Goal: Use online tool/utility: Utilize a website feature to perform a specific function

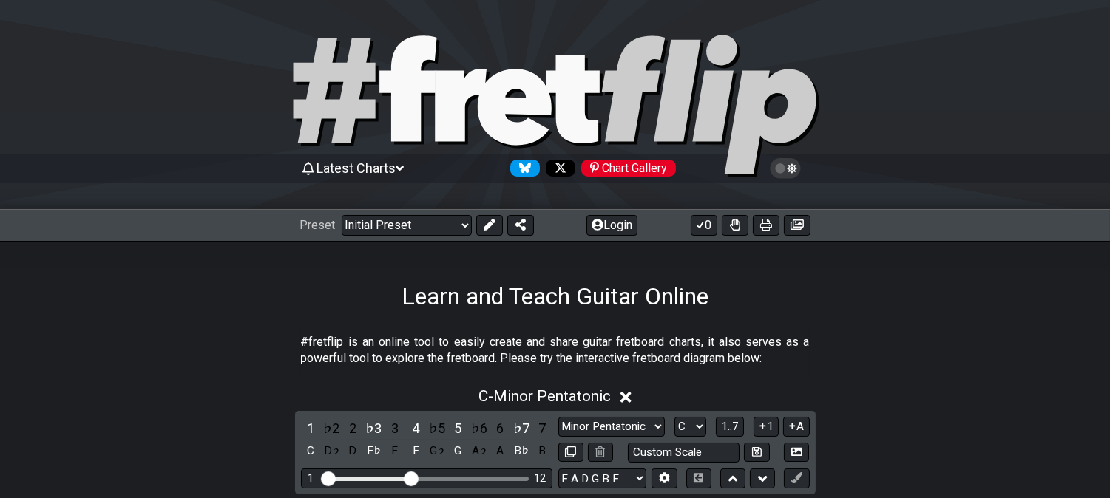
click at [503, 225] on div "Preset Welcome to #fretflip! Initial Preset Custom Preset Minor Pentatonic Majo…" at bounding box center [417, 225] width 234 height 21
click at [499, 223] on button at bounding box center [489, 225] width 27 height 21
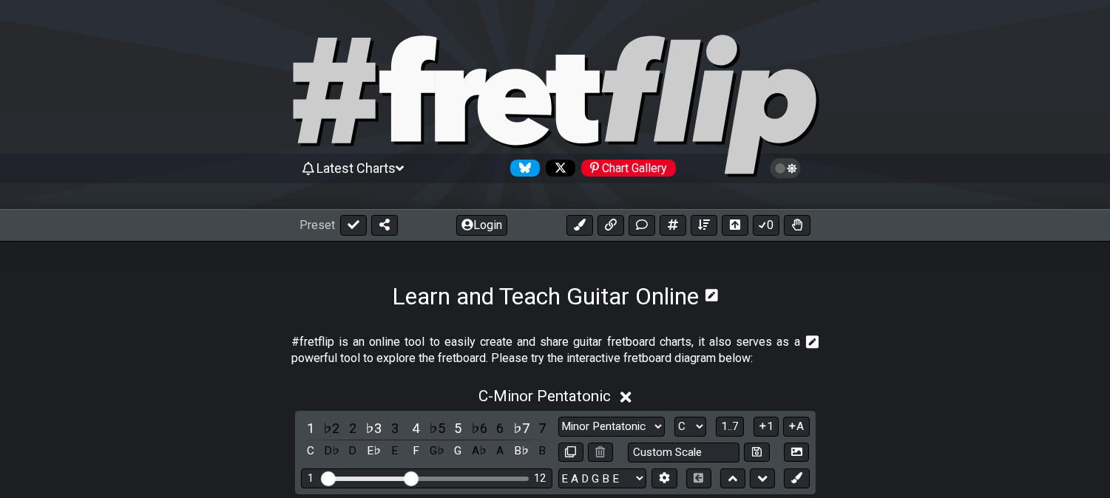
scroll to position [328, 0]
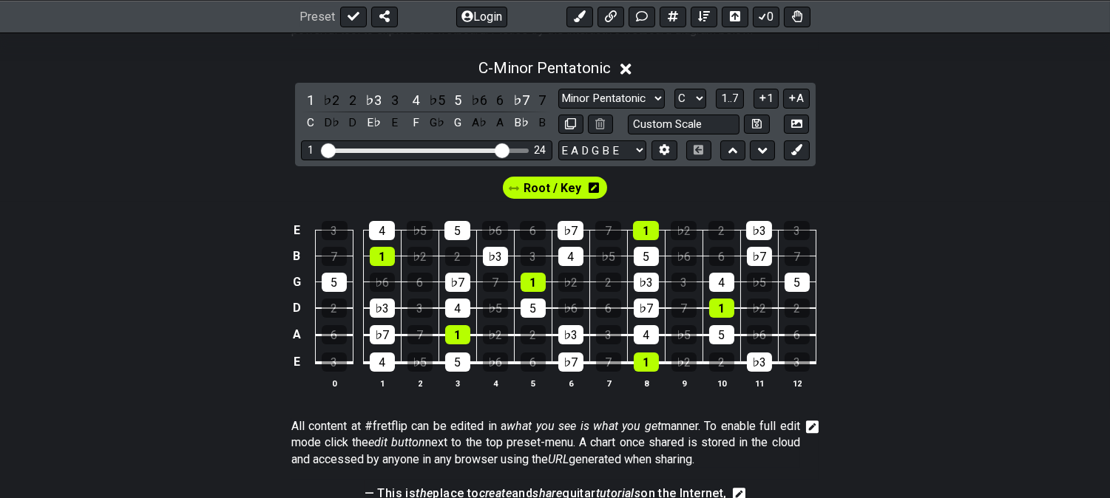
drag, startPoint x: 416, startPoint y: 150, endPoint x: 505, endPoint y: 149, distance: 88.8
click at [505, 149] on input "Visible fret range" at bounding box center [427, 149] width 210 height 0
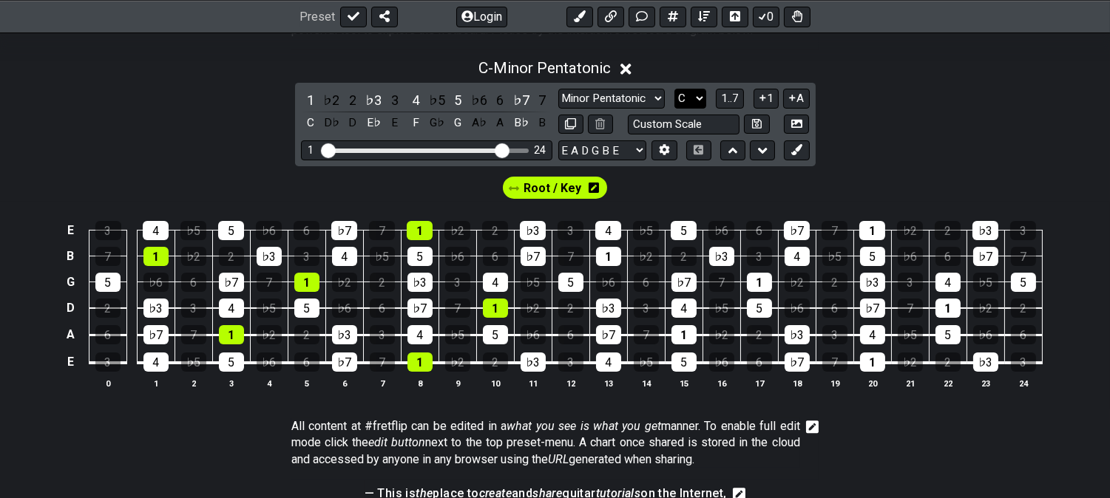
click at [683, 96] on select "A♭ A A♯ B♭ B C C♯ D♭ D D♯ E♭ E F F♯ G♭ G G♯" at bounding box center [690, 99] width 32 height 20
select select "A"
click at [674, 89] on select "A♭ A A♯ B♭ B C C♯ D♭ D D♯ E♭ E F F♯ G♭ G G♯" at bounding box center [690, 99] width 32 height 20
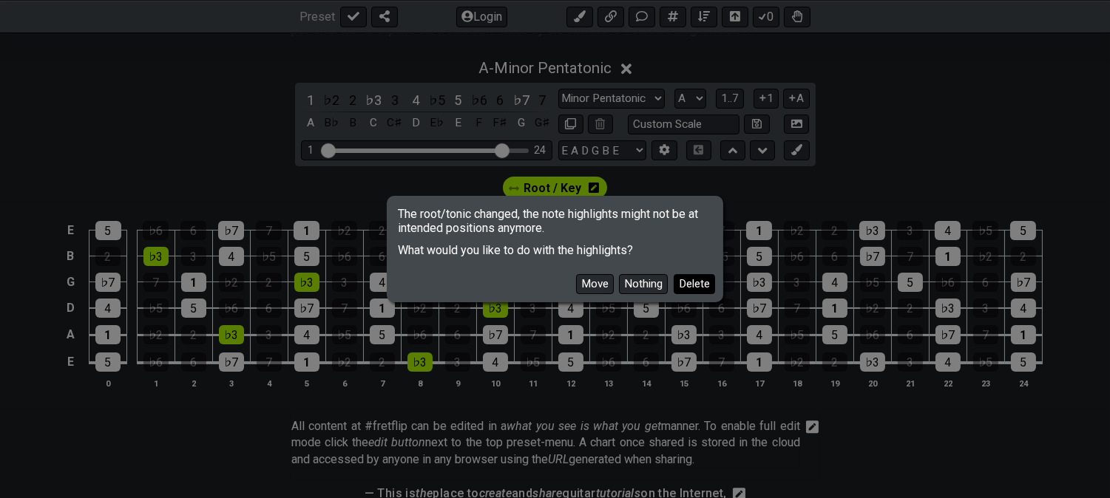
click at [695, 284] on button "Delete" at bounding box center [694, 284] width 41 height 20
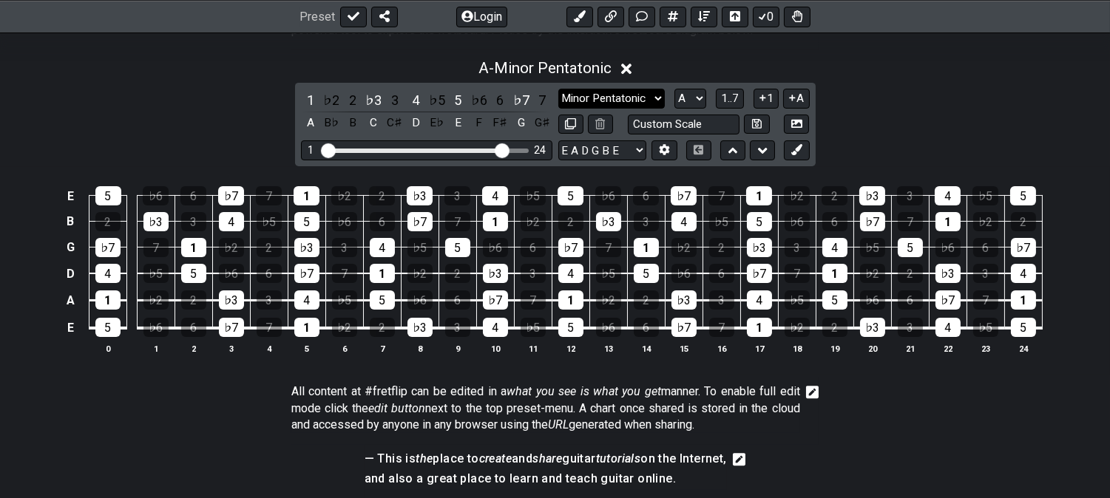
click at [645, 101] on select "Minor Pentatonic Click to edit Minor Pentatonic Major Pentatonic Minor Blues Ma…" at bounding box center [611, 99] width 106 height 20
select select "Minor / Aeolian"
click at [558, 89] on select "Minor Pentatonic Click to edit Minor Pentatonic Major Pentatonic Minor Blues Ma…" at bounding box center [611, 99] width 106 height 20
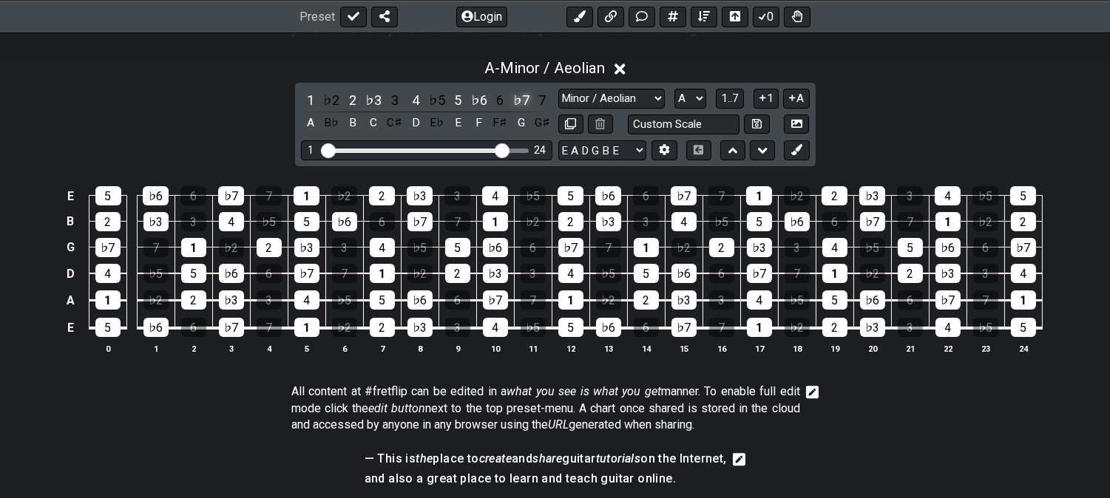
click at [522, 96] on div "♭7" at bounding box center [521, 100] width 19 height 20
click at [553, 96] on div "1 ♭2 2 ♭3 3 4 ♭5 5 ♭6 6 ♭7 7 A B♭ B C C♯ D E♭ E F F♯ G G♯ Minor Pentatonic Clic…" at bounding box center [555, 125] width 521 height 84
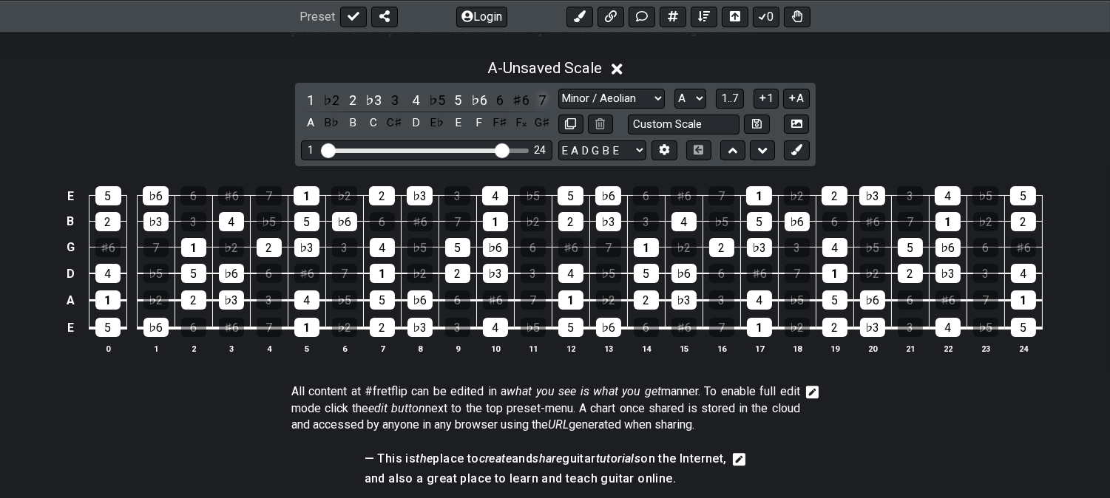
click at [541, 95] on div "7" at bounding box center [541, 100] width 19 height 20
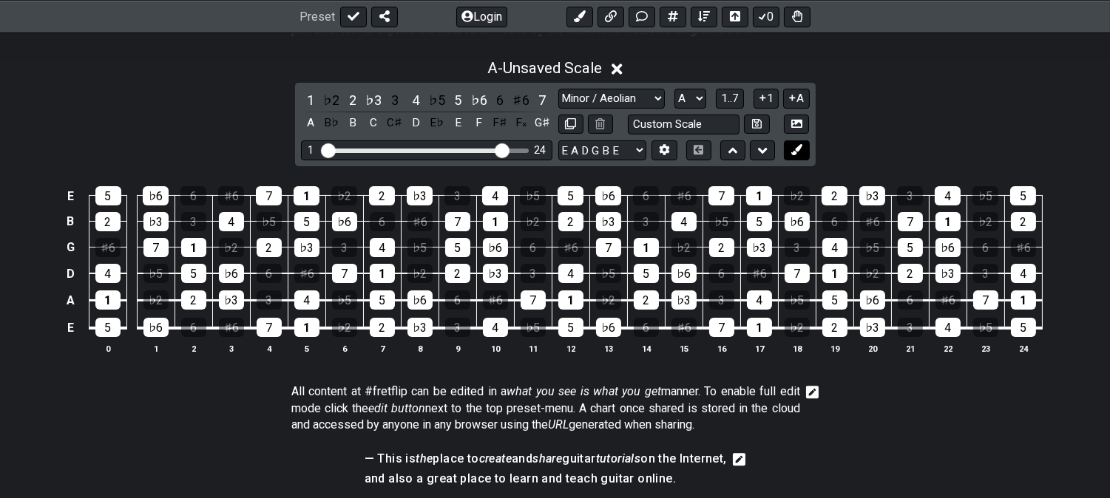
click at [802, 156] on button at bounding box center [796, 151] width 25 height 20
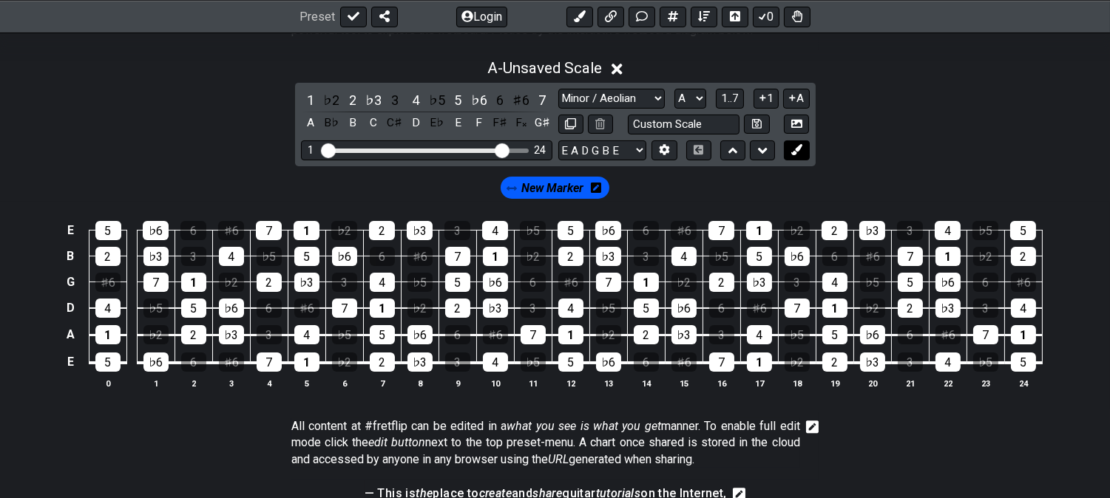
click at [802, 156] on button at bounding box center [796, 151] width 25 height 20
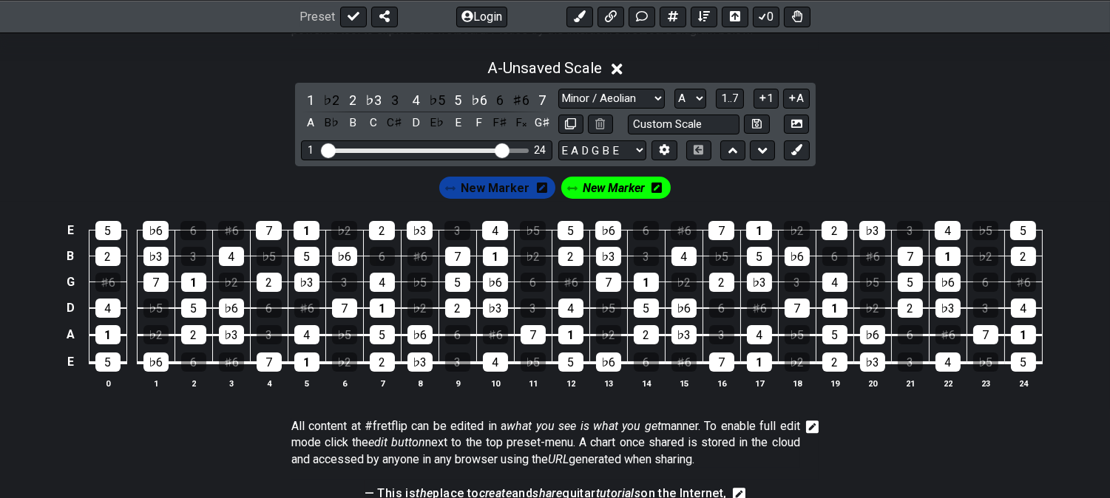
click at [540, 194] on icon at bounding box center [542, 187] width 10 height 21
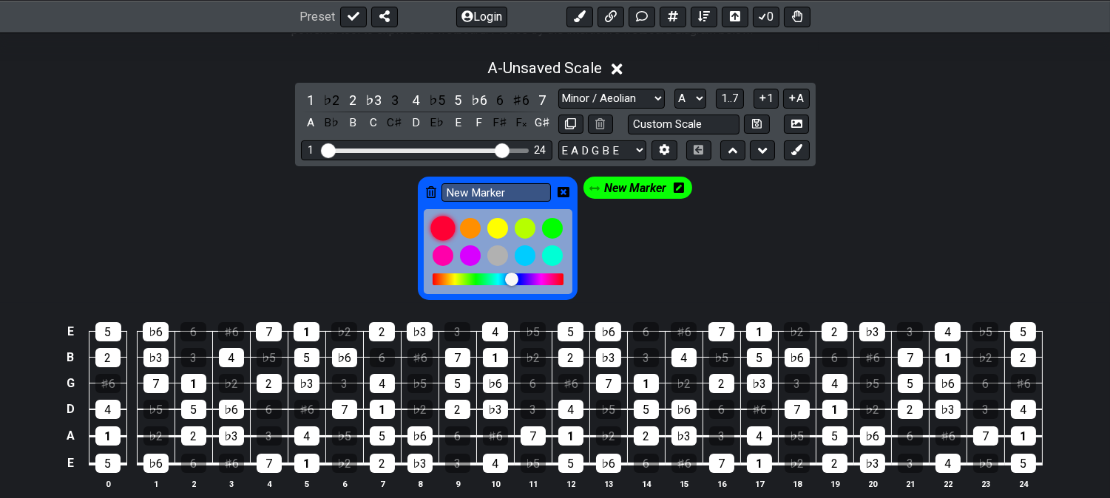
click at [447, 229] on div at bounding box center [442, 228] width 25 height 25
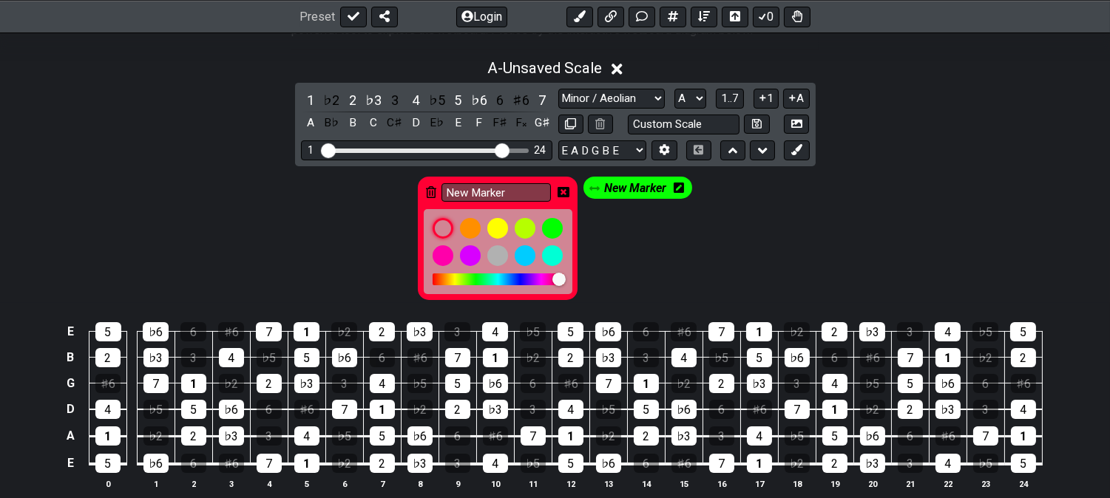
click at [555, 196] on div "New Marker" at bounding box center [498, 238] width 160 height 123
click at [562, 194] on icon at bounding box center [564, 192] width 12 height 12
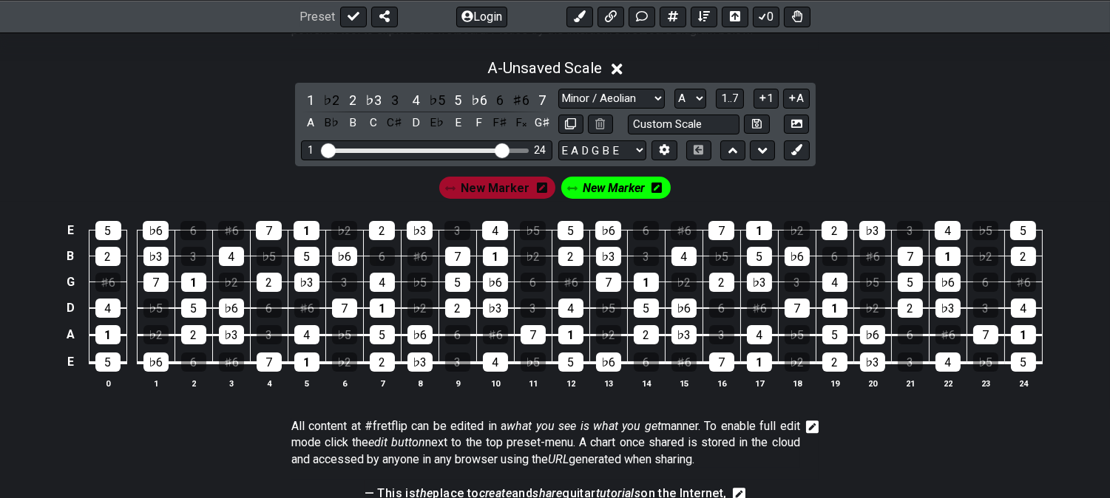
click at [464, 189] on span "New Marker" at bounding box center [495, 187] width 69 height 21
click at [306, 99] on div "1" at bounding box center [310, 100] width 19 height 20
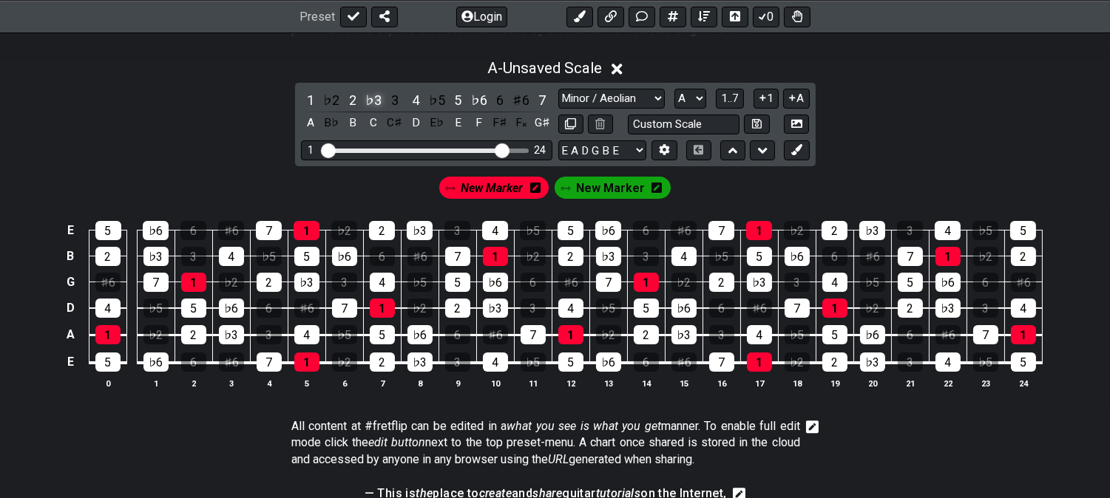
click at [374, 100] on div "♭3" at bounding box center [373, 100] width 19 height 20
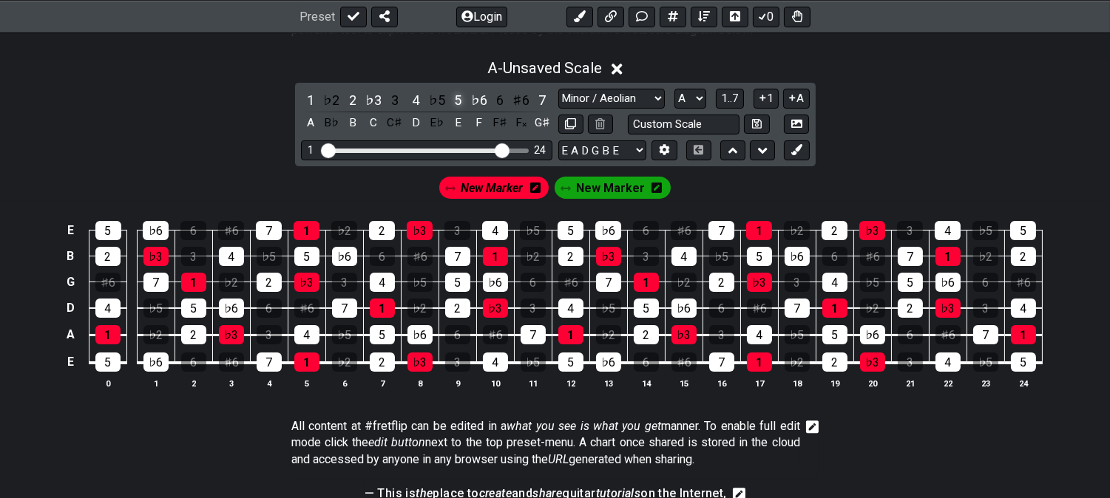
click at [452, 101] on div "5" at bounding box center [457, 100] width 19 height 20
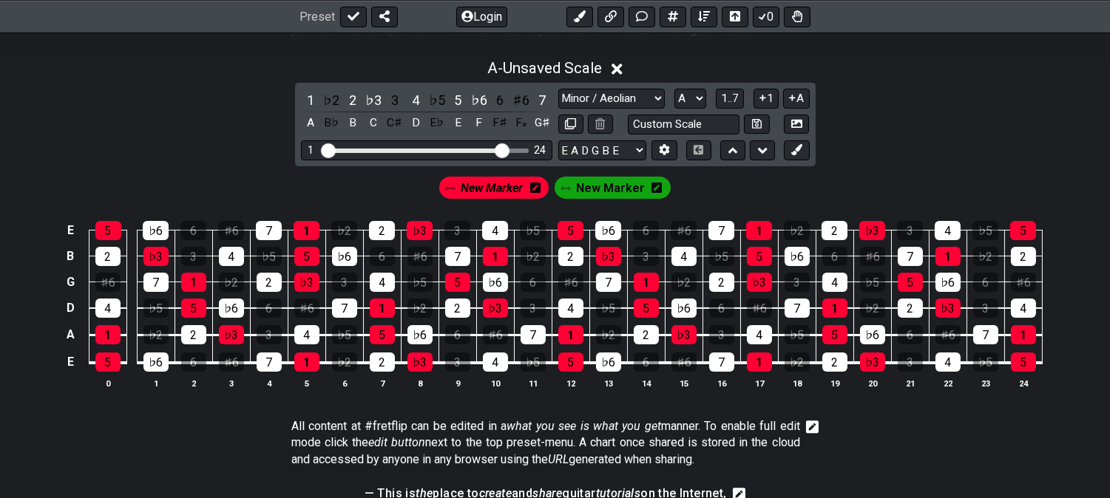
click at [592, 186] on span "New Marker" at bounding box center [610, 187] width 69 height 21
click at [349, 104] on div "2" at bounding box center [352, 100] width 19 height 20
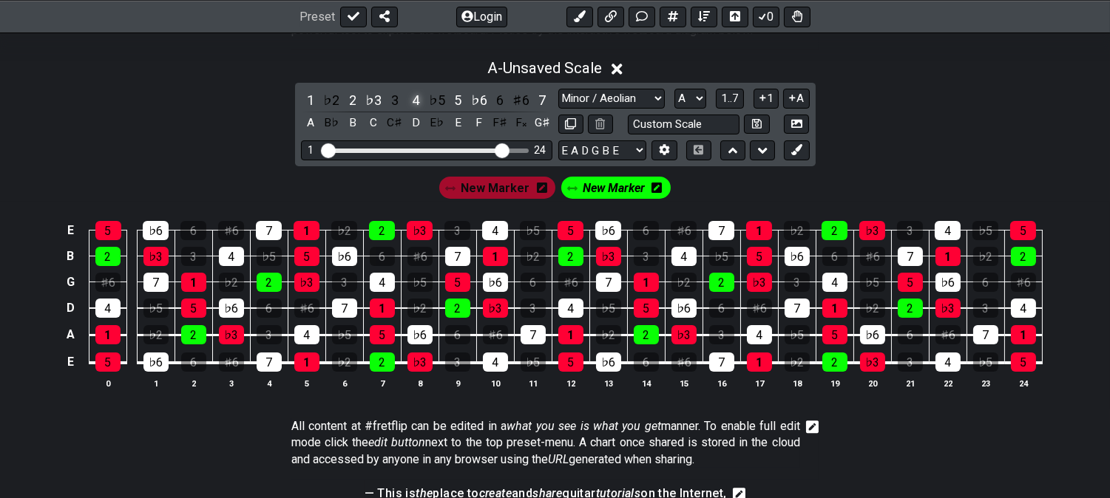
click at [416, 98] on div "4" at bounding box center [415, 100] width 19 height 20
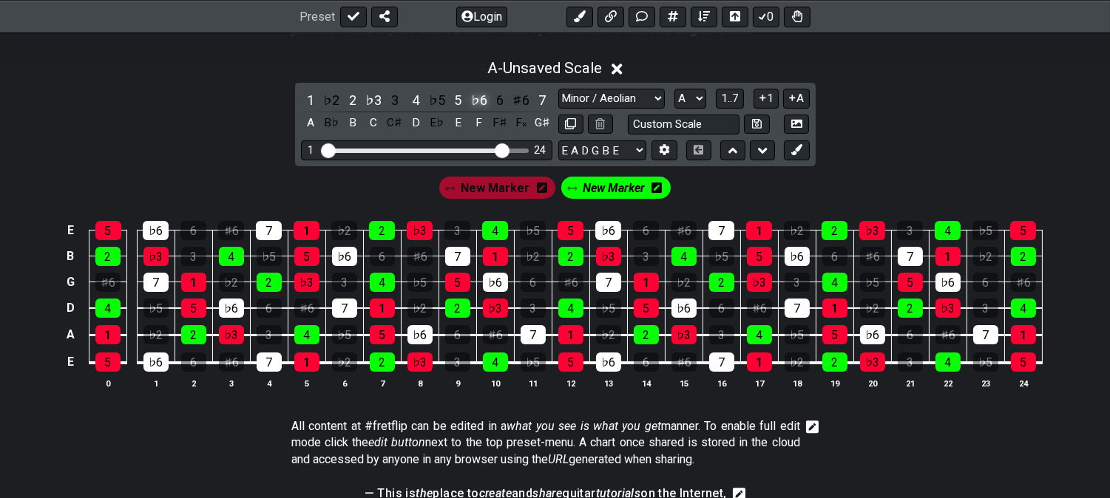
click at [477, 101] on div "♭6" at bounding box center [479, 100] width 19 height 20
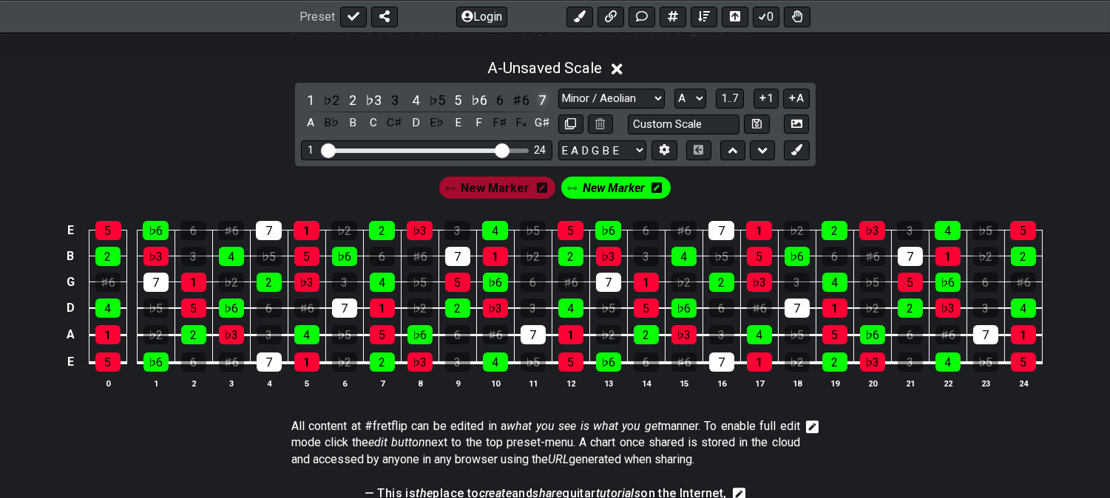
click at [537, 101] on div "7" at bounding box center [541, 100] width 19 height 20
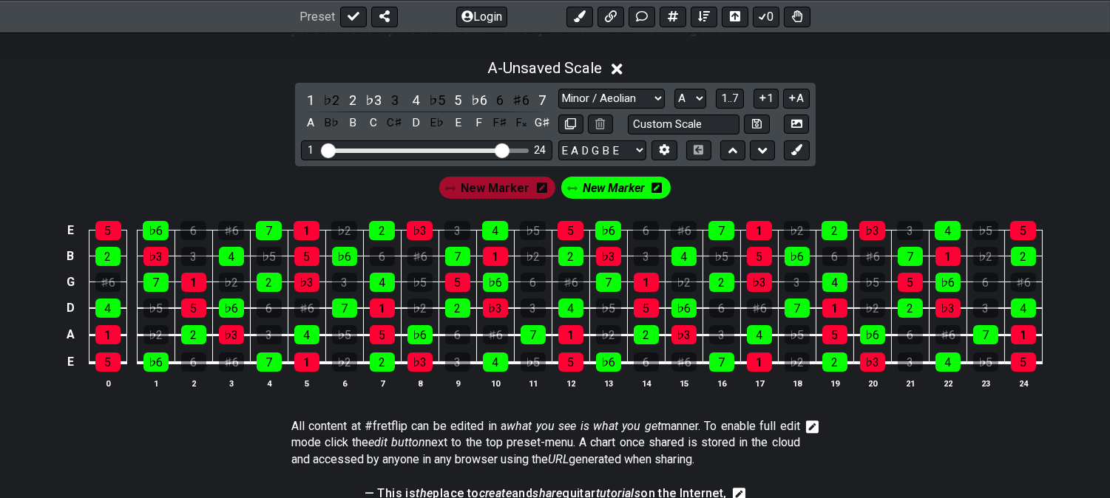
click at [595, 194] on span "New Marker" at bounding box center [614, 187] width 62 height 21
click at [572, 121] on icon at bounding box center [570, 123] width 11 height 11
select select "Minor / Aeolian"
select select "A"
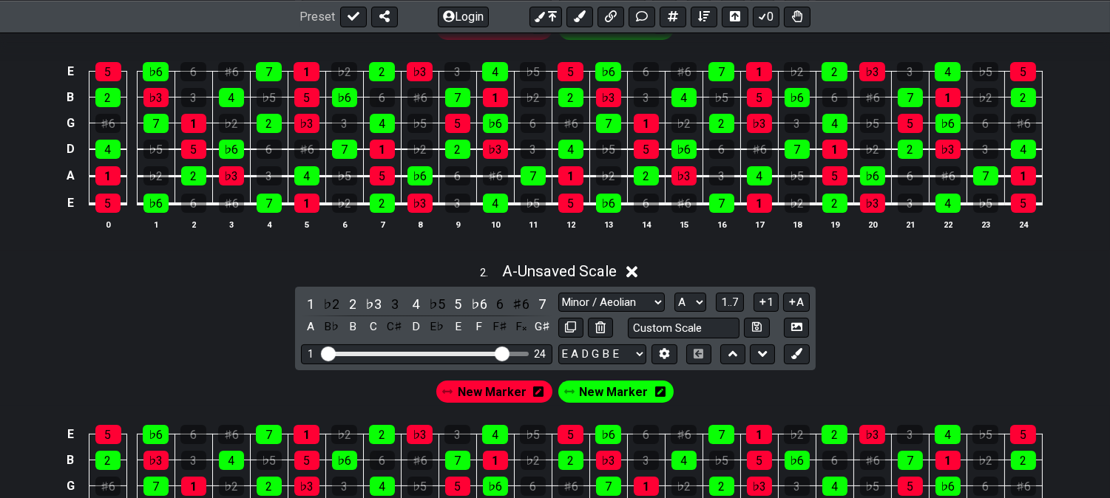
scroll to position [575, 0]
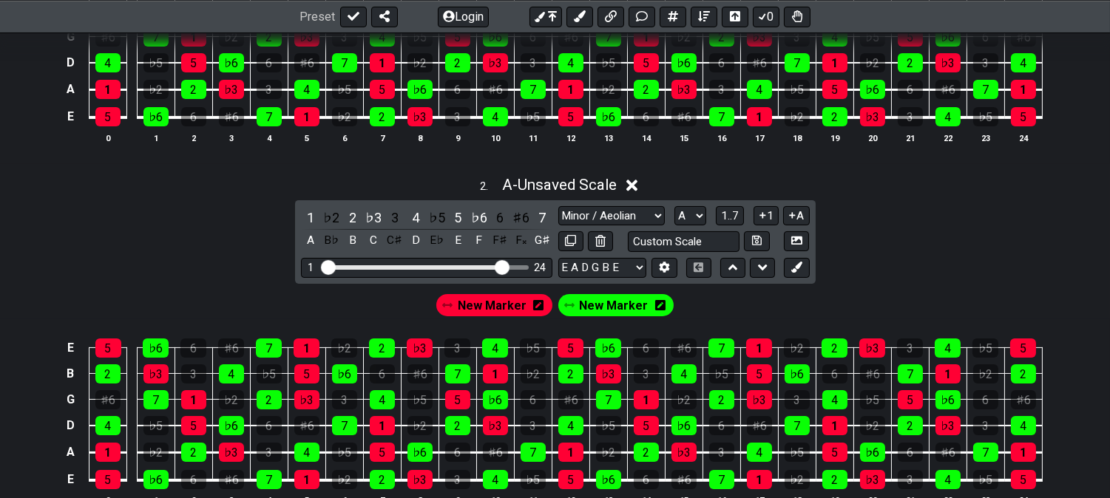
click at [588, 230] on div "Minor Pentatonic Click to edit Minor Pentatonic Major Pentatonic Minor Blues Ma…" at bounding box center [683, 229] width 251 height 46
click at [600, 207] on select "Minor Pentatonic Click to edit Minor Pentatonic Major Pentatonic Minor Blues Ma…" at bounding box center [611, 216] width 106 height 20
select select "Major / [PERSON_NAME]"
click at [558, 206] on select "Minor Pentatonic Click to edit Minor Pentatonic Major Pentatonic Minor Blues Ma…" at bounding box center [611, 216] width 106 height 20
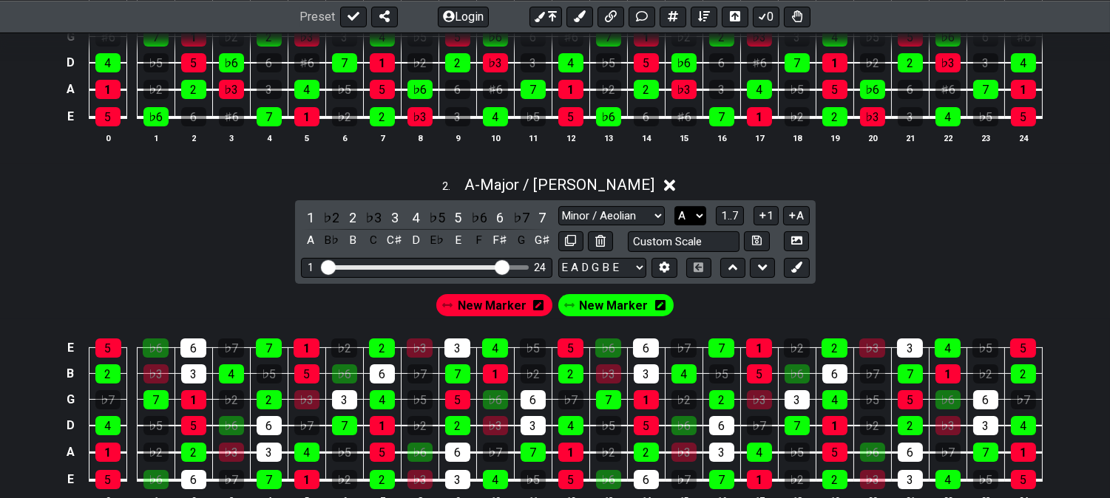
click at [682, 220] on select "A♭ A A♯ B♭ B C C♯ D♭ D D♯ E♭ E F F♯ G♭ G G♯" at bounding box center [690, 216] width 32 height 20
click at [674, 206] on select "A♭ A A♯ B♭ B C C♯ D♭ D D♯ E♭ E F F♯ G♭ G G♯" at bounding box center [690, 216] width 32 height 20
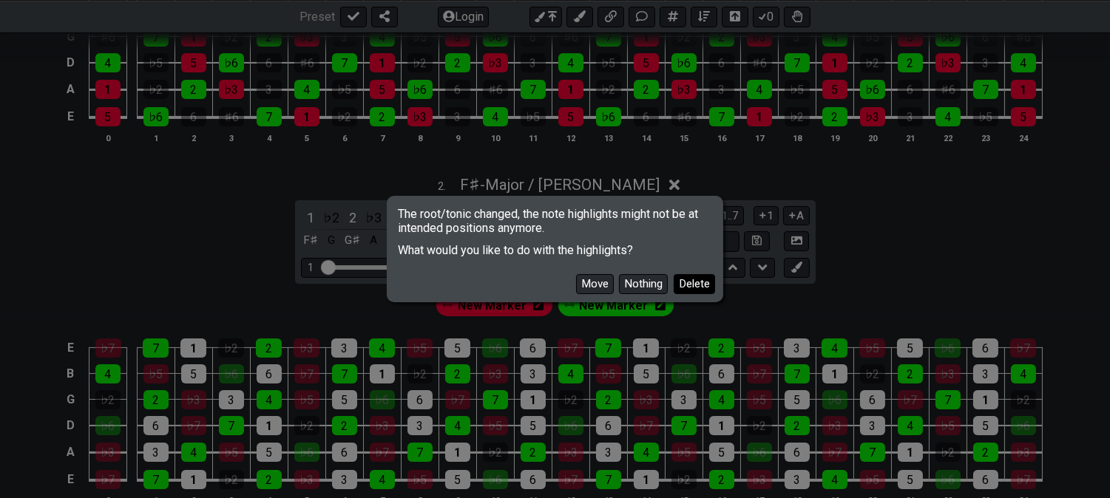
click at [688, 282] on button "Delete" at bounding box center [694, 284] width 41 height 20
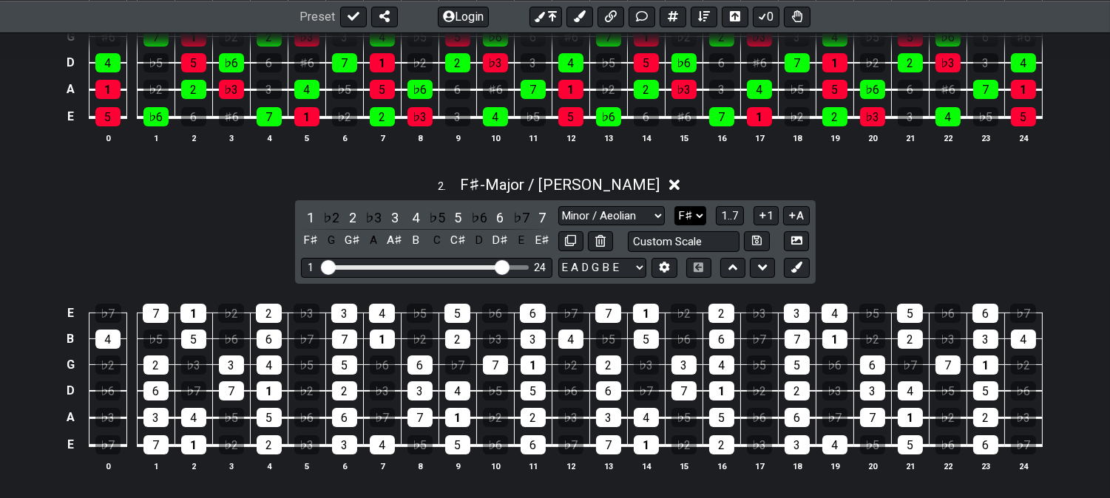
click at [686, 217] on select "A♭ A A♯ B♭ B C C♯ D♭ D D♯ E♭ E F F♯ G♭ G G♯" at bounding box center [690, 216] width 32 height 20
select select "A"
click at [674, 206] on select "A♭ A A♯ B♭ B C C♯ D♭ D D♯ E♭ E F F♯ G♭ G G♯" at bounding box center [690, 216] width 32 height 20
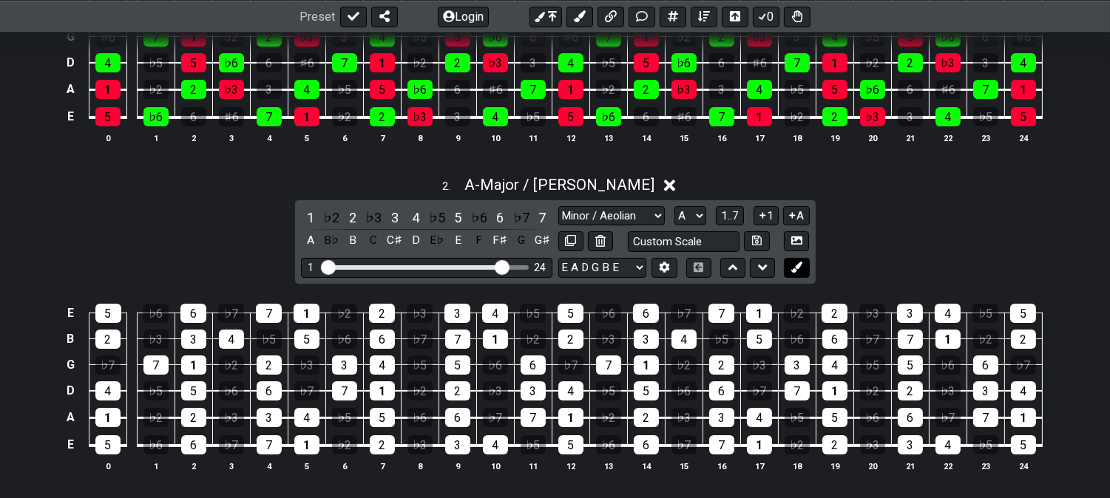
click at [795, 268] on icon at bounding box center [796, 267] width 11 height 11
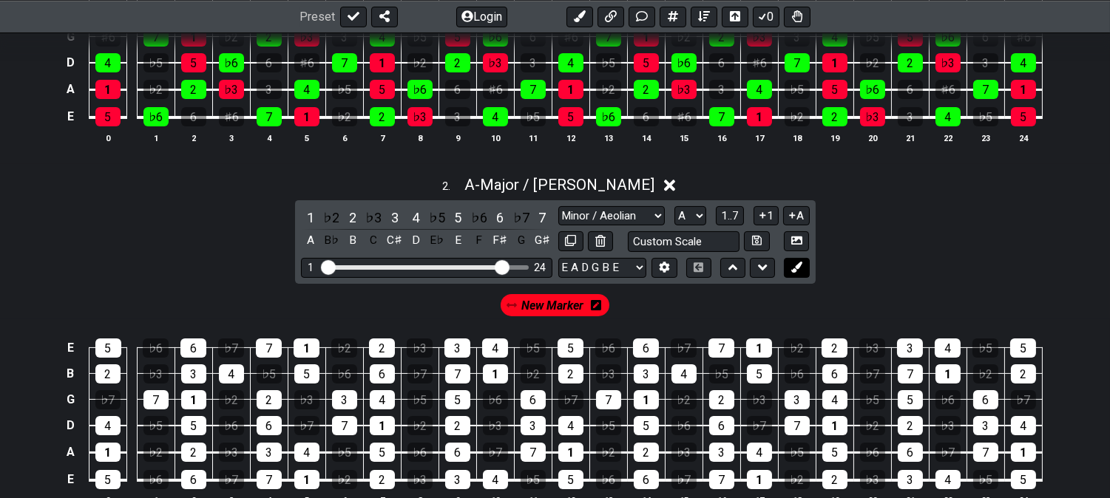
click at [795, 268] on icon at bounding box center [796, 267] width 11 height 11
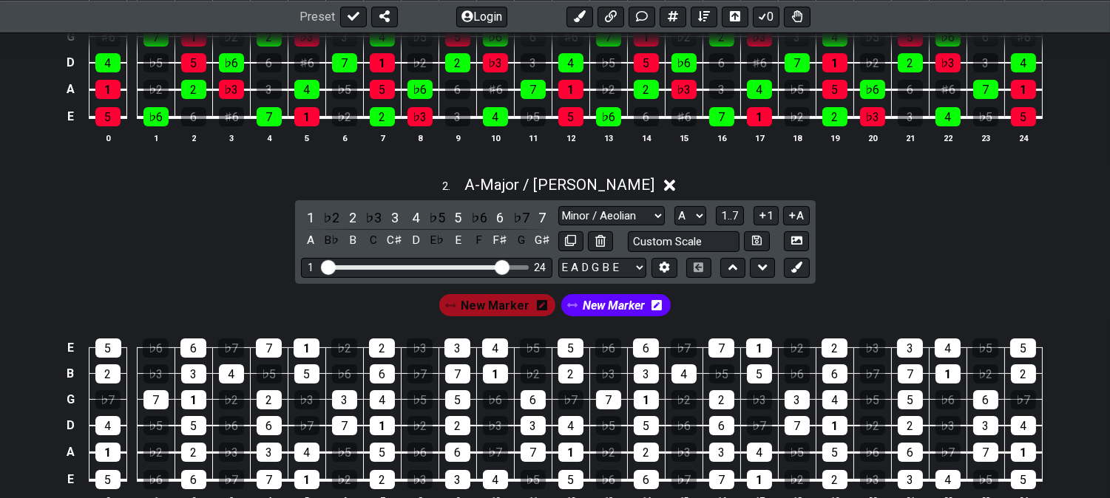
click at [529, 305] on div "New Marker" at bounding box center [497, 305] width 116 height 22
click at [537, 307] on icon at bounding box center [542, 305] width 10 height 12
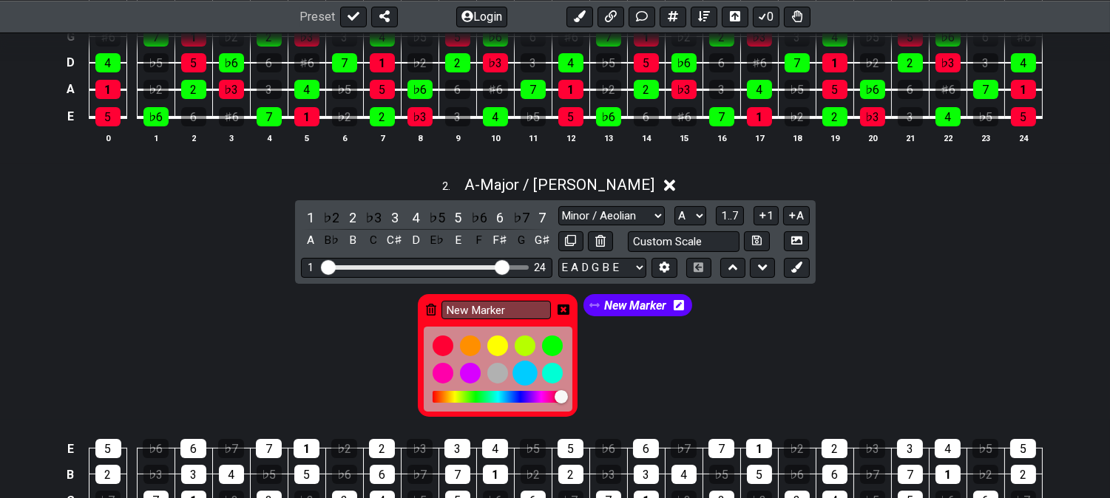
click at [518, 382] on div at bounding box center [524, 373] width 25 height 25
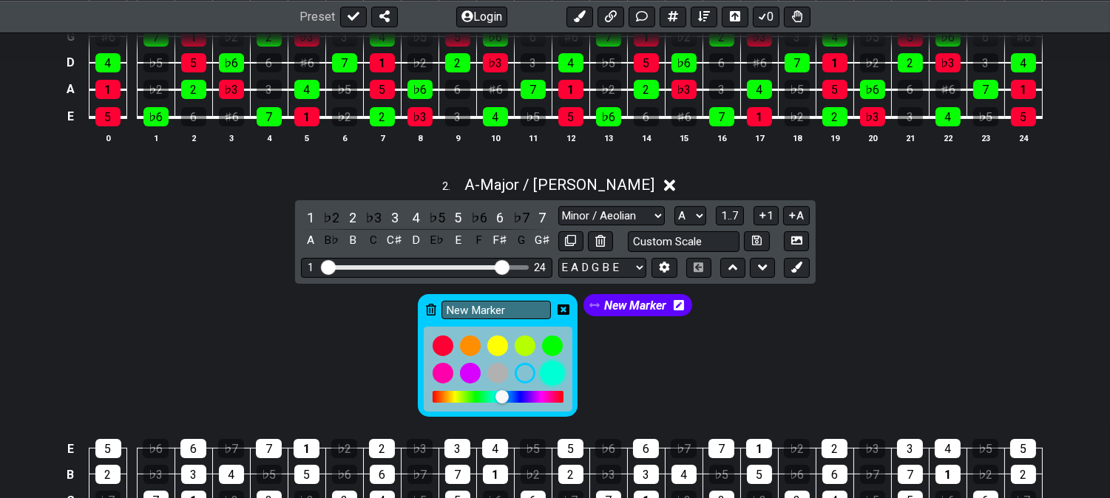
click at [552, 376] on div at bounding box center [552, 373] width 25 height 25
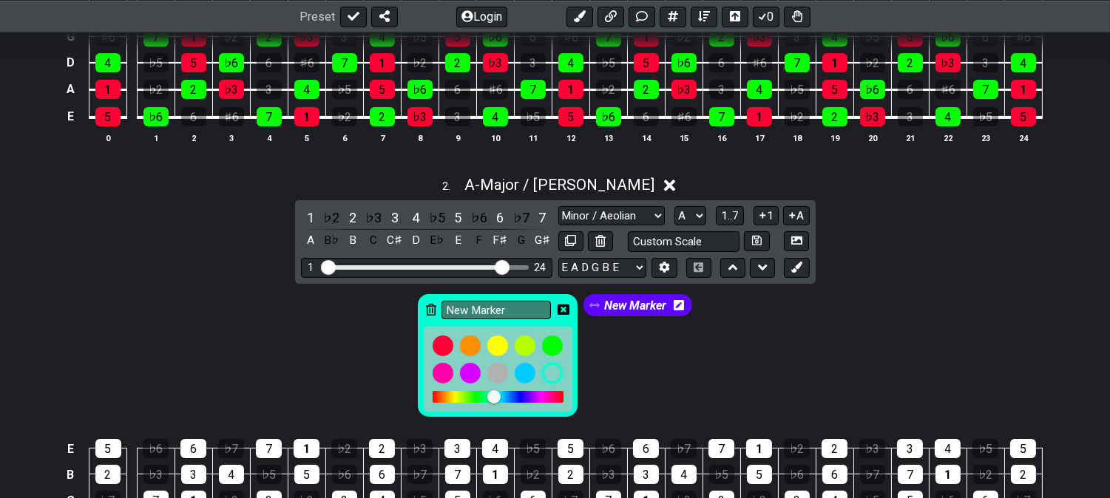
click at [558, 306] on icon at bounding box center [564, 310] width 12 height 10
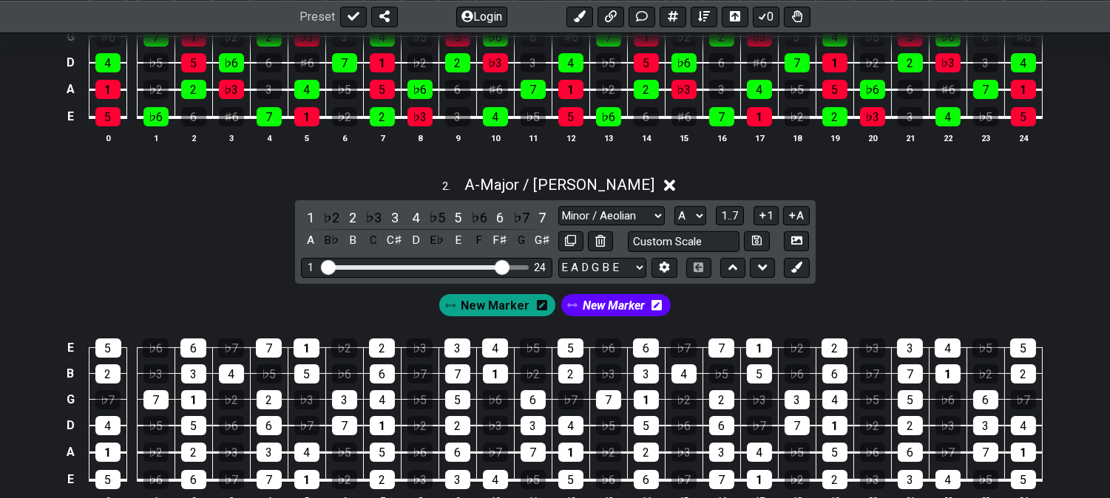
click at [513, 305] on span "New Marker" at bounding box center [495, 305] width 69 height 21
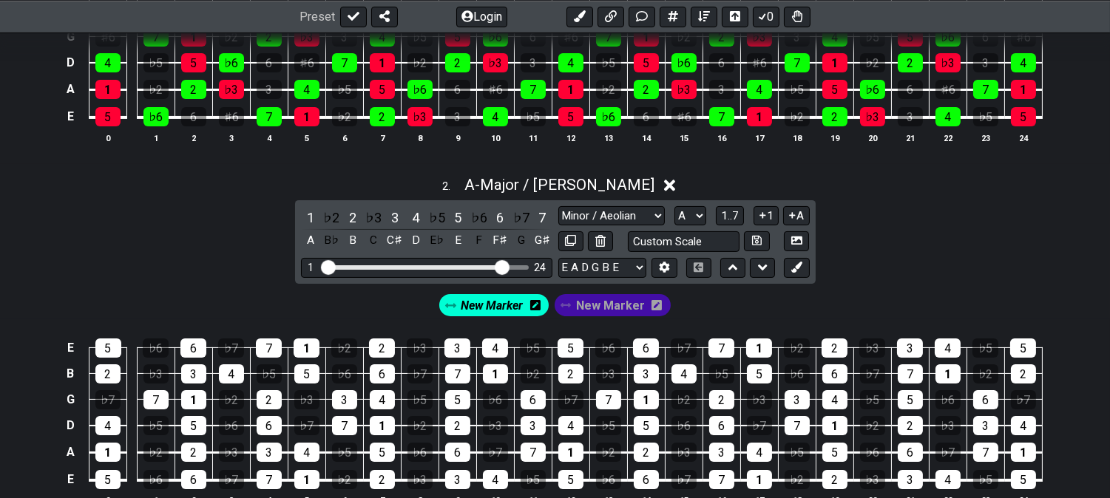
click at [536, 308] on icon at bounding box center [535, 305] width 10 height 12
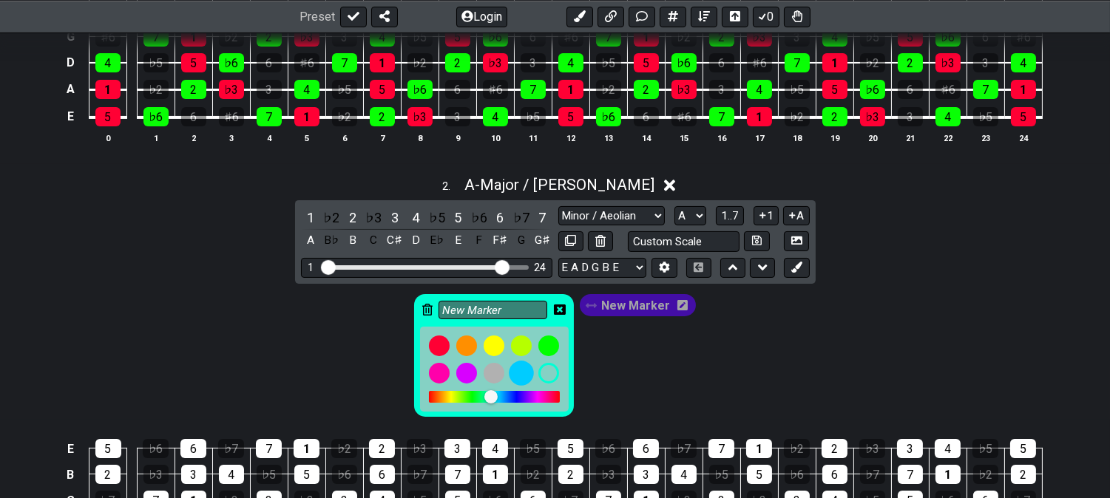
click at [526, 374] on div at bounding box center [521, 373] width 25 height 25
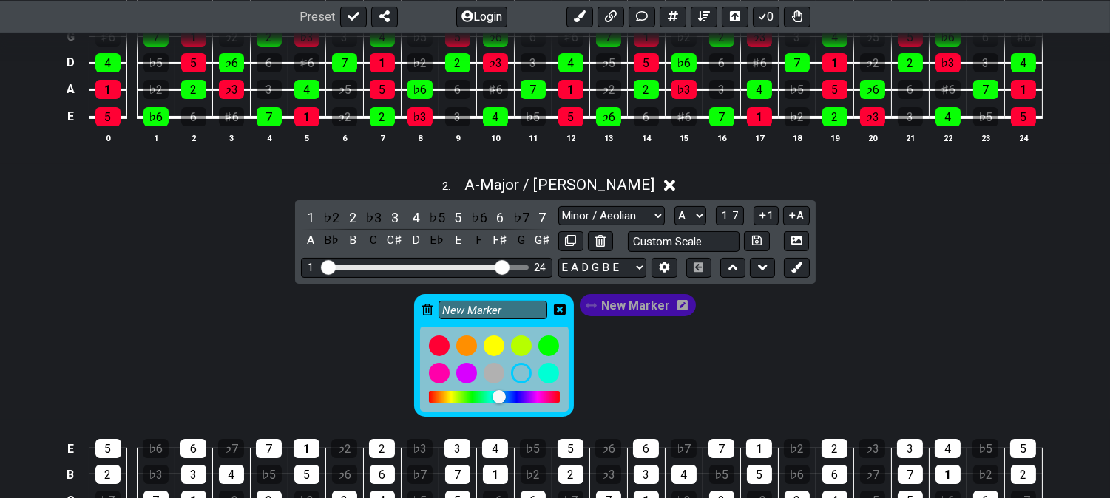
click at [562, 304] on icon at bounding box center [560, 309] width 12 height 21
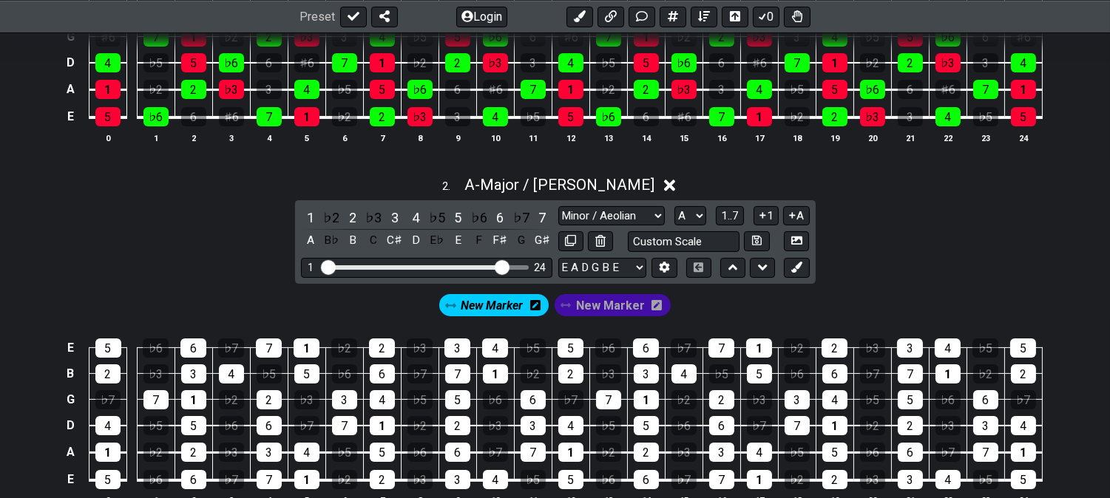
click at [657, 303] on icon at bounding box center [656, 305] width 10 height 10
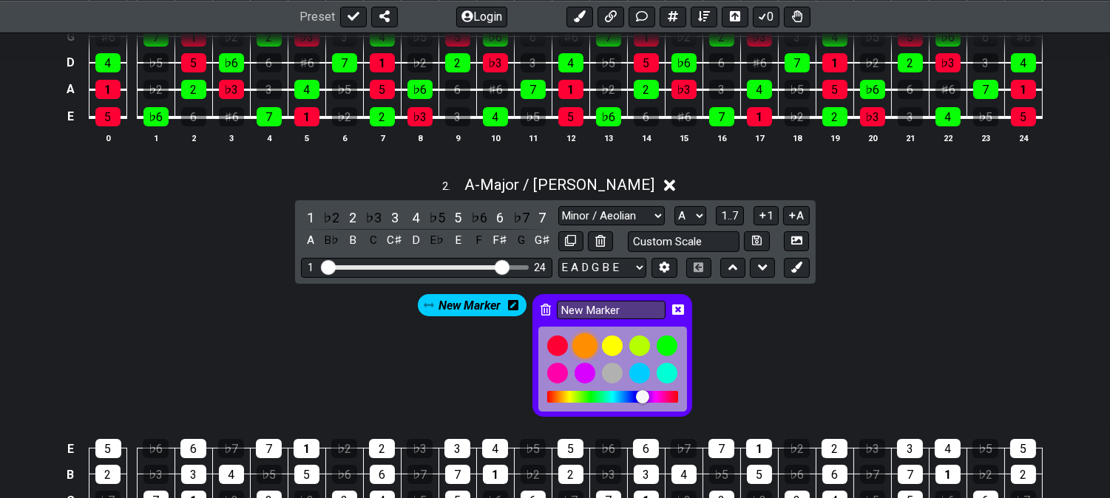
click at [586, 340] on div at bounding box center [584, 346] width 25 height 25
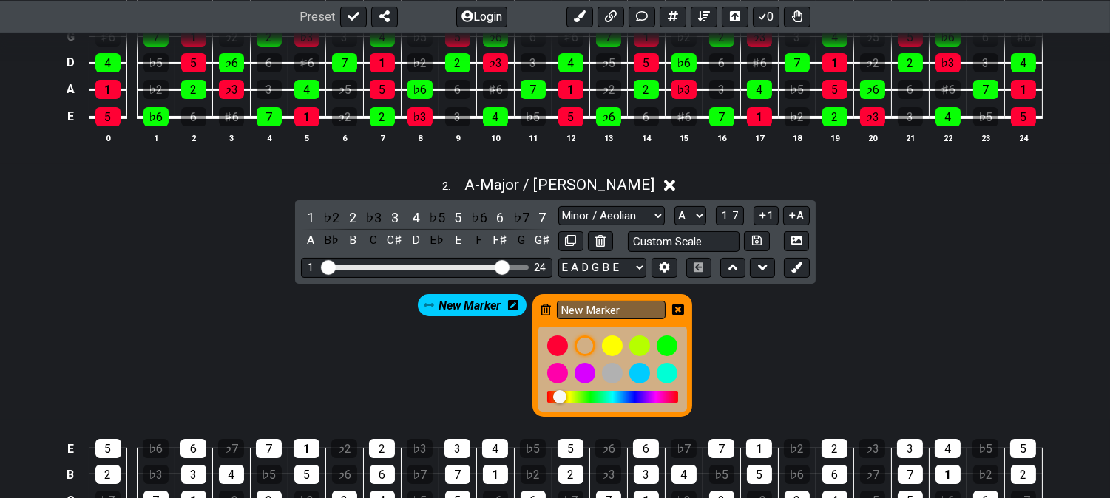
click at [681, 308] on icon at bounding box center [678, 310] width 12 height 12
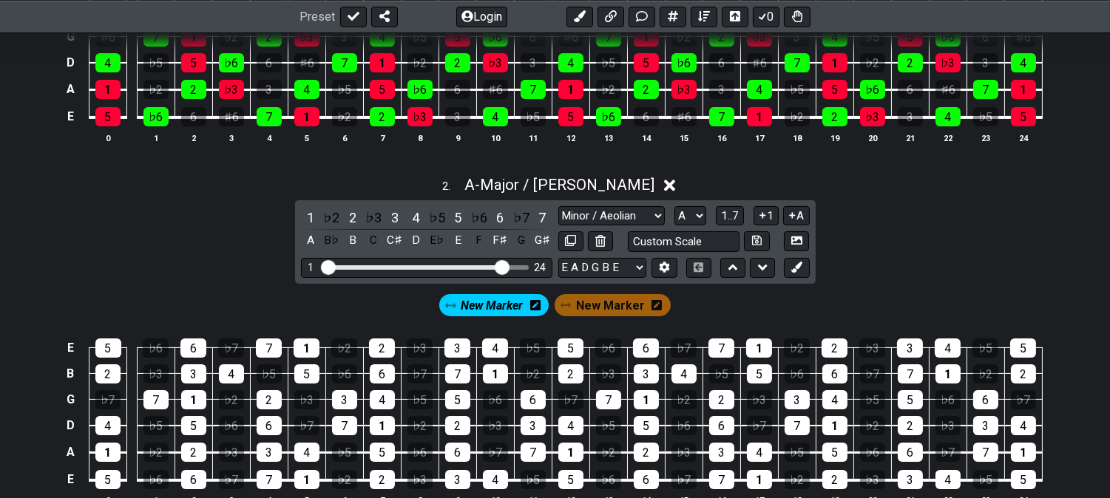
click at [498, 308] on span "New Marker" at bounding box center [492, 305] width 62 height 21
click at [483, 305] on span "New Marker" at bounding box center [492, 305] width 69 height 21
click at [301, 211] on div "1" at bounding box center [310, 218] width 19 height 20
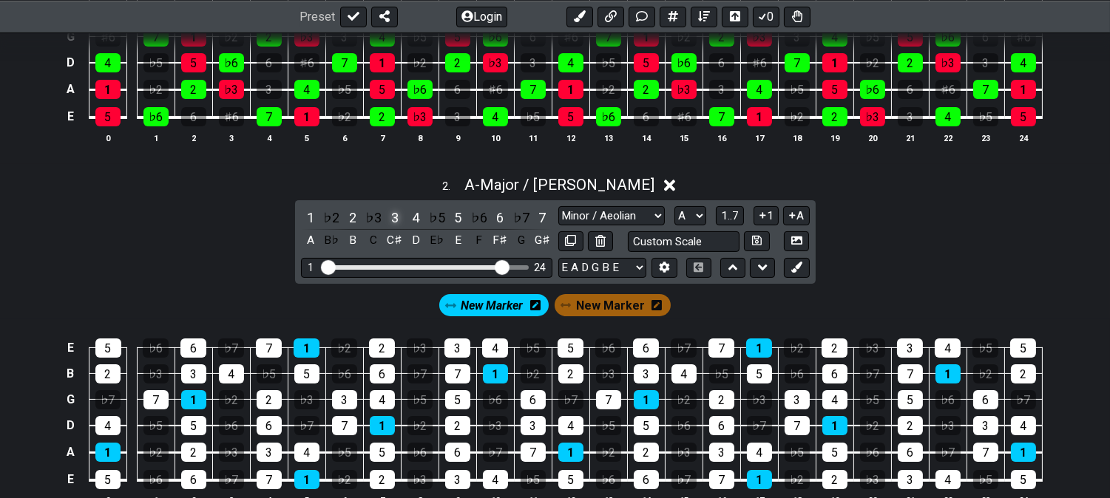
click at [395, 212] on div "3" at bounding box center [394, 218] width 19 height 20
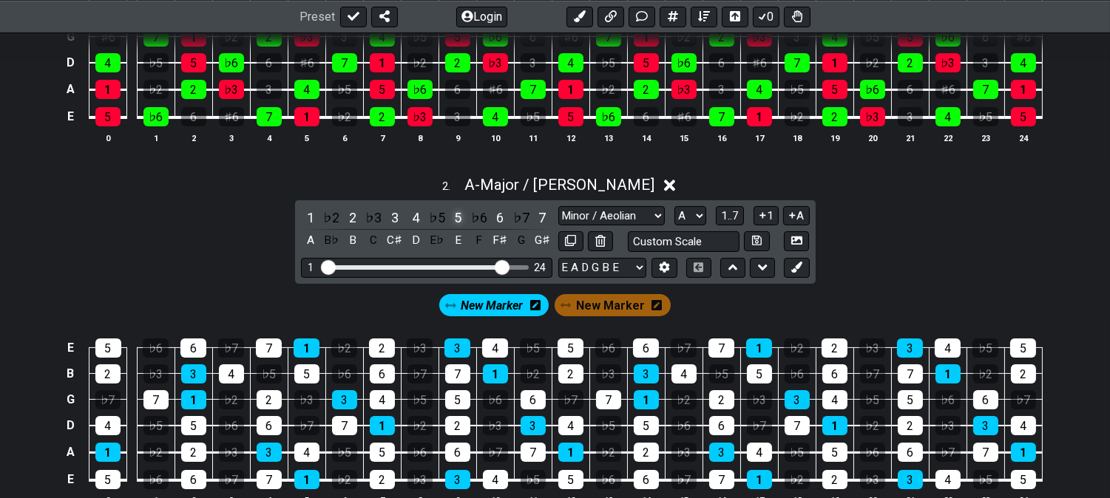
click at [453, 220] on div "5" at bounding box center [457, 218] width 19 height 20
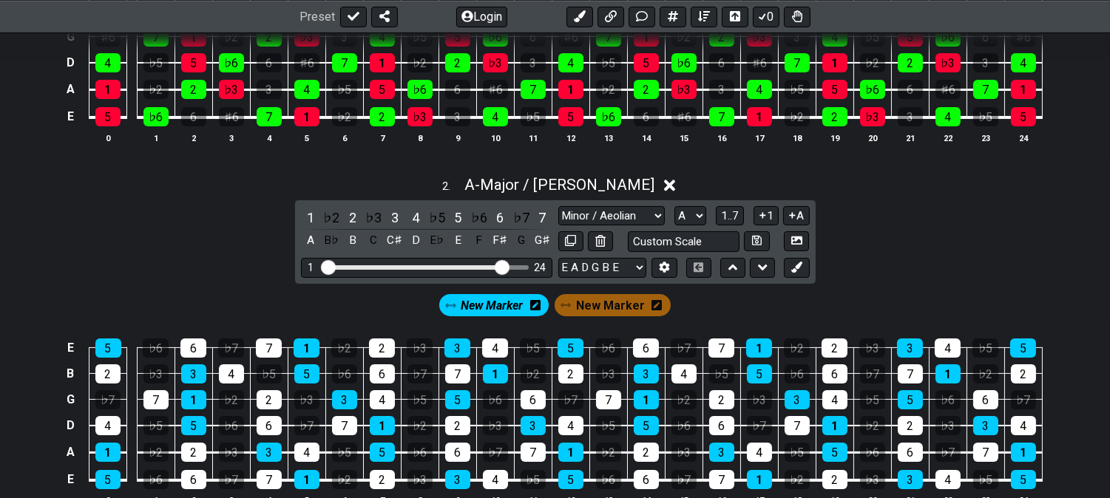
click at [578, 304] on span "New Marker" at bounding box center [610, 305] width 69 height 21
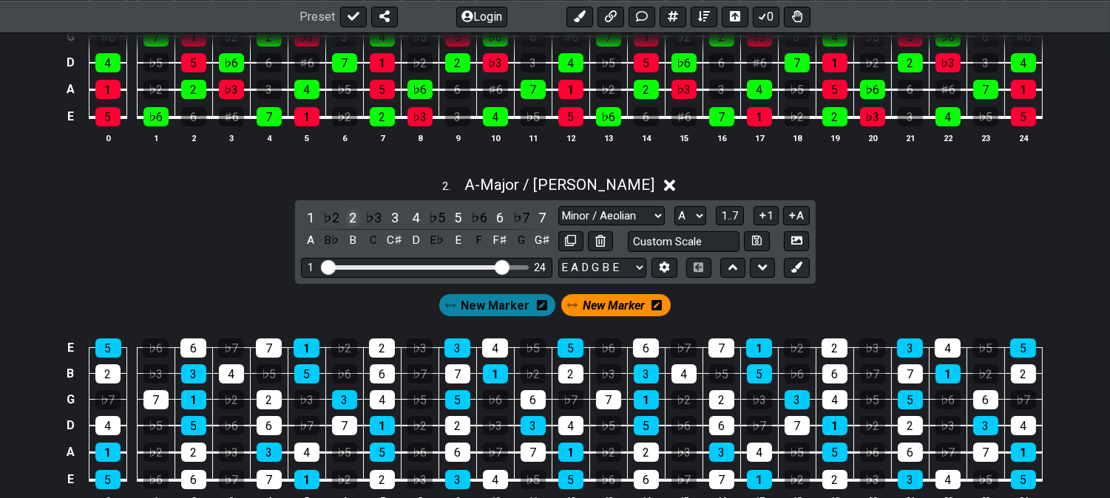
click at [352, 215] on div "2" at bounding box center [352, 218] width 19 height 20
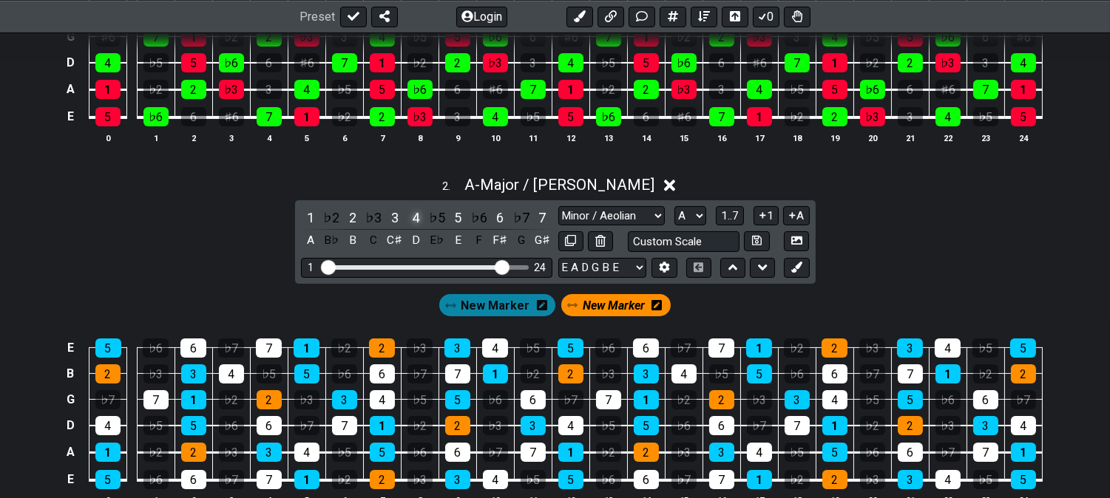
click at [418, 220] on div "4" at bounding box center [415, 218] width 19 height 20
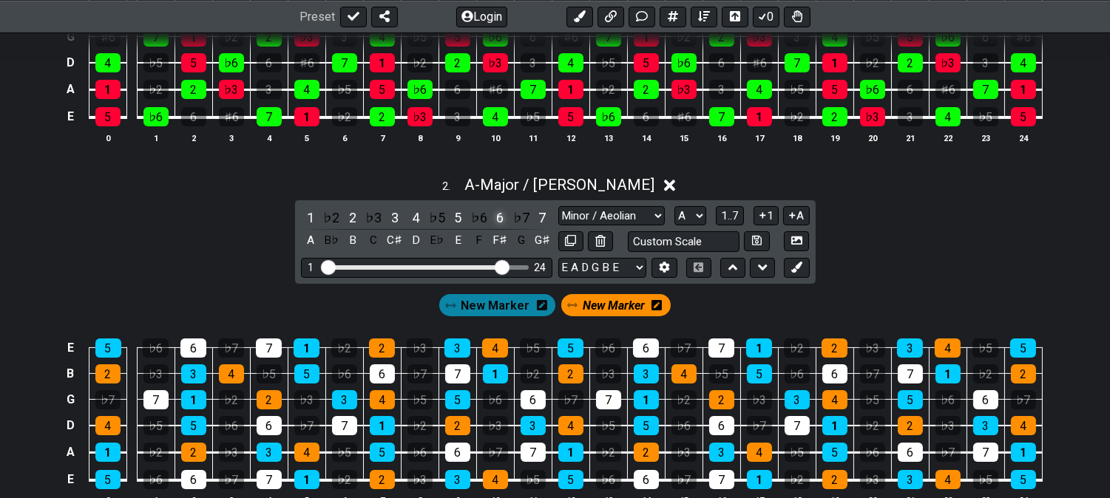
click at [492, 220] on div "6" at bounding box center [499, 218] width 19 height 20
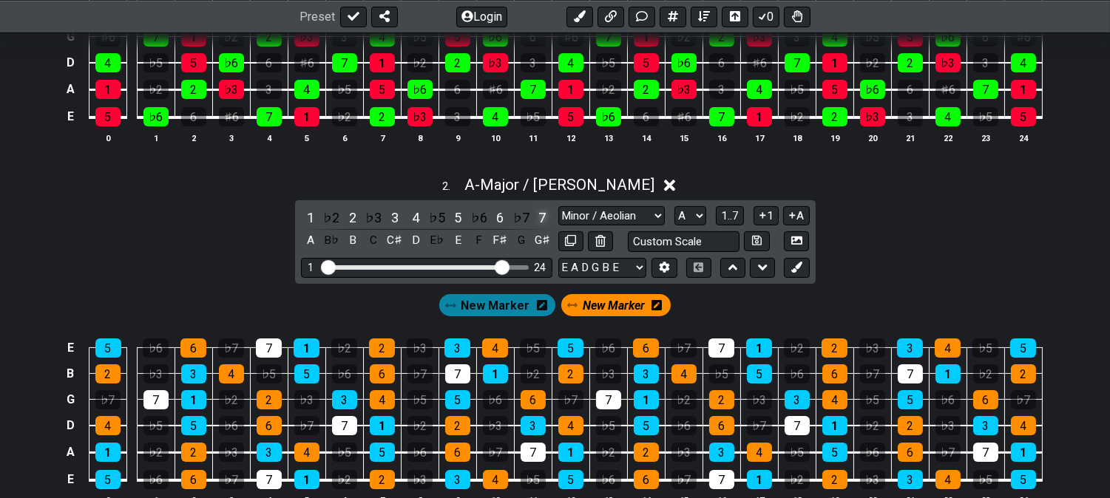
click at [541, 214] on div "7" at bounding box center [541, 218] width 19 height 20
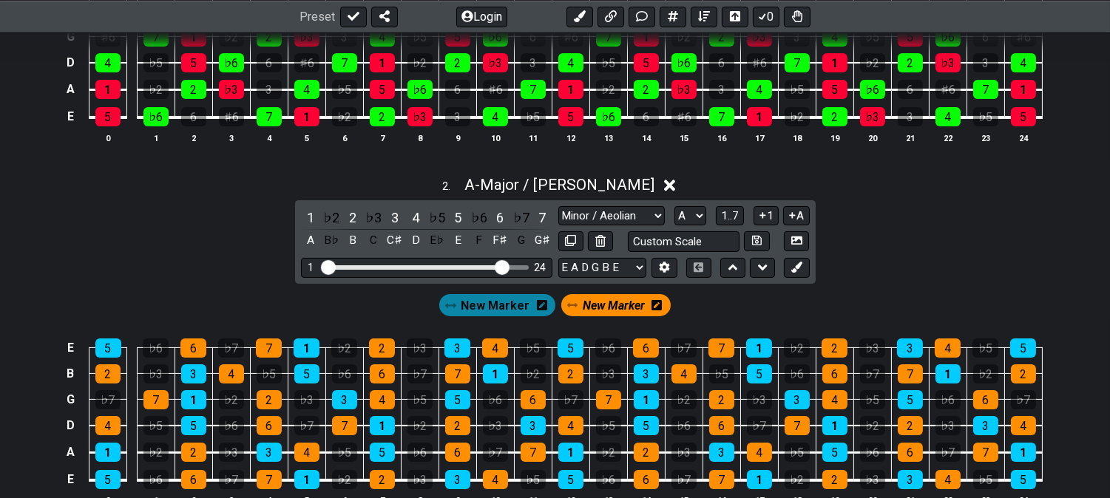
click at [607, 301] on span "New Marker" at bounding box center [614, 305] width 62 height 21
click at [547, 176] on span "A - Major / Ionian" at bounding box center [559, 185] width 190 height 18
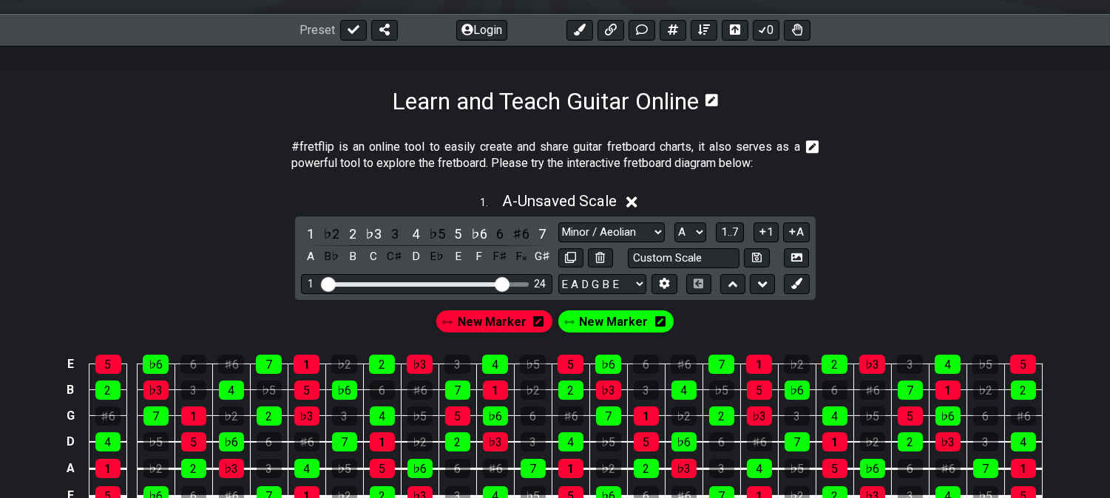
scroll to position [164, 0]
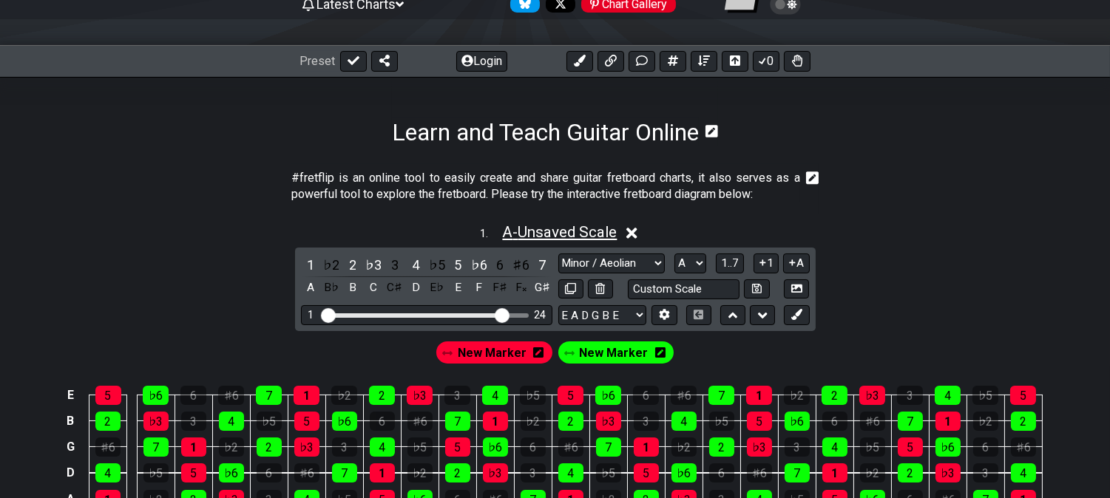
drag, startPoint x: 545, startPoint y: 227, endPoint x: 534, endPoint y: 230, distance: 11.5
click at [545, 226] on span "A - Unsaved Scale" at bounding box center [559, 232] width 115 height 18
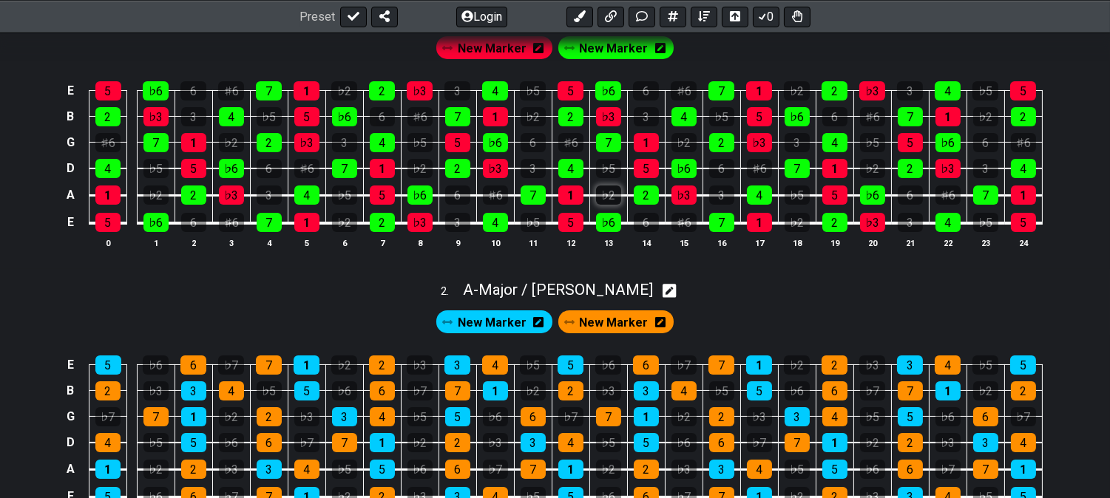
scroll to position [410, 0]
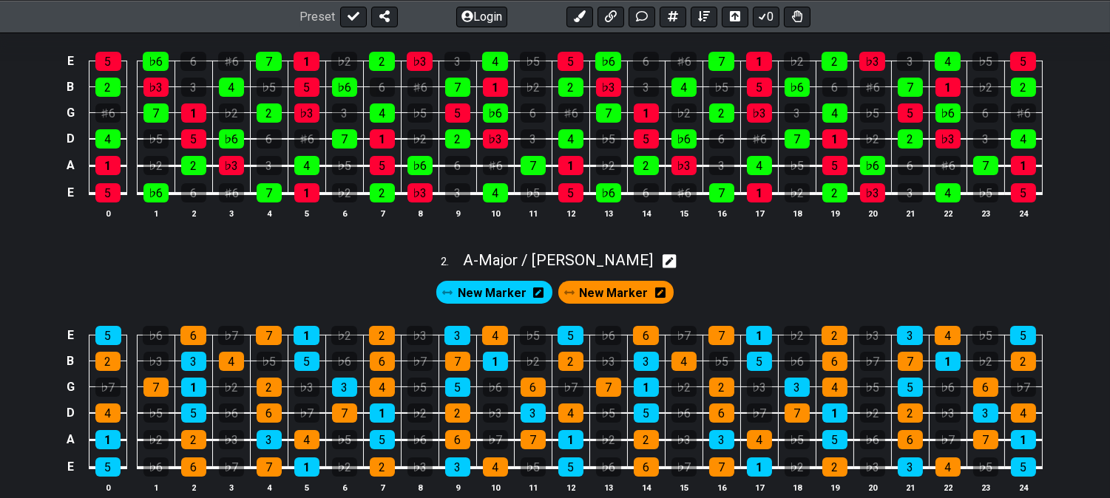
click at [606, 232] on div "E 5 ♭6 6 ♯6 7 1 ♭2 2 ♭3 3 4 ♭5 5 ♭6 6 ♯6 7 1 ♭2 2 ♭3 3 4 ♭5 5 B 2 ♭3 3 4 ♭5 5 ♭…" at bounding box center [555, 137] width 1110 height 208
click at [572, 253] on span "A - Major / Ionian" at bounding box center [558, 260] width 190 height 18
select select "Major / [PERSON_NAME]"
select select "A"
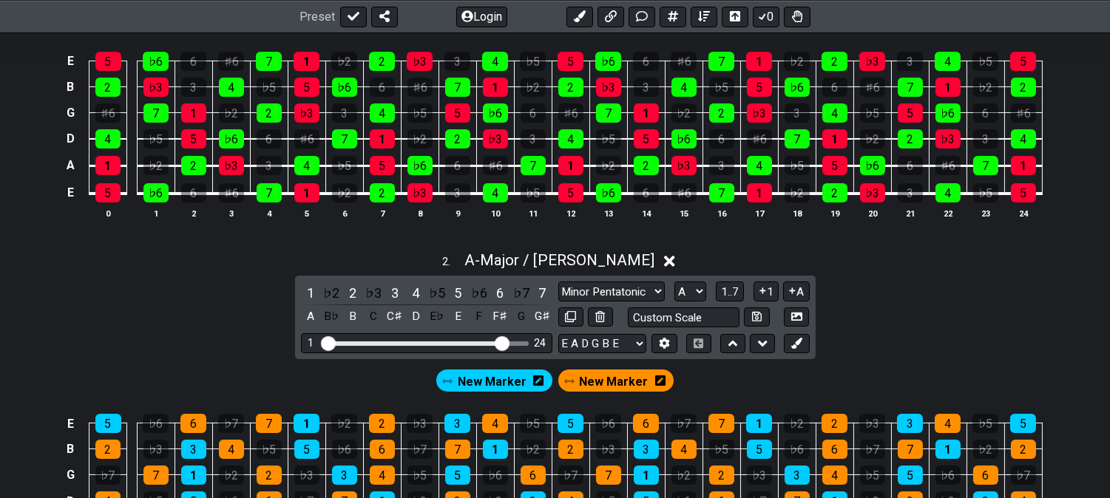
scroll to position [492, 0]
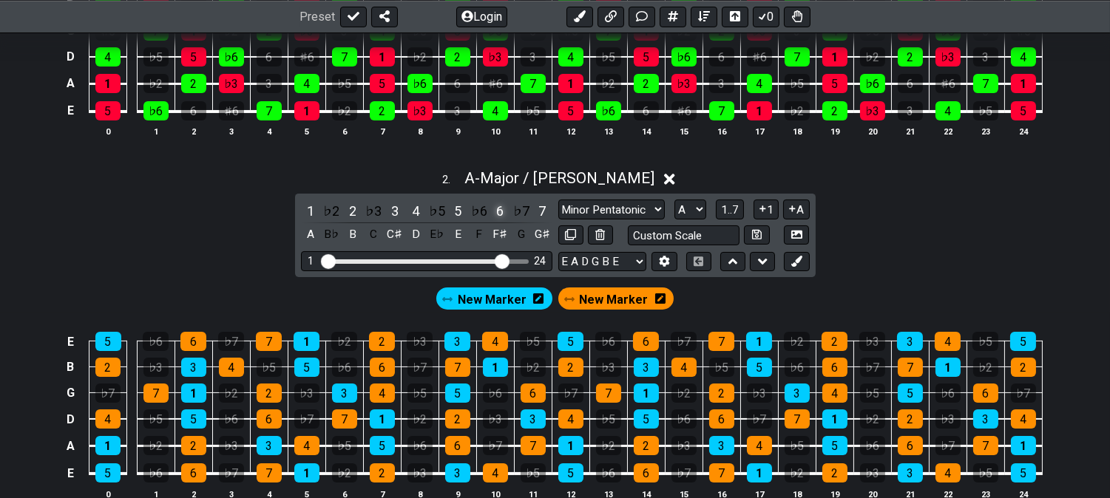
click at [505, 209] on div "6" at bounding box center [499, 211] width 19 height 20
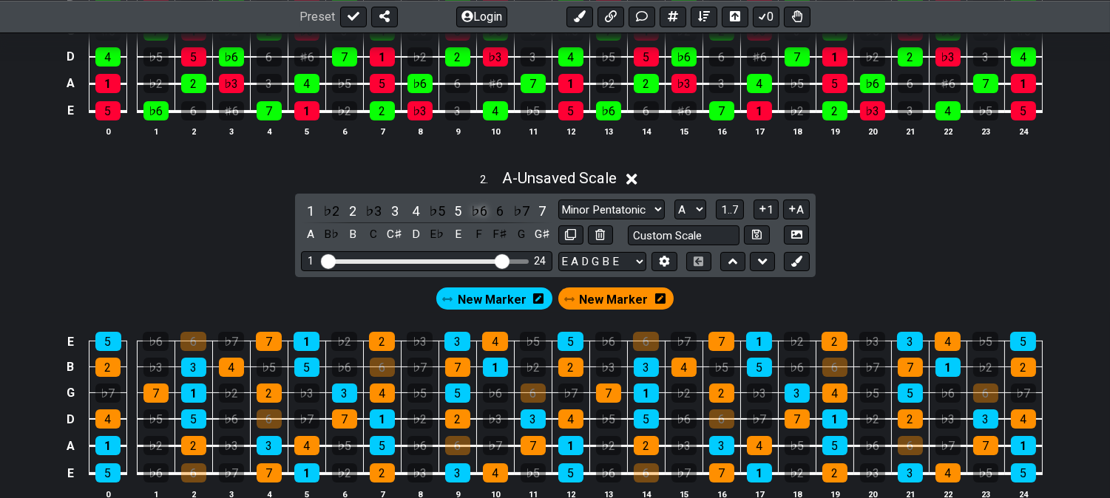
click at [475, 206] on div "♭6" at bounding box center [479, 211] width 19 height 20
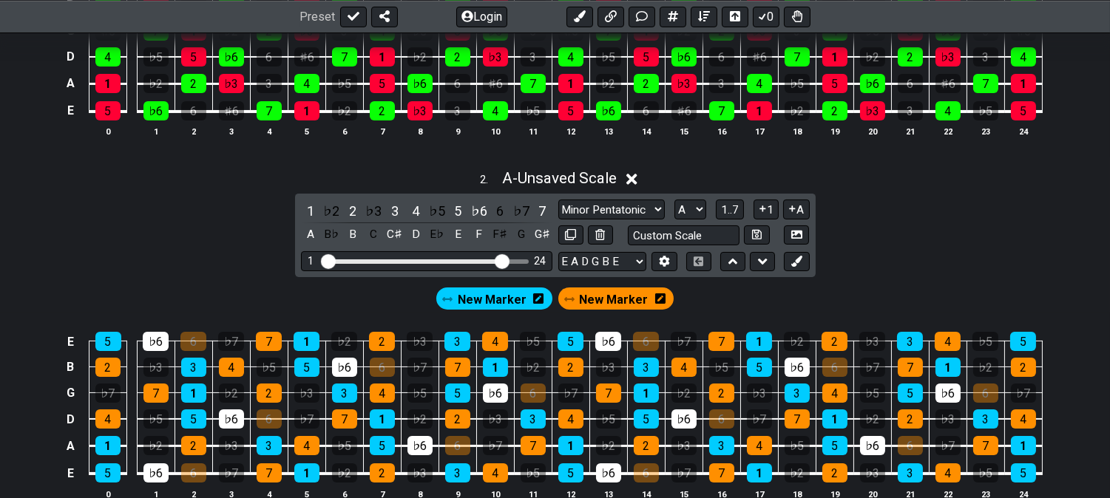
click at [586, 301] on span "New Marker" at bounding box center [613, 299] width 69 height 21
click at [501, 206] on div "6" at bounding box center [499, 211] width 19 height 20
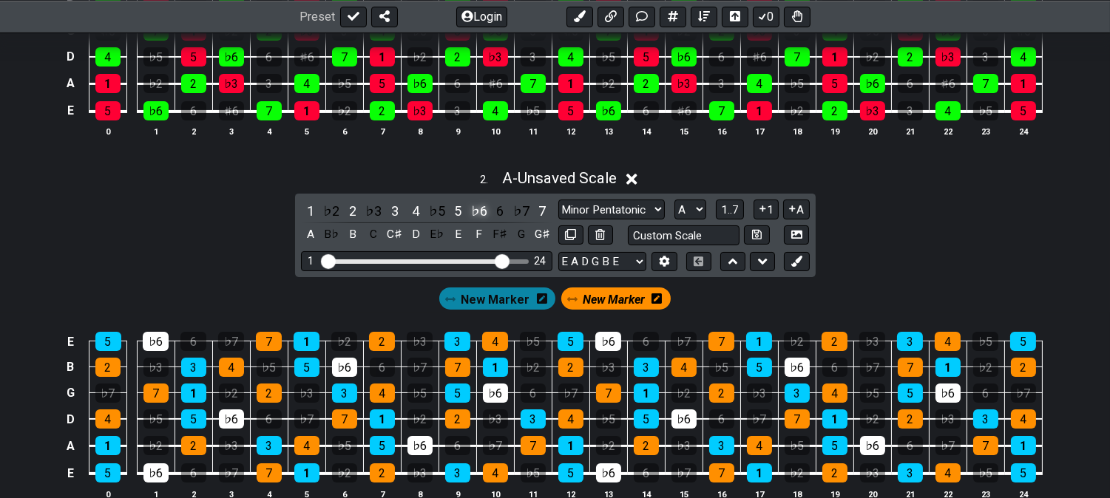
click at [475, 209] on div "♭6" at bounding box center [479, 211] width 19 height 20
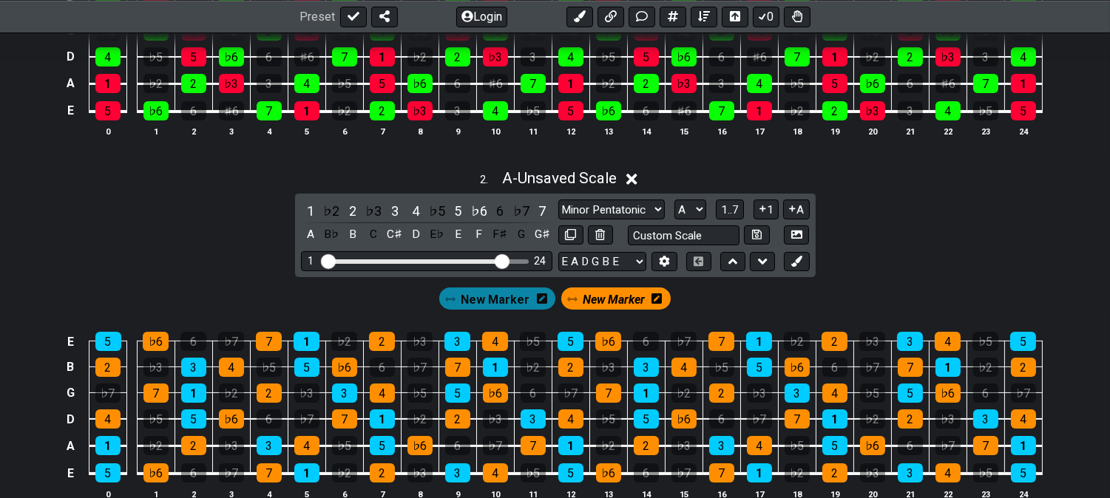
click at [595, 305] on span "New Marker" at bounding box center [614, 299] width 62 height 21
click at [580, 183] on span "A - Unsaved Scale" at bounding box center [559, 178] width 115 height 18
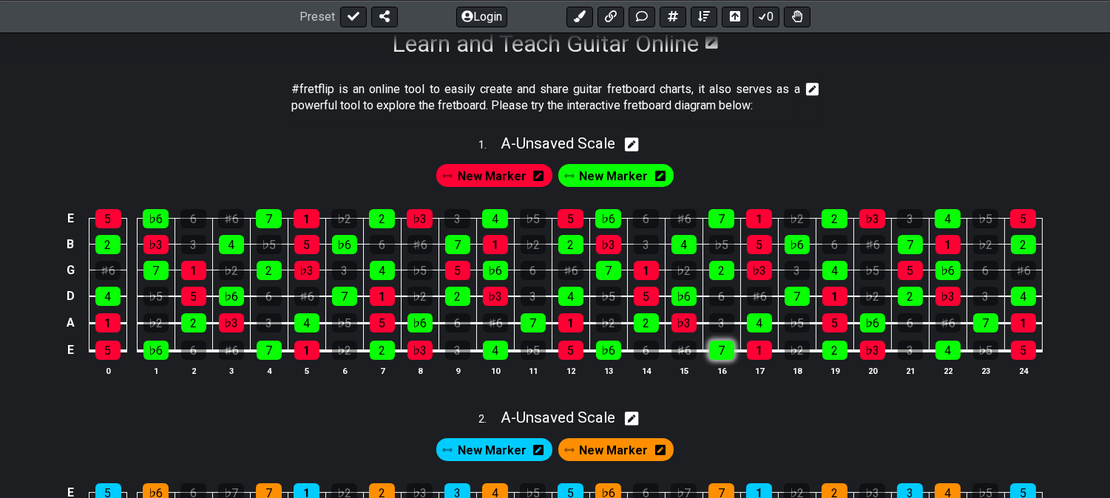
scroll to position [246, 0]
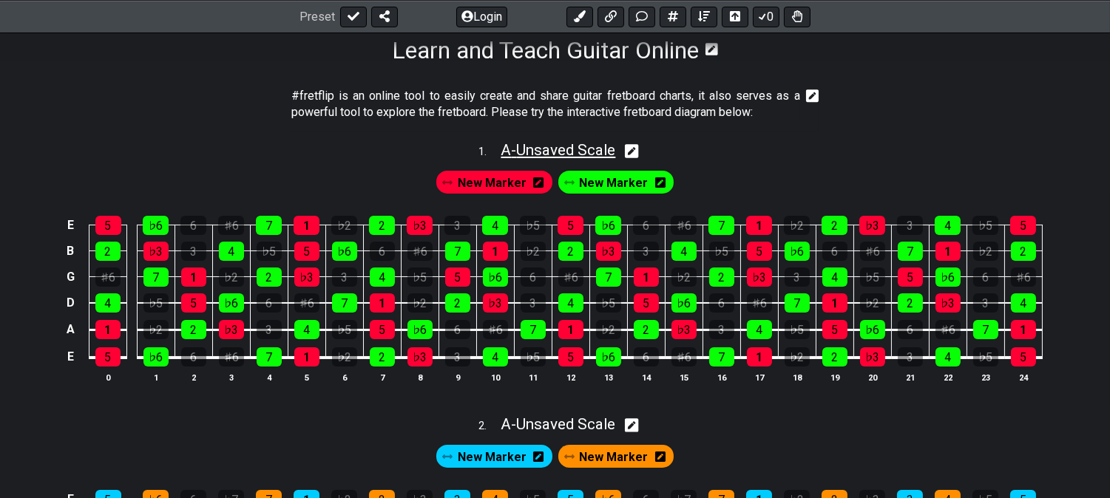
click at [566, 156] on span "A - Unsaved Scale" at bounding box center [558, 150] width 115 height 18
select select "Minor / Aeolian"
select select "A"
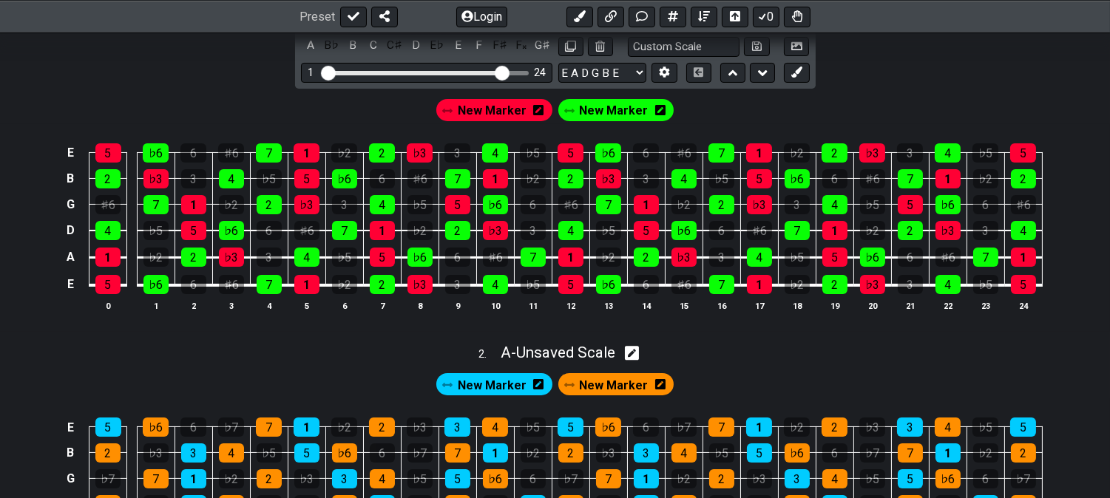
scroll to position [328, 0]
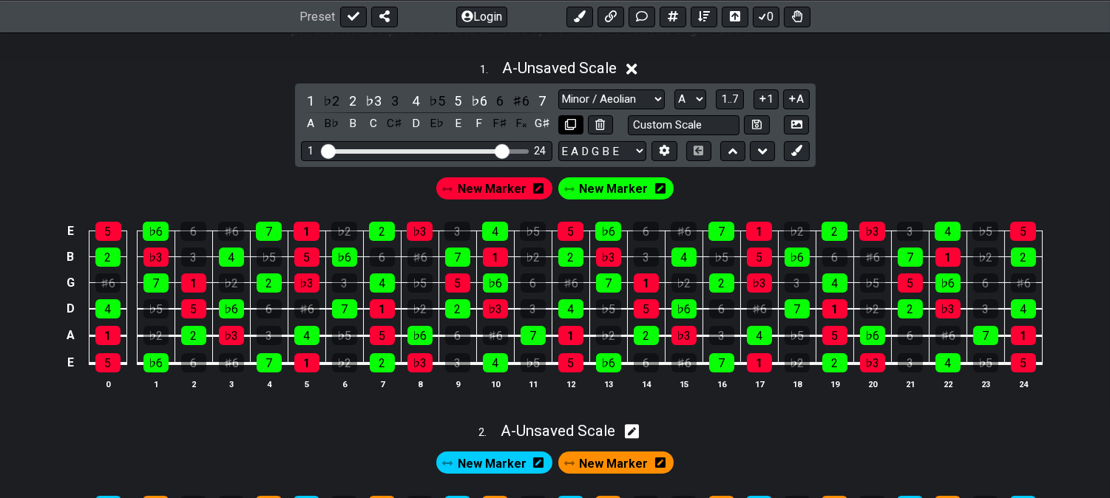
click at [575, 124] on icon at bounding box center [570, 124] width 11 height 11
select select "Minor / Aeolian"
select select "A"
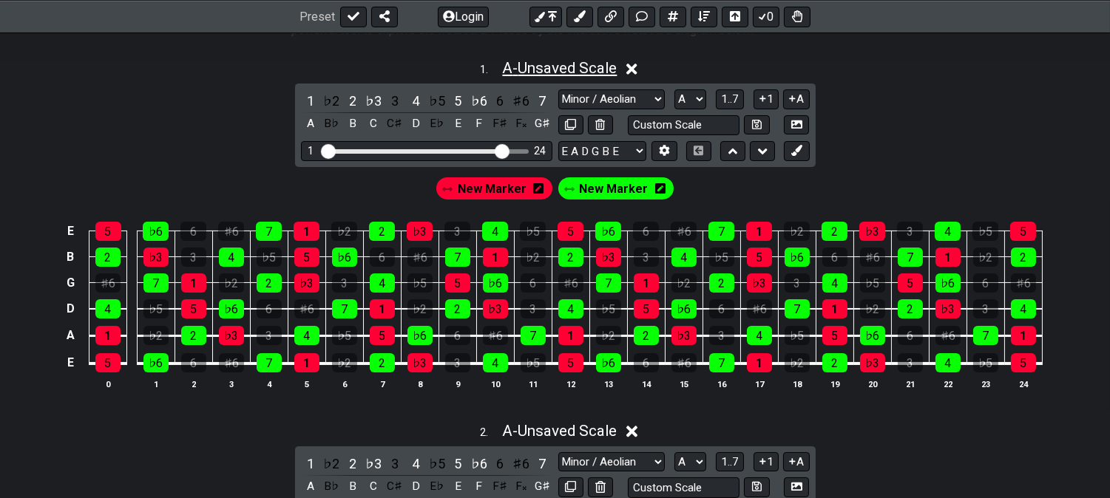
click at [579, 68] on span "A - Unsaved Scale" at bounding box center [559, 68] width 115 height 18
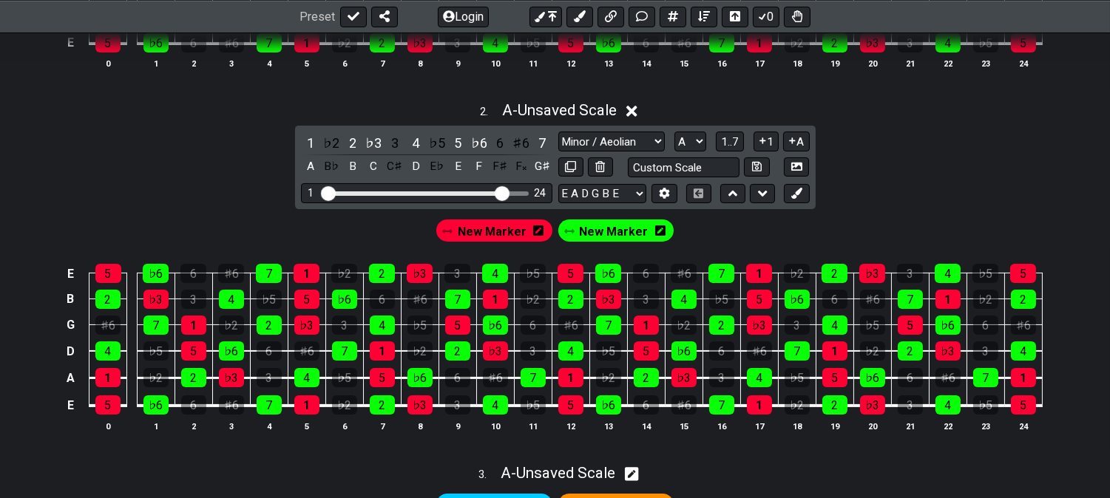
scroll to position [575, 0]
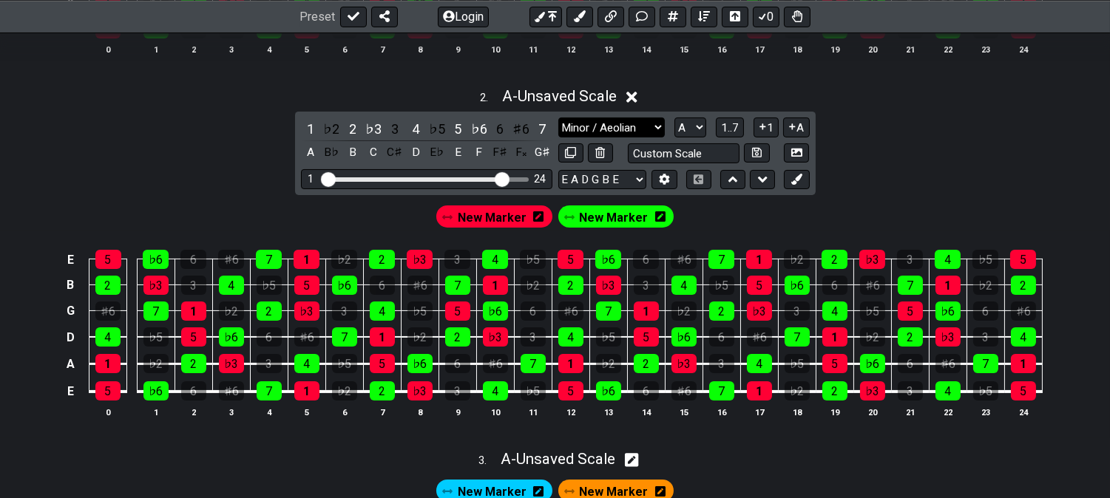
click at [614, 121] on select "Minor Pentatonic Click to edit Minor Pentatonic Major Pentatonic Minor Blues Ma…" at bounding box center [611, 128] width 106 height 20
select select "Phrygian Dominant"
click at [558, 118] on select "Minor Pentatonic Click to edit Minor Pentatonic Major Pentatonic Minor Blues Ma…" at bounding box center [611, 128] width 106 height 20
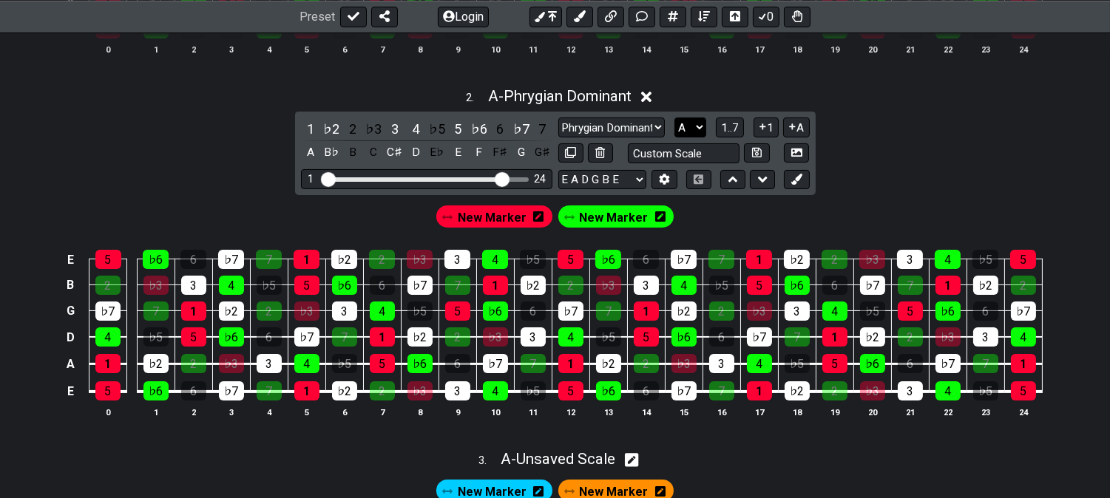
click at [691, 127] on select "A♭ A A♯ B♭ B C C♯ D♭ D D♯ E♭ E F F♯ G♭ G G♯" at bounding box center [690, 128] width 32 height 20
click at [674, 118] on select "A♭ A A♯ B♭ B C C♯ D♭ D D♯ E♭ E F F♯ G♭ G G♯" at bounding box center [690, 128] width 32 height 20
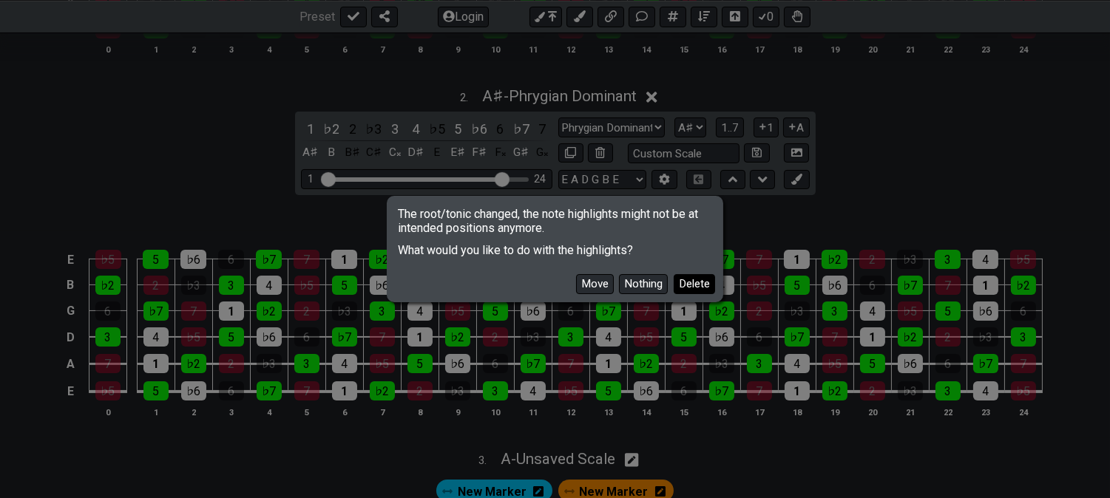
click at [697, 281] on button "Delete" at bounding box center [694, 284] width 41 height 20
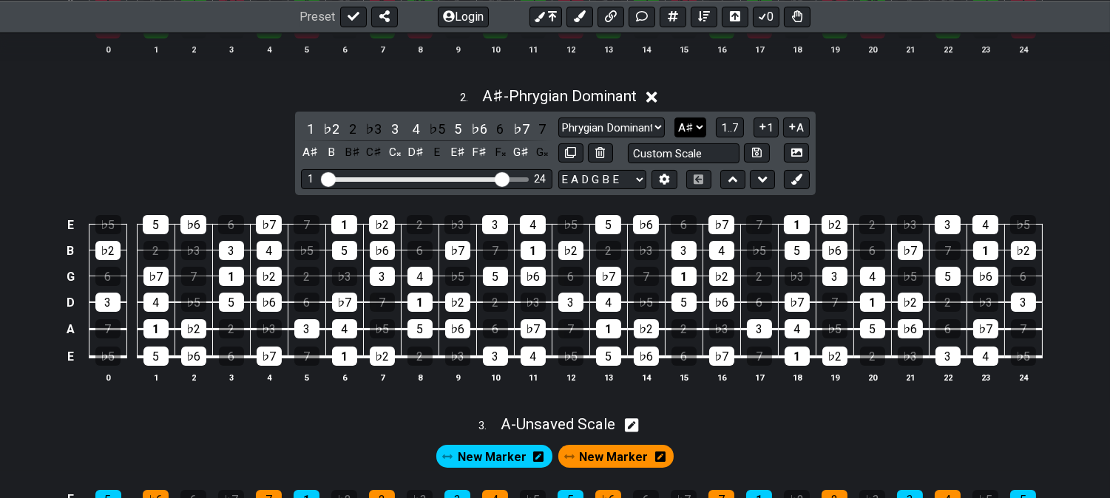
click at [698, 135] on select "A♭ A A♯ B♭ B C C♯ D♭ D D♯ E♭ E F F♯ G♭ G G♯" at bounding box center [690, 128] width 32 height 20
click at [674, 118] on select "A♭ A A♯ B♭ B C C♯ D♭ D D♯ E♭ E F F♯ G♭ G G♯" at bounding box center [690, 128] width 32 height 20
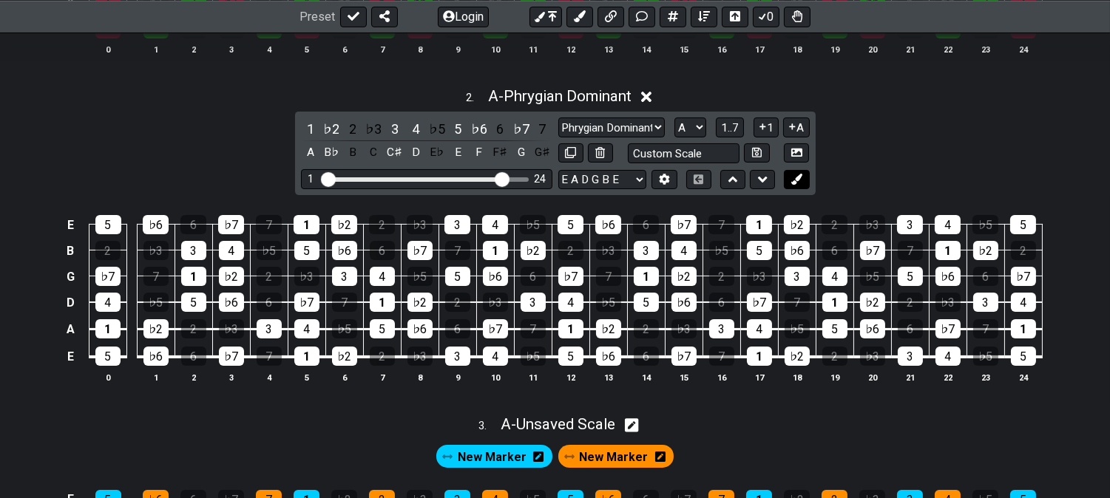
click at [801, 182] on icon at bounding box center [796, 179] width 11 height 11
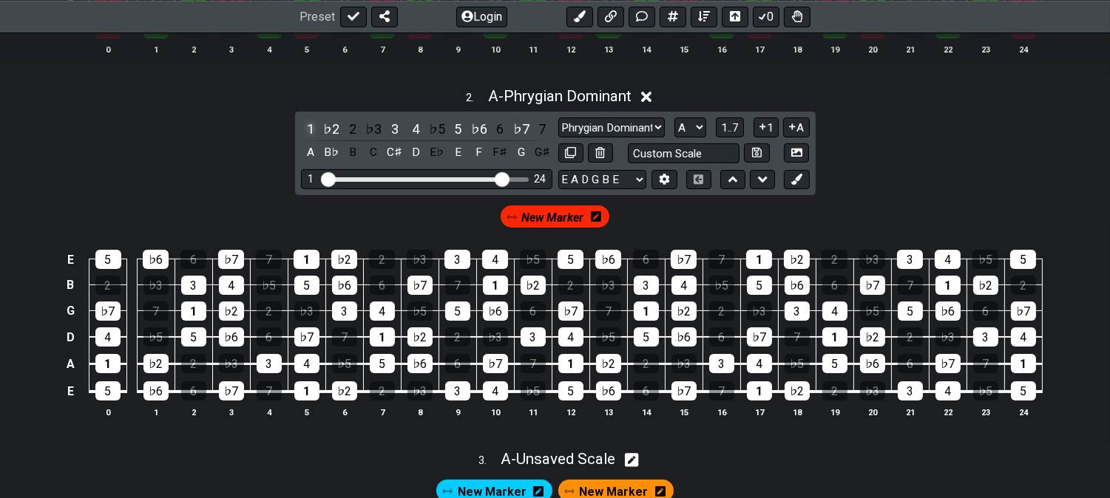
click at [305, 123] on div "1" at bounding box center [310, 129] width 19 height 20
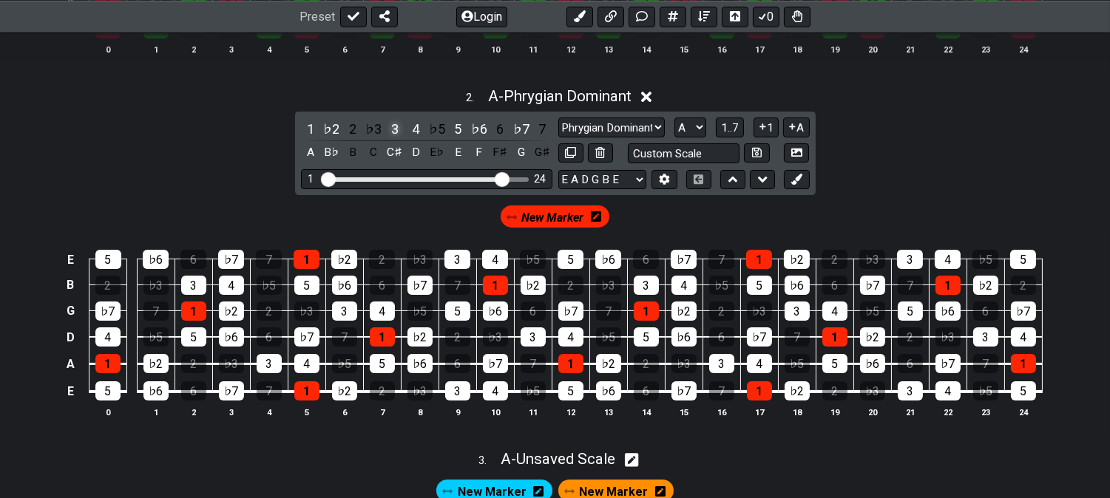
click at [387, 126] on div "3" at bounding box center [394, 129] width 19 height 20
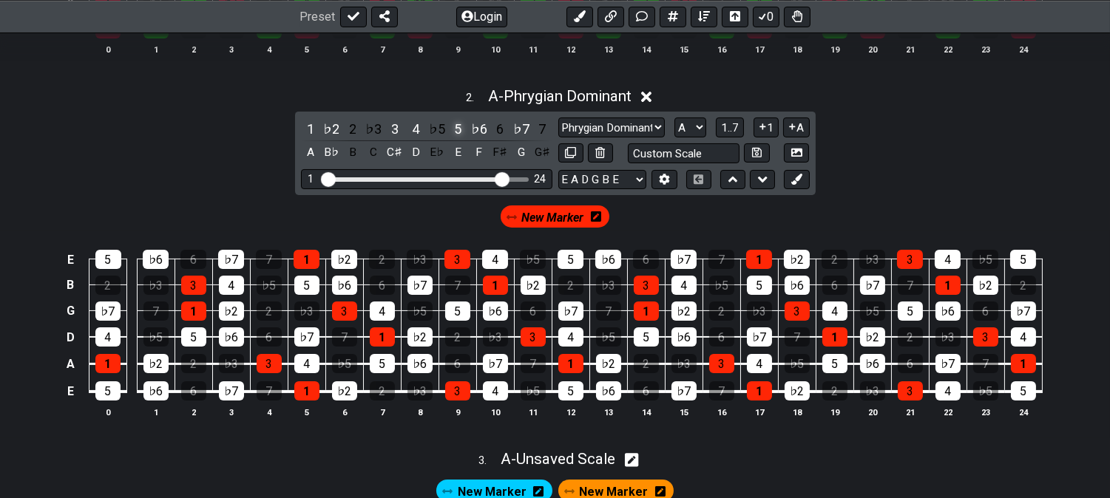
click at [457, 128] on div "5" at bounding box center [457, 129] width 19 height 20
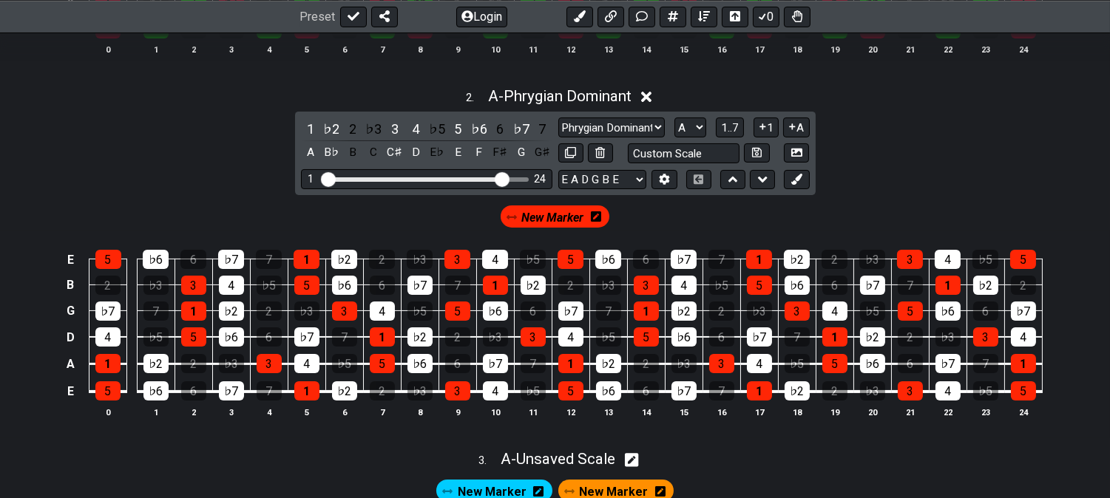
click at [547, 216] on span "New Marker" at bounding box center [553, 217] width 62 height 21
click at [796, 180] on icon at bounding box center [796, 179] width 11 height 11
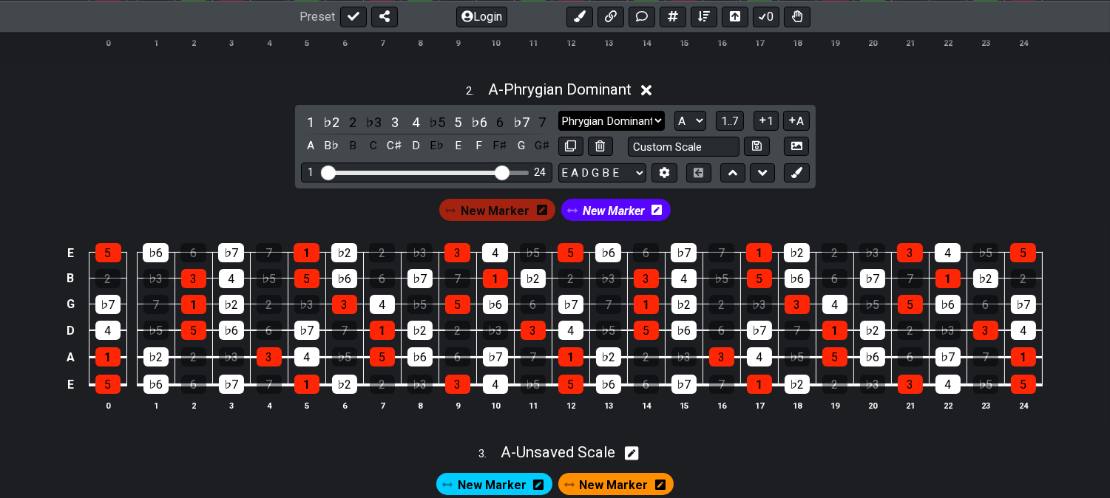
scroll to position [492, 0]
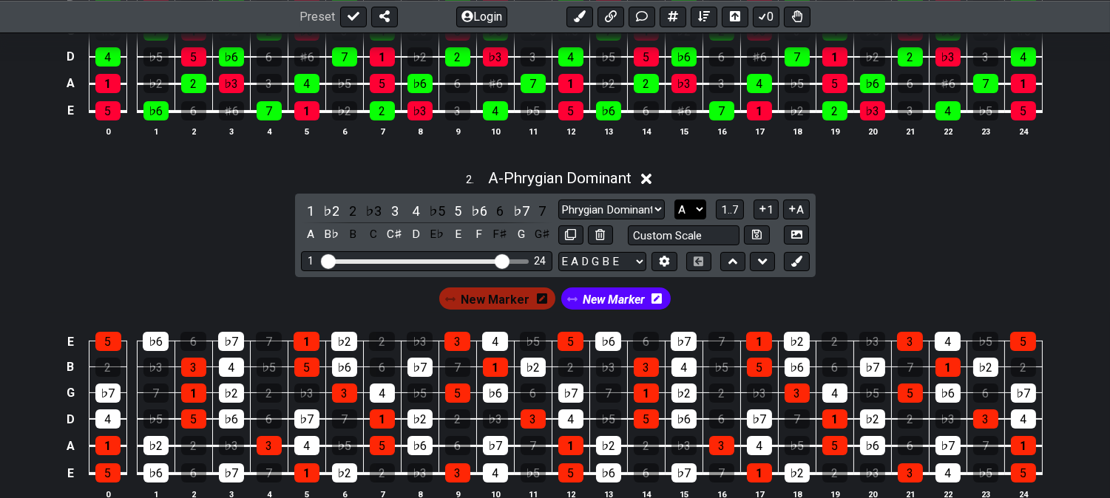
click at [691, 208] on select "A♭ A A♯ B♭ B C C♯ D♭ D D♯ E♭ E F F♯ G♭ G G♯" at bounding box center [690, 210] width 32 height 20
click at [674, 200] on select "A♭ A A♯ B♭ B C C♯ D♭ D D♯ E♭ E F F♯ G♭ G G♯" at bounding box center [690, 210] width 32 height 20
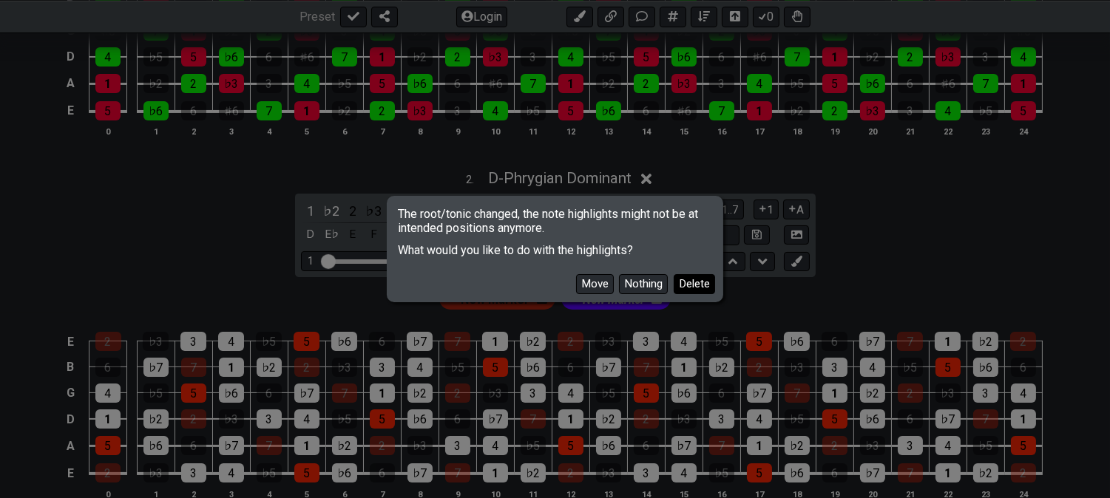
click at [690, 284] on button "Delete" at bounding box center [694, 284] width 41 height 20
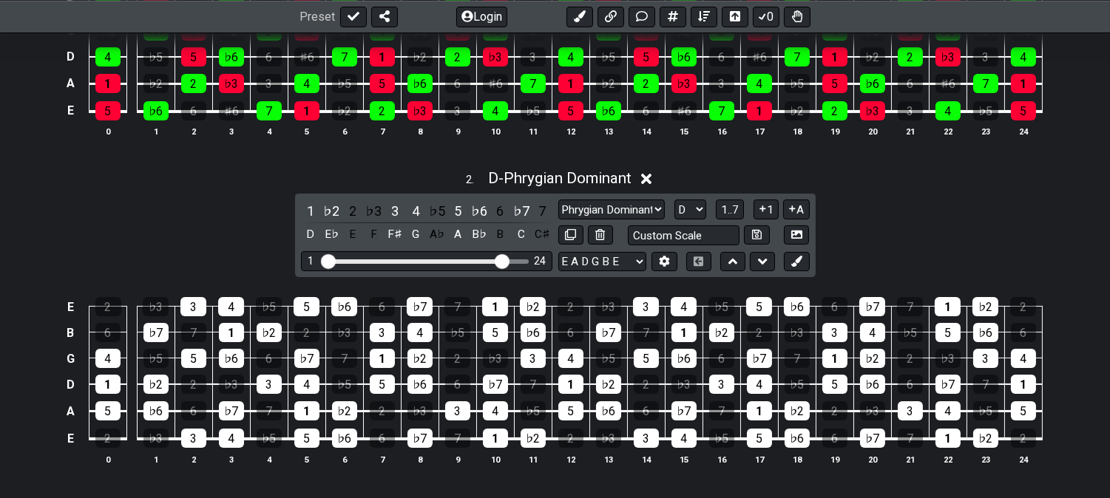
click at [668, 204] on div "Minor Pentatonic Click to edit Minor Pentatonic Major Pentatonic Minor Blues Ma…" at bounding box center [683, 210] width 251 height 20
drag, startPoint x: 679, startPoint y: 205, endPoint x: 683, endPoint y: 213, distance: 8.9
click at [681, 206] on select "A♭ A A♯ B♭ B C C♯ D♭ D D♯ E♭ E F F♯ G♭ G G♯" at bounding box center [690, 210] width 32 height 20
click at [674, 200] on select "A♭ A A♯ B♭ B C C♯ D♭ D D♯ E♭ E F F♯ G♭ G G♯" at bounding box center [690, 210] width 32 height 20
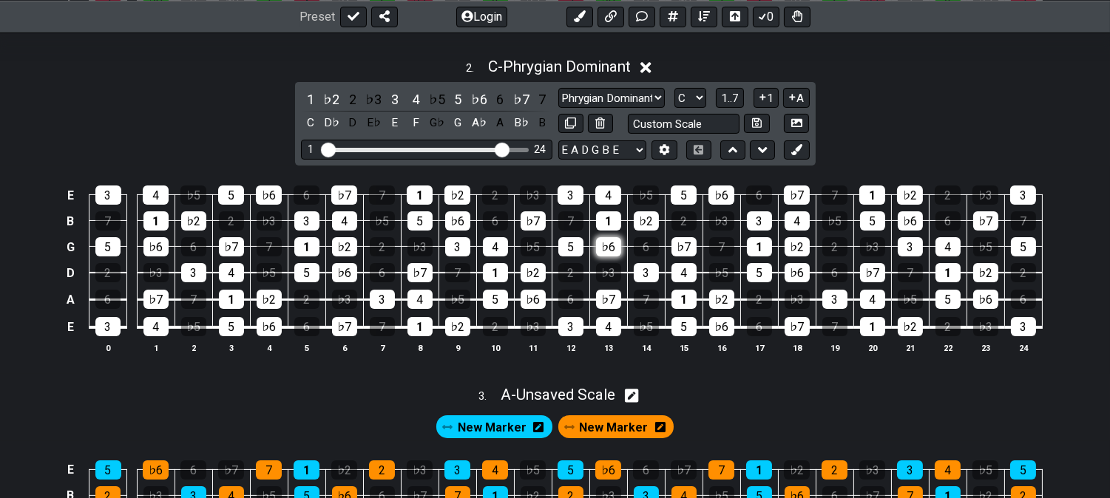
scroll to position [575, 0]
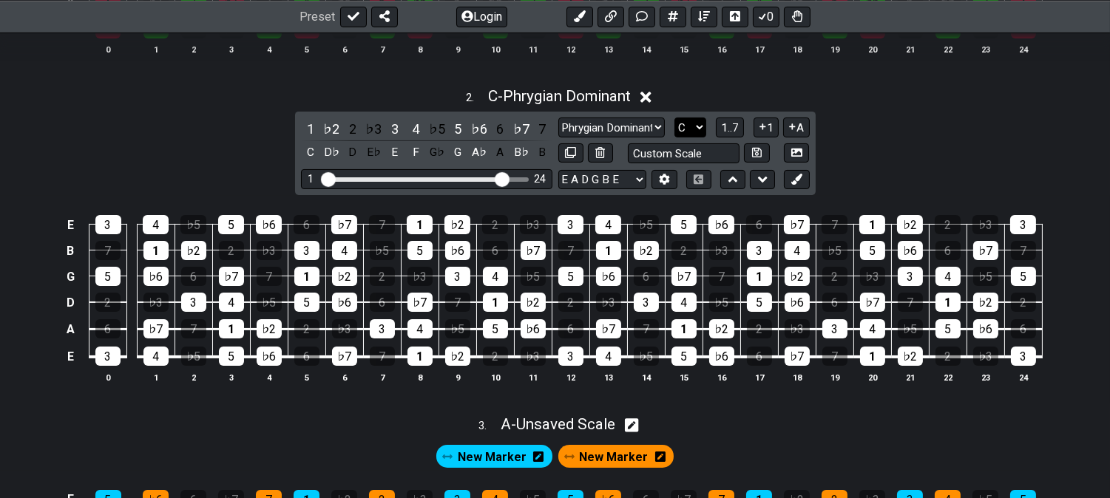
click at [691, 129] on select "A♭ A A♯ B♭ B C C♯ D♭ D D♯ E♭ E F F♯ G♭ G G♯" at bounding box center [690, 128] width 32 height 20
select select "E"
click at [674, 118] on select "A♭ A A♯ B♭ B C C♯ D♭ D D♯ E♭ E F F♯ G♭ G G♯" at bounding box center [690, 128] width 32 height 20
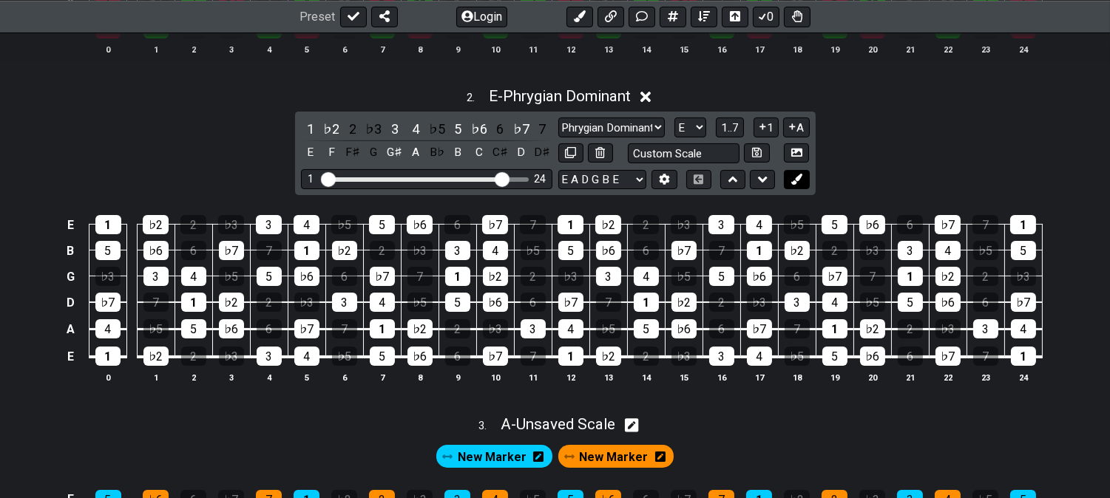
click at [792, 177] on icon at bounding box center [796, 179] width 11 height 11
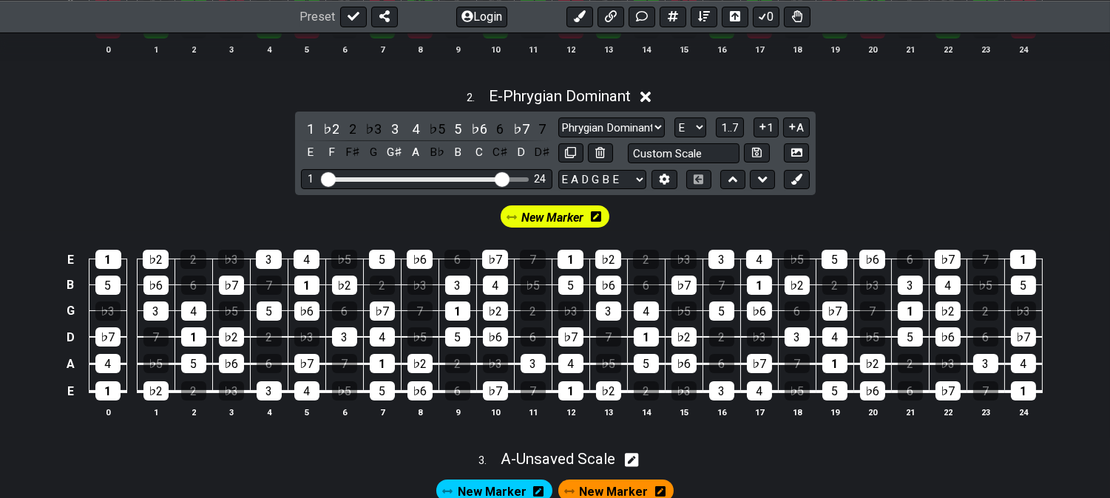
click at [598, 216] on icon at bounding box center [596, 217] width 10 height 12
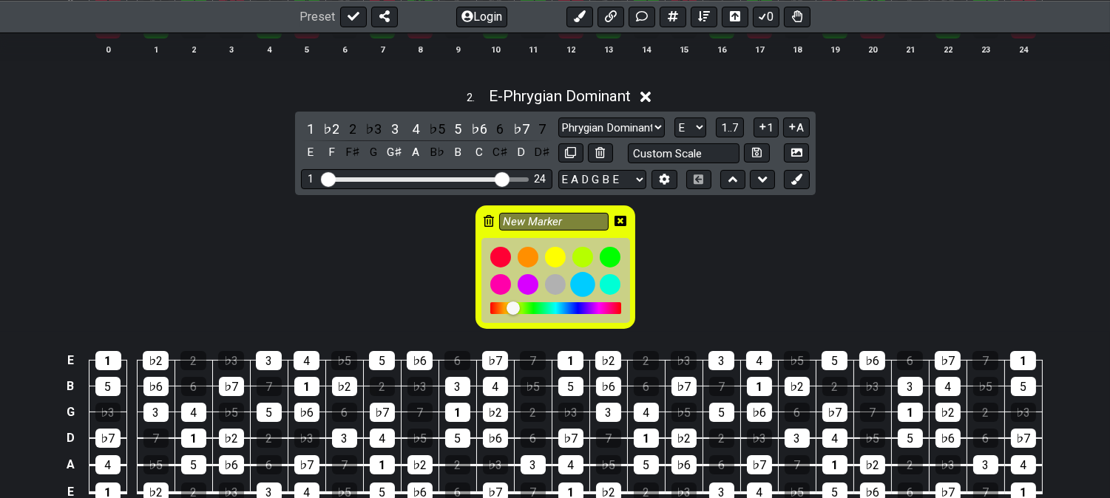
click at [592, 285] on div at bounding box center [582, 284] width 25 height 25
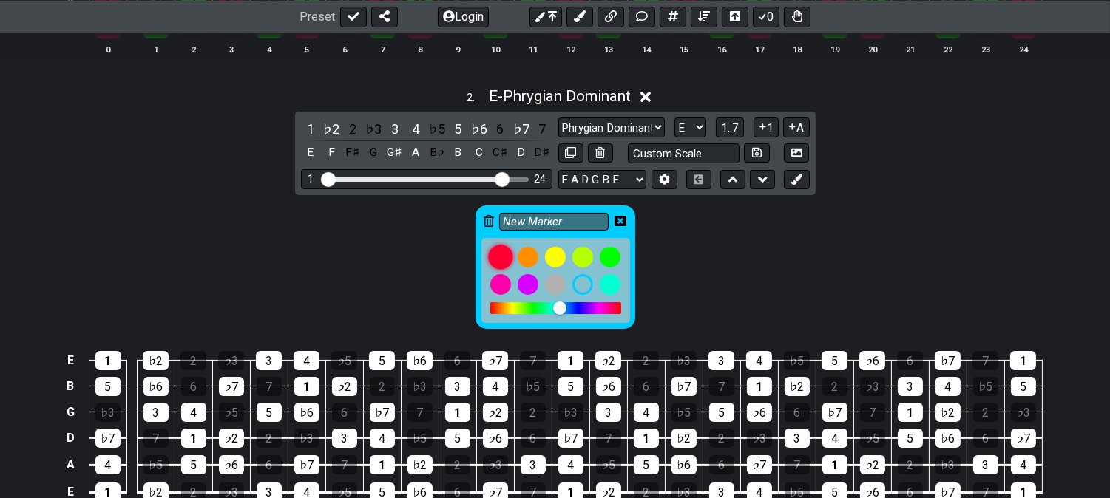
click at [492, 255] on div at bounding box center [500, 257] width 25 height 25
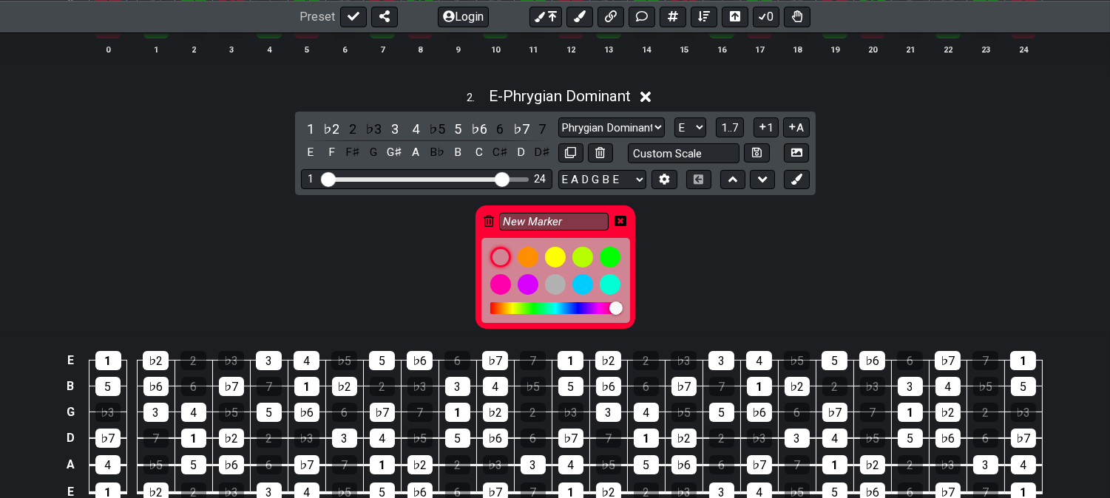
click at [620, 222] on icon at bounding box center [621, 221] width 12 height 12
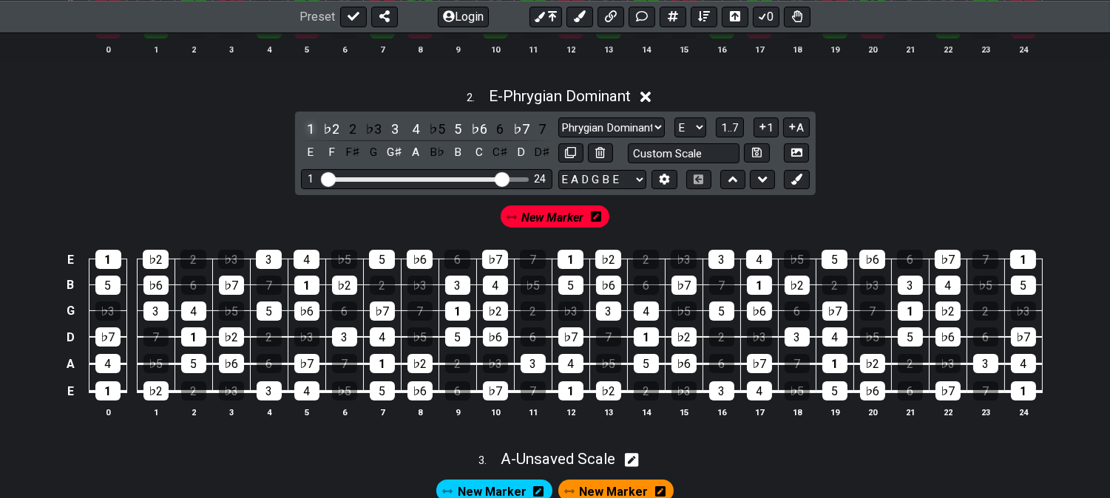
click at [307, 124] on div "1" at bounding box center [310, 129] width 19 height 20
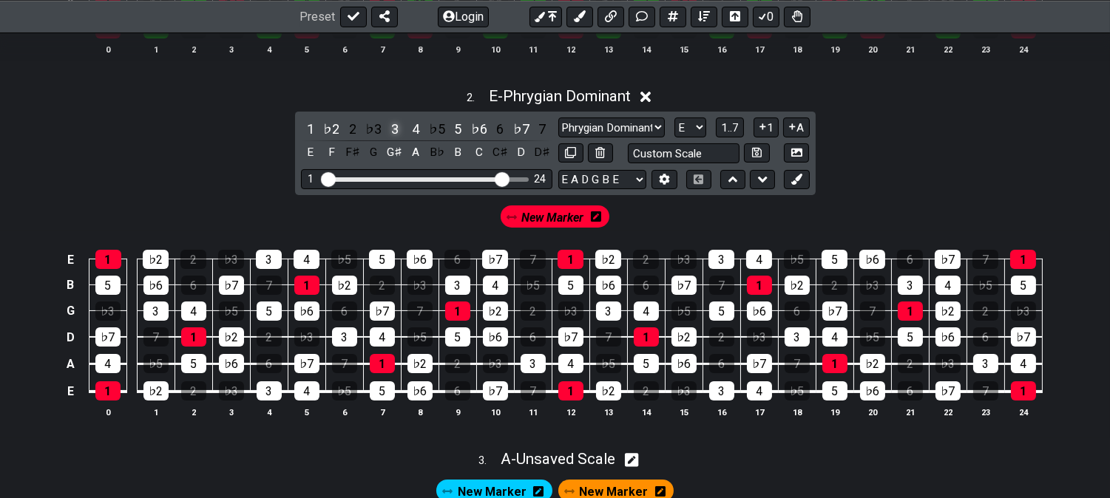
click at [393, 123] on div "3" at bounding box center [394, 129] width 19 height 20
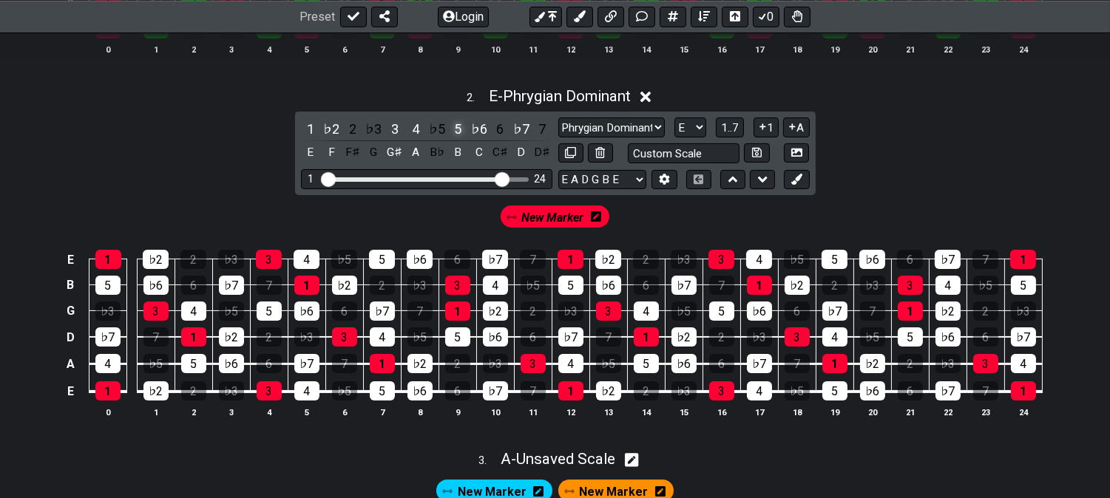
click at [448, 127] on div "5" at bounding box center [457, 129] width 19 height 20
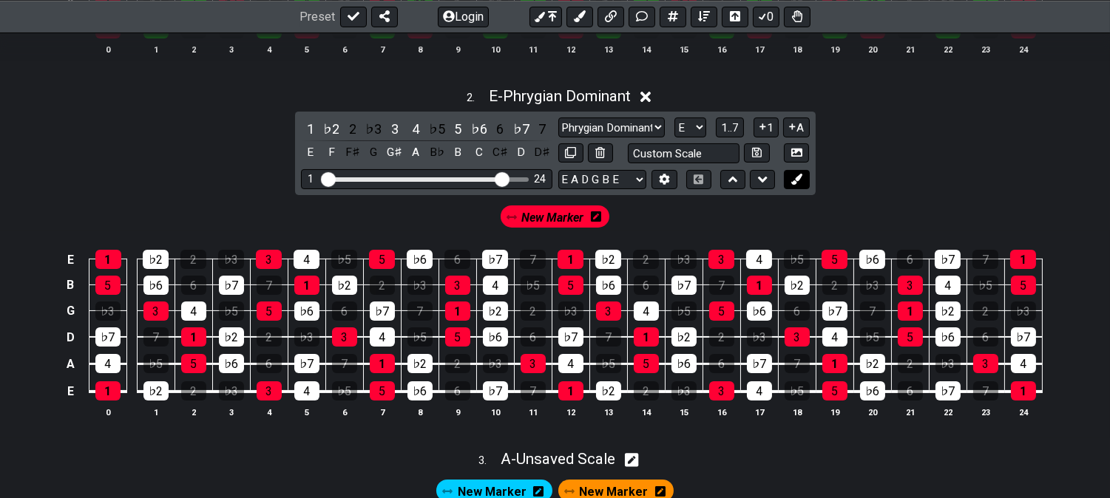
click at [792, 180] on icon at bounding box center [796, 179] width 11 height 11
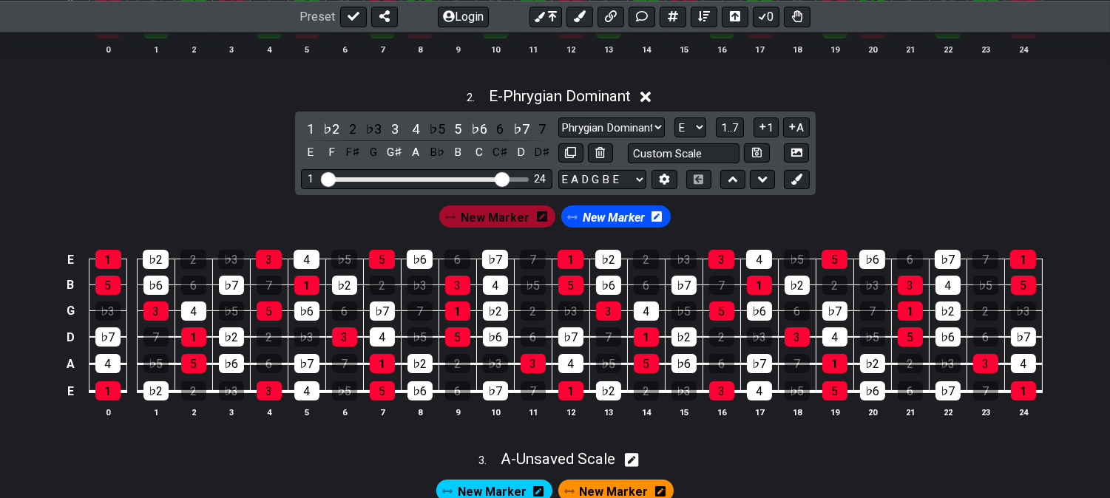
click at [651, 214] on icon at bounding box center [656, 216] width 10 height 10
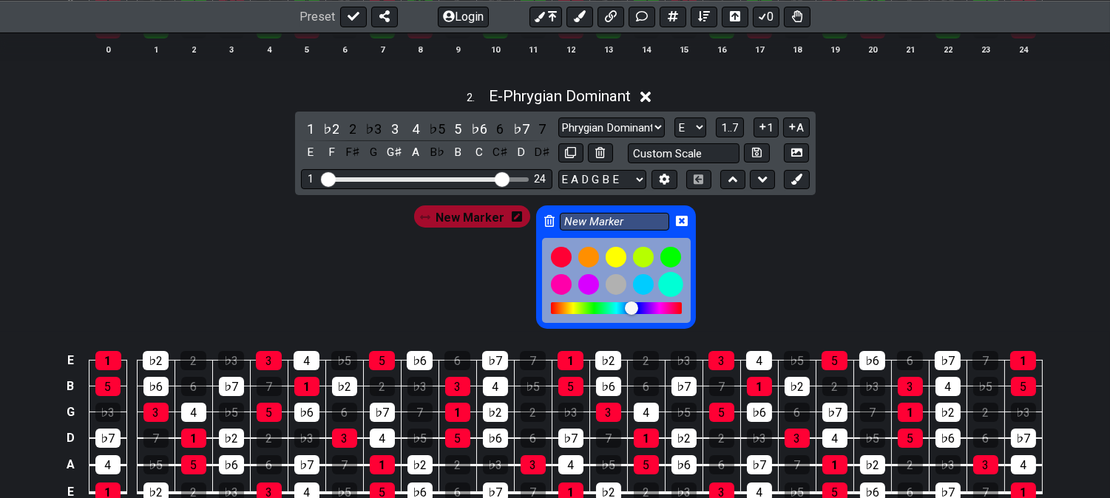
click at [666, 283] on div at bounding box center [670, 284] width 25 height 25
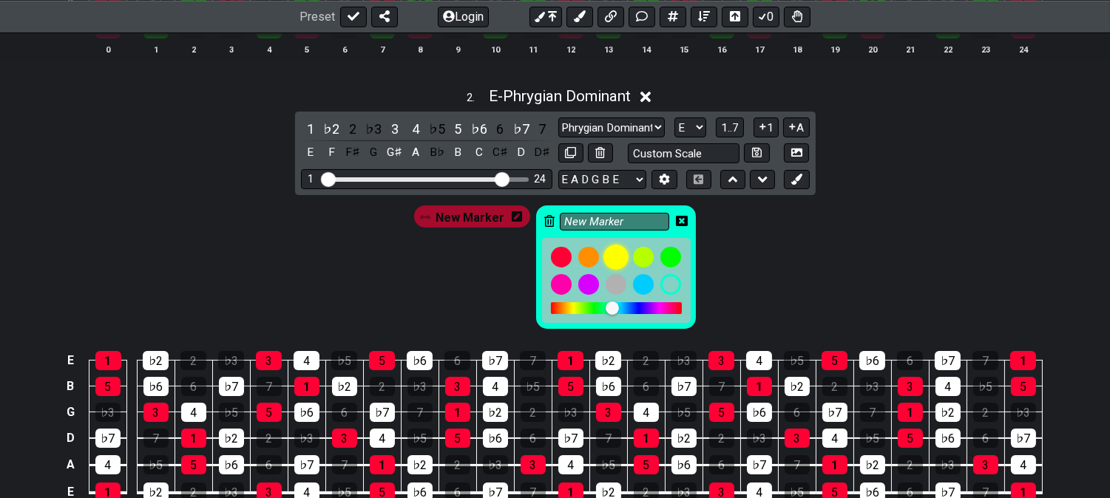
click at [620, 250] on div at bounding box center [615, 257] width 25 height 25
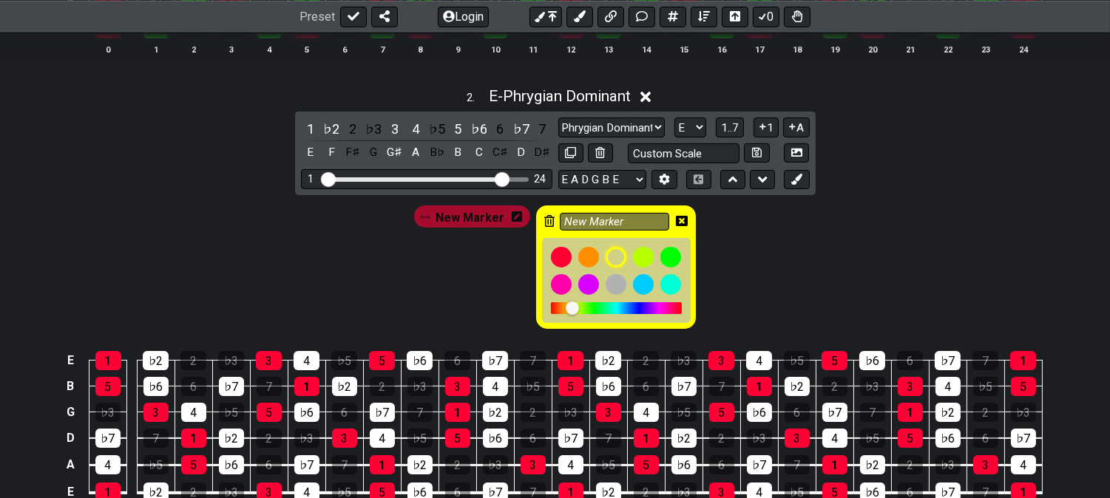
click at [686, 223] on div "New Marker" at bounding box center [616, 267] width 160 height 123
click at [683, 219] on icon at bounding box center [682, 221] width 12 height 10
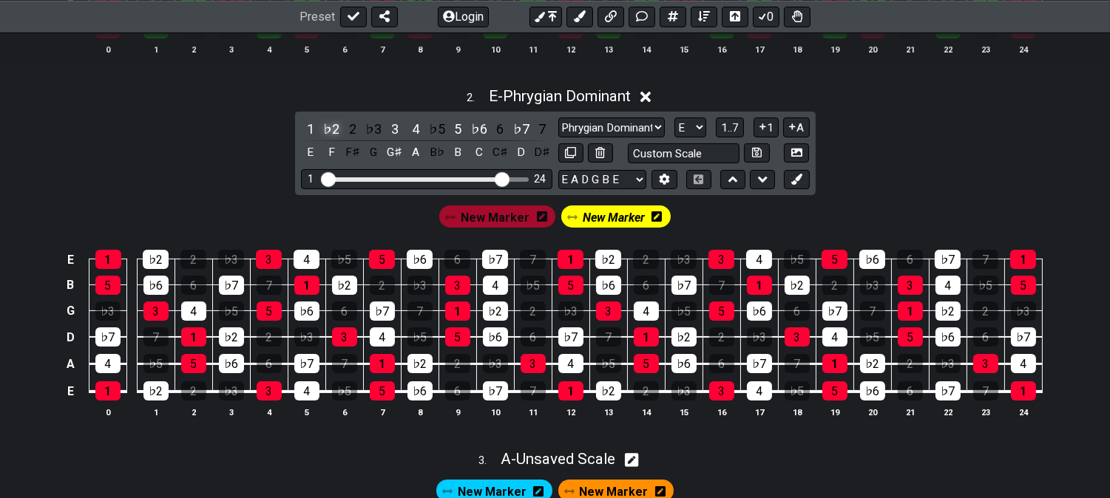
click at [336, 129] on div "♭2" at bounding box center [331, 129] width 19 height 20
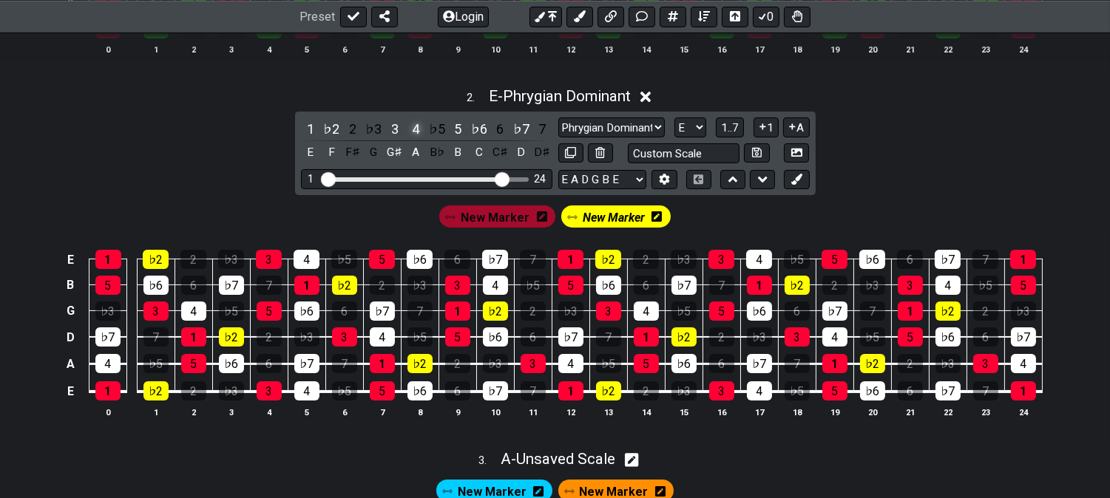
click at [408, 130] on div "4" at bounding box center [415, 129] width 19 height 20
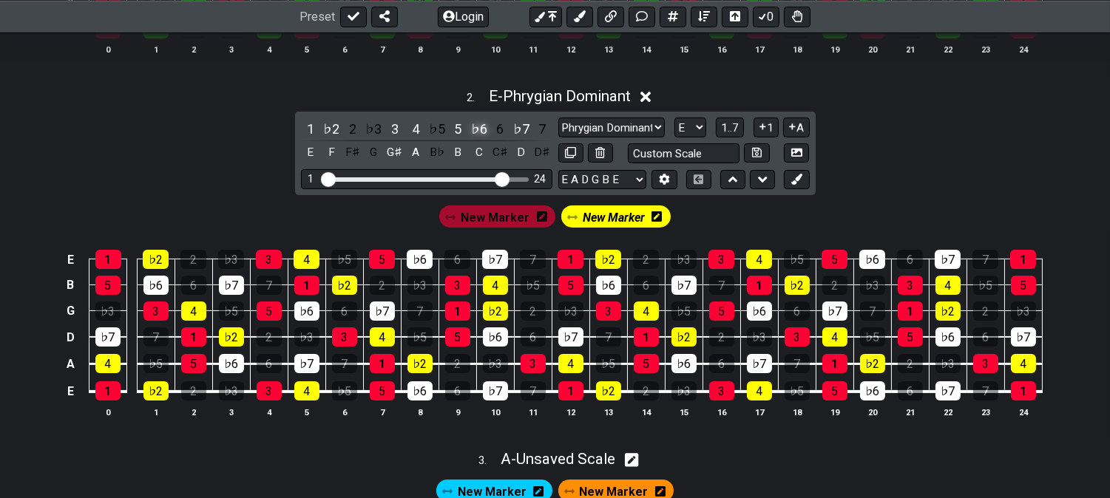
click at [483, 129] on div "♭6" at bounding box center [479, 129] width 19 height 20
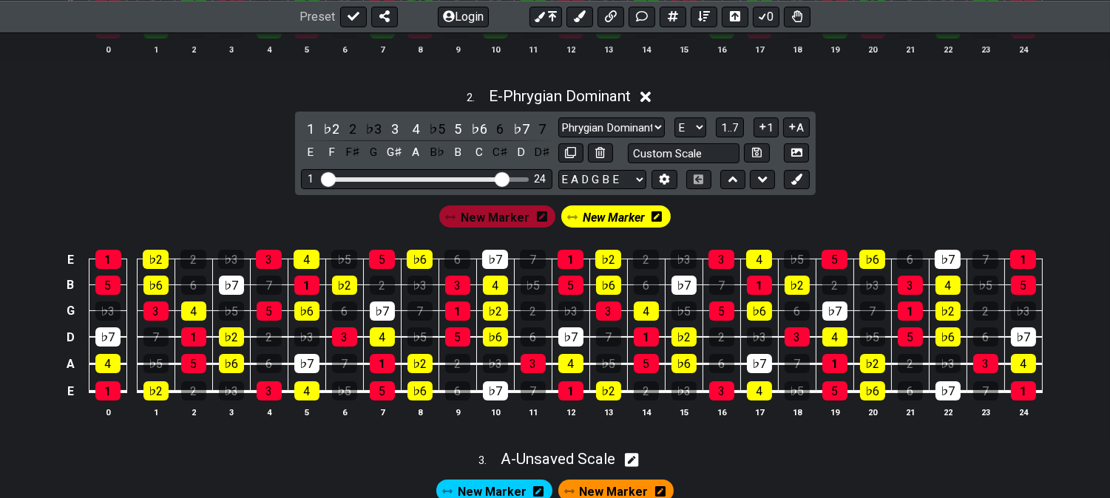
click at [608, 219] on span "New Marker" at bounding box center [614, 217] width 62 height 21
click at [787, 179] on button at bounding box center [796, 180] width 25 height 20
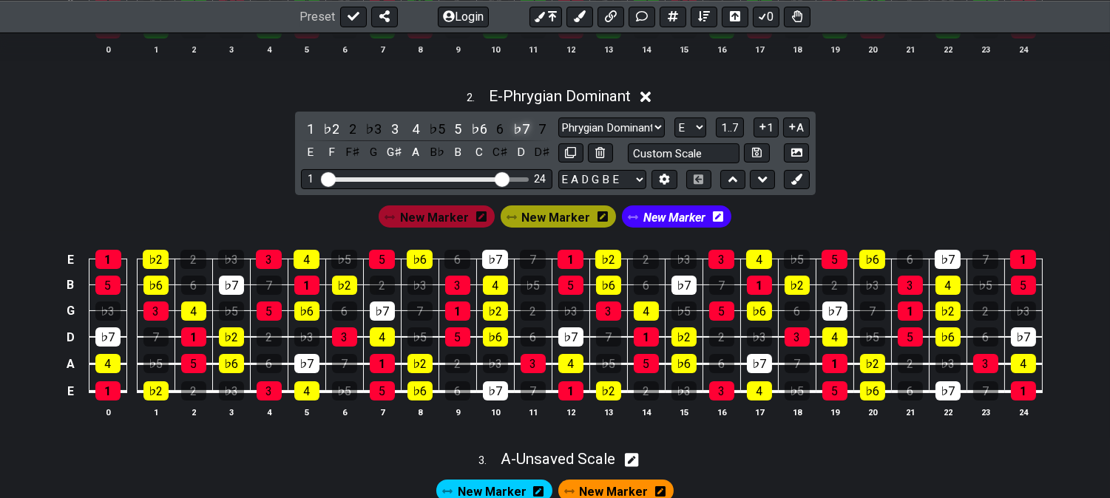
click at [522, 126] on div "♭7" at bounding box center [521, 129] width 19 height 20
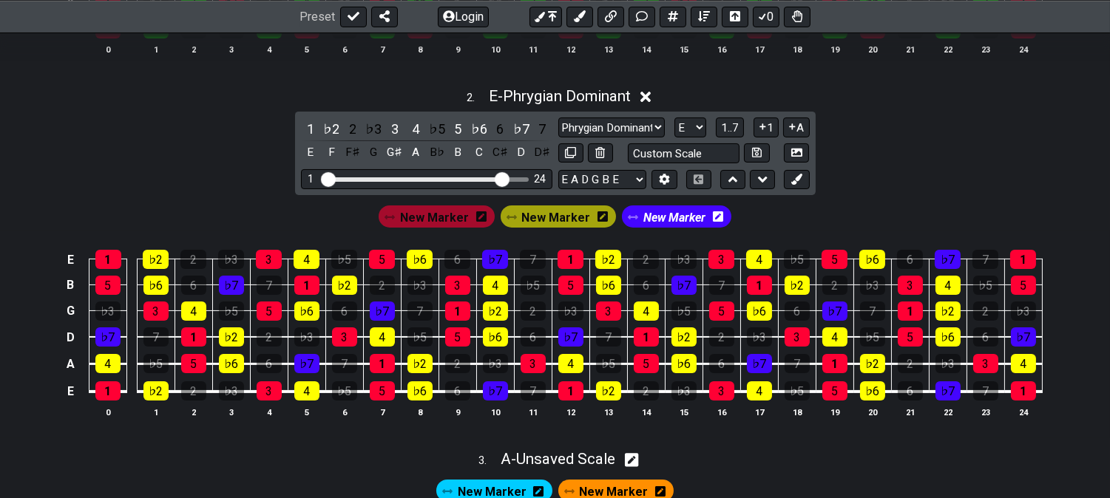
click at [684, 223] on span "New Marker" at bounding box center [674, 217] width 62 height 21
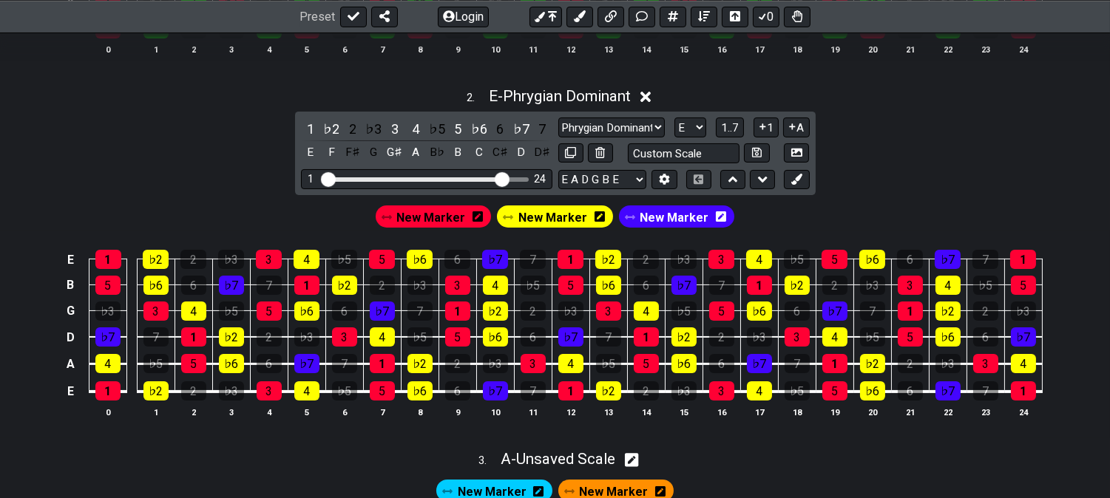
click at [600, 222] on icon at bounding box center [600, 216] width 10 height 10
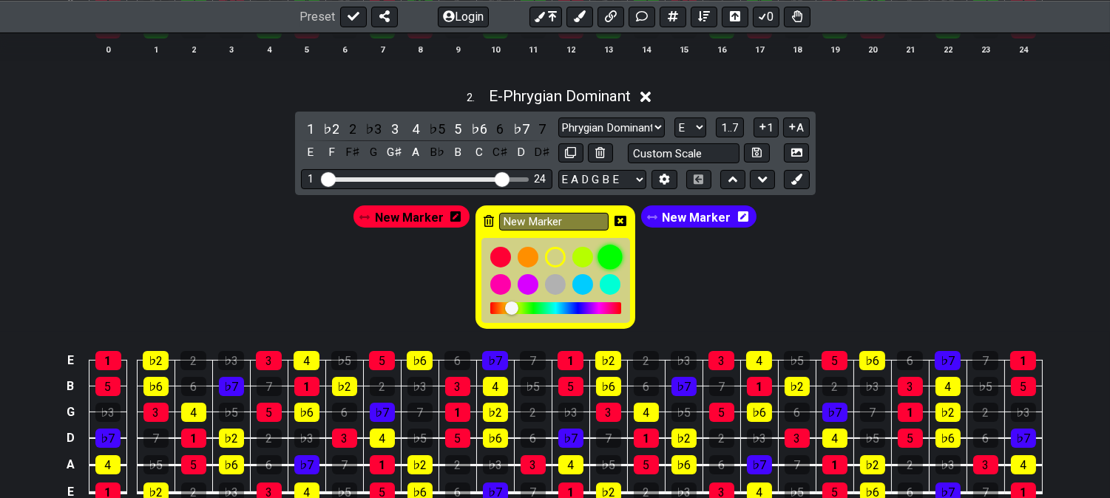
click at [607, 259] on div at bounding box center [610, 257] width 25 height 25
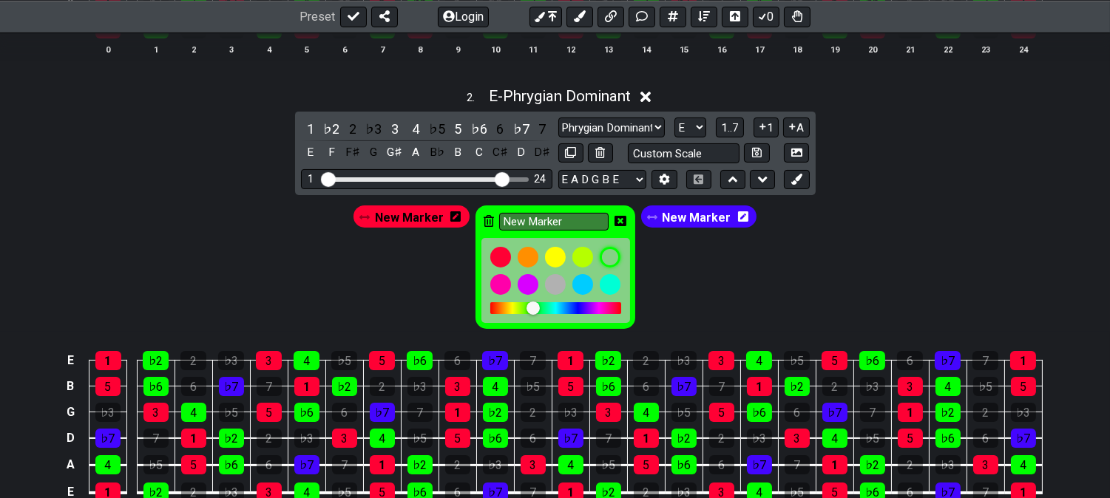
click at [619, 212] on icon at bounding box center [621, 221] width 12 height 21
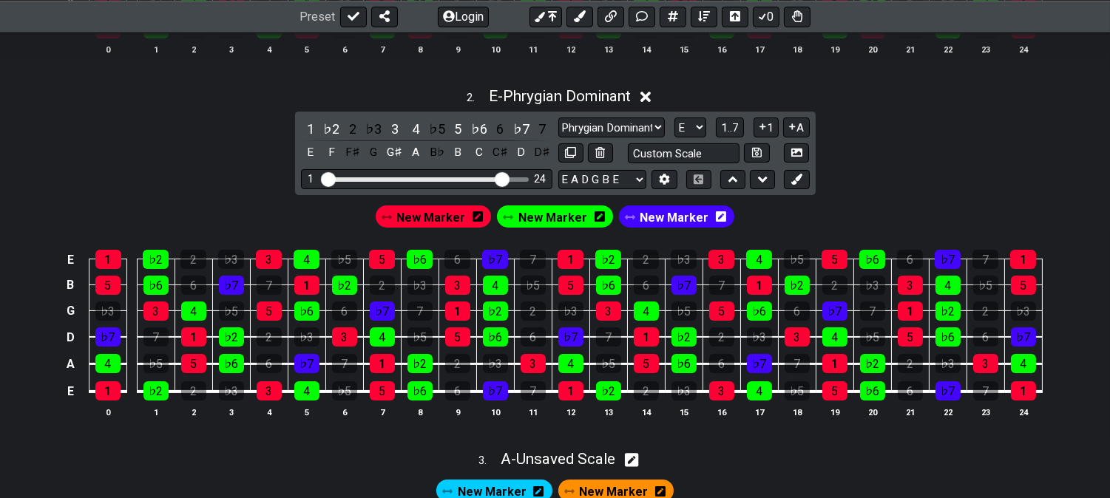
click at [549, 222] on span "New Marker" at bounding box center [552, 217] width 69 height 21
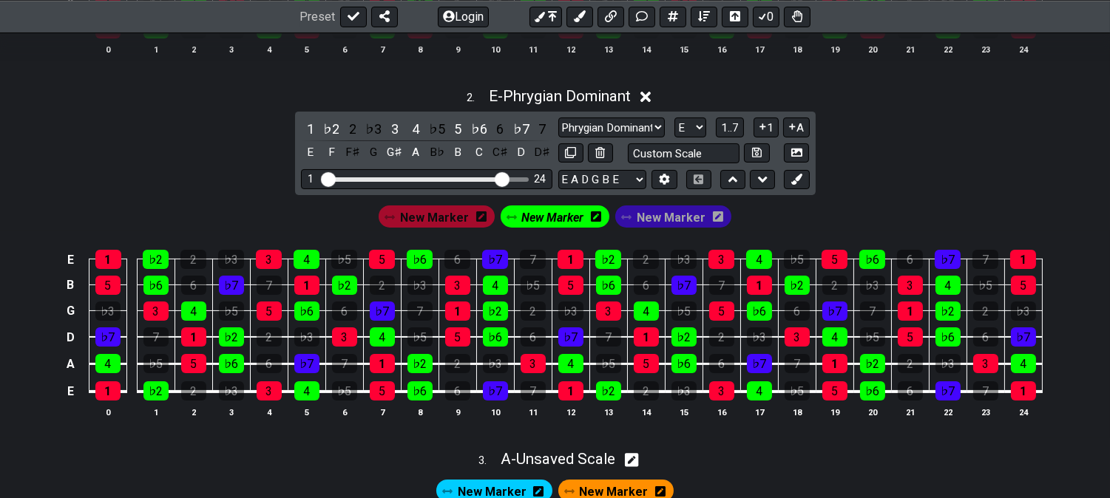
click at [550, 222] on span "New Marker" at bounding box center [553, 217] width 62 height 21
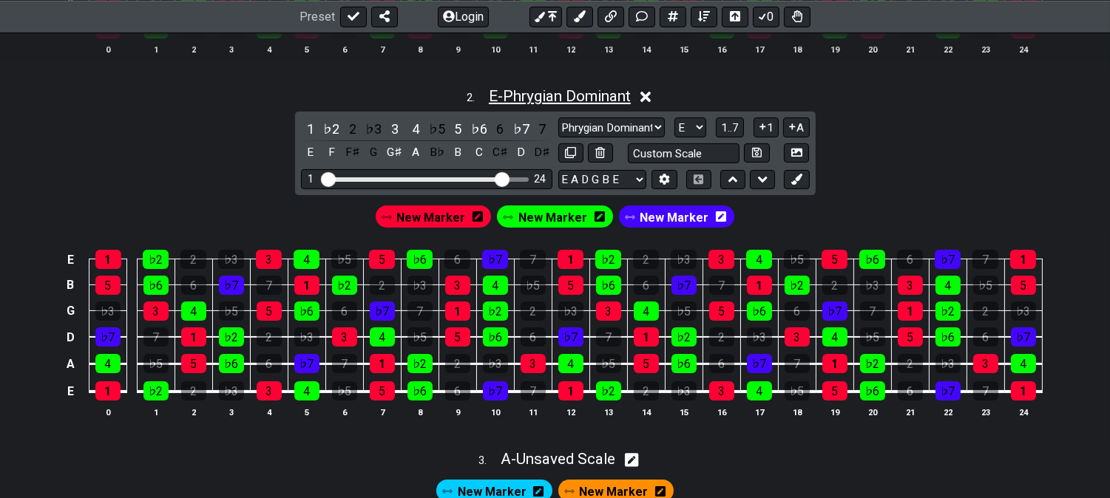
click at [558, 99] on span "E - Phrygian Dominant" at bounding box center [560, 96] width 142 height 18
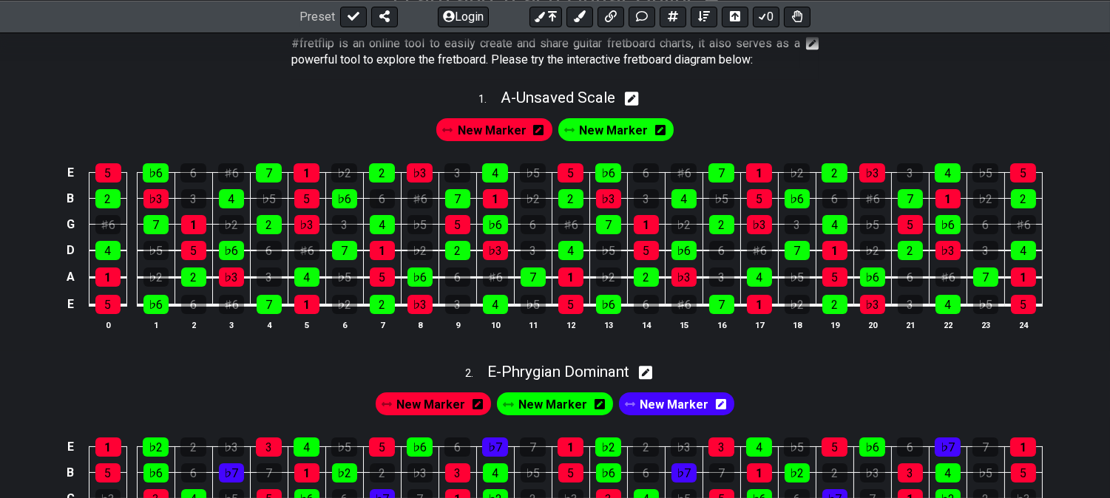
scroll to position [328, 0]
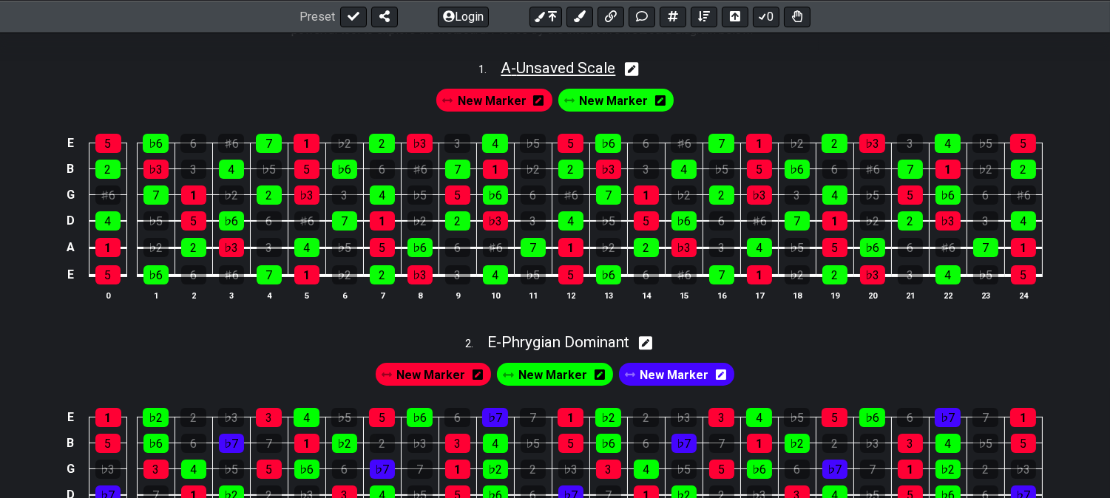
click at [558, 61] on span "A - Unsaved Scale" at bounding box center [558, 68] width 115 height 18
select select "Minor / Aeolian"
select select "A"
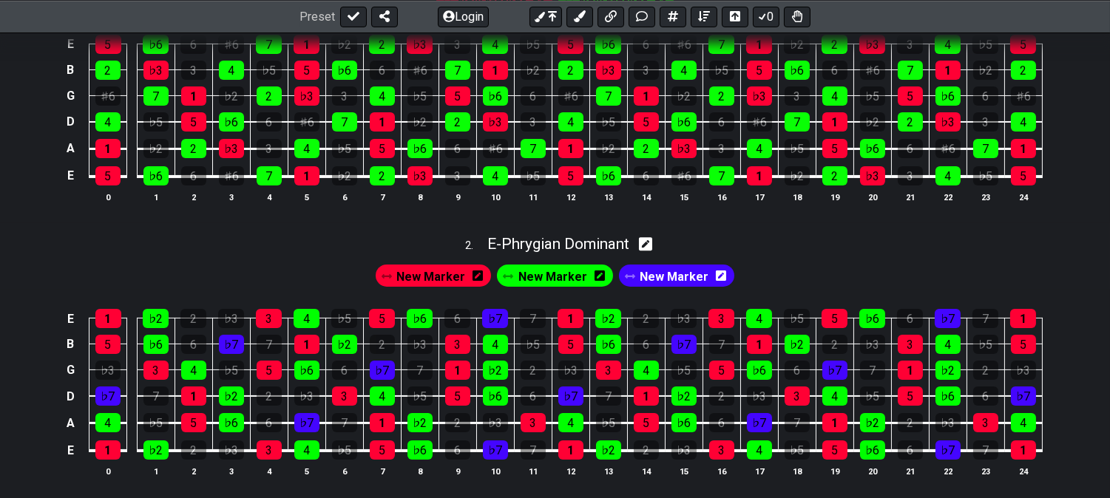
scroll to position [575, 0]
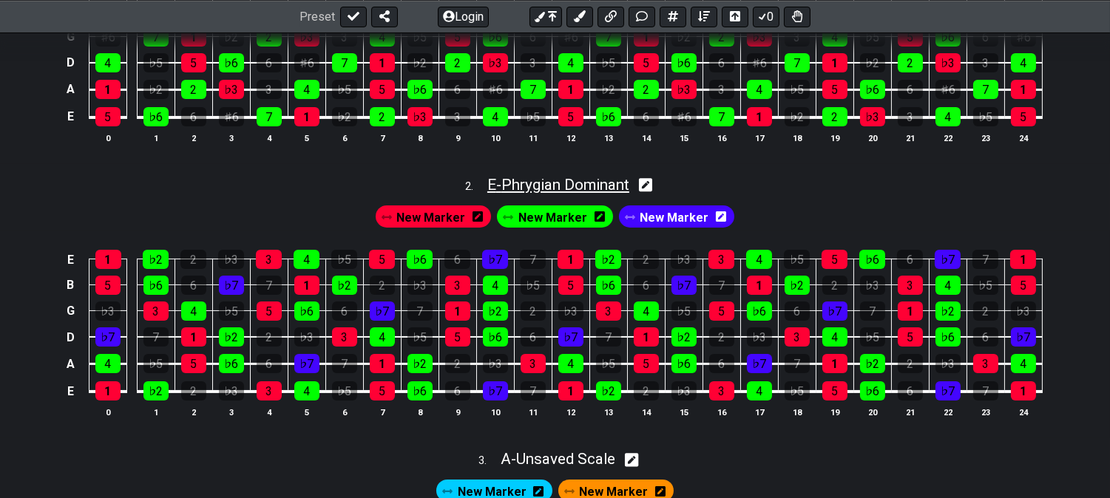
click at [532, 186] on span "E - Phrygian Dominant" at bounding box center [558, 185] width 142 height 18
select select "Phrygian Dominant"
select select "E"
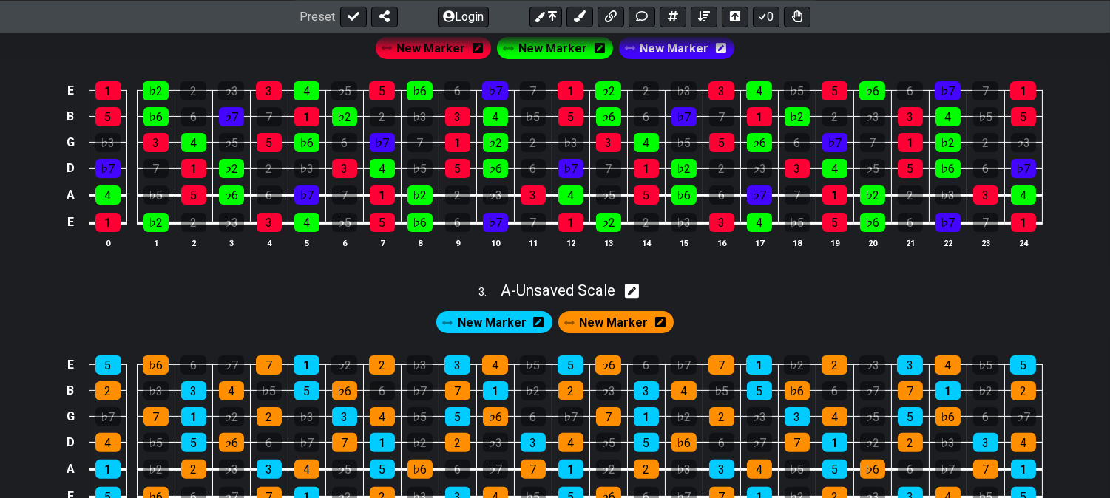
scroll to position [904, 0]
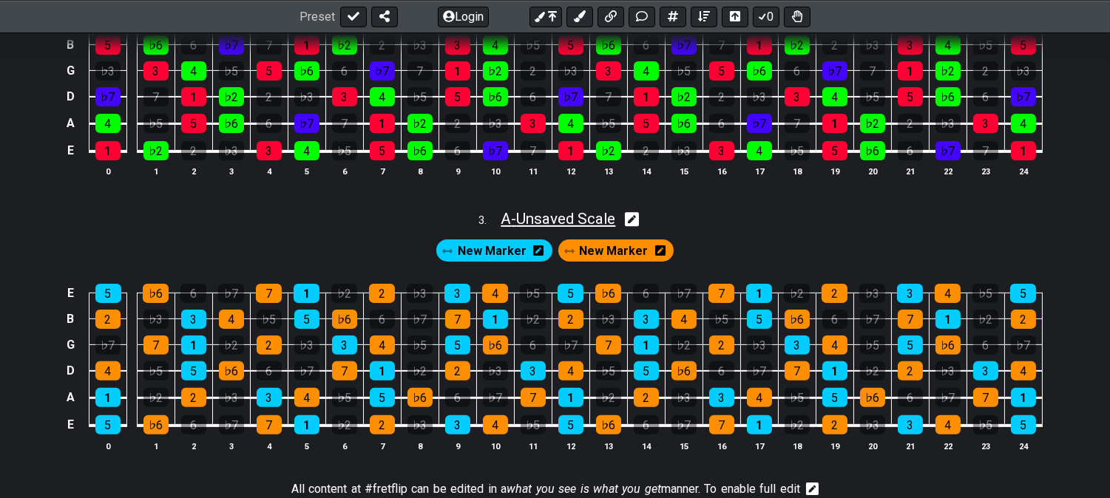
click at [594, 222] on span "A - Unsaved Scale" at bounding box center [558, 219] width 115 height 18
select select "Major / [PERSON_NAME]"
select select "A"
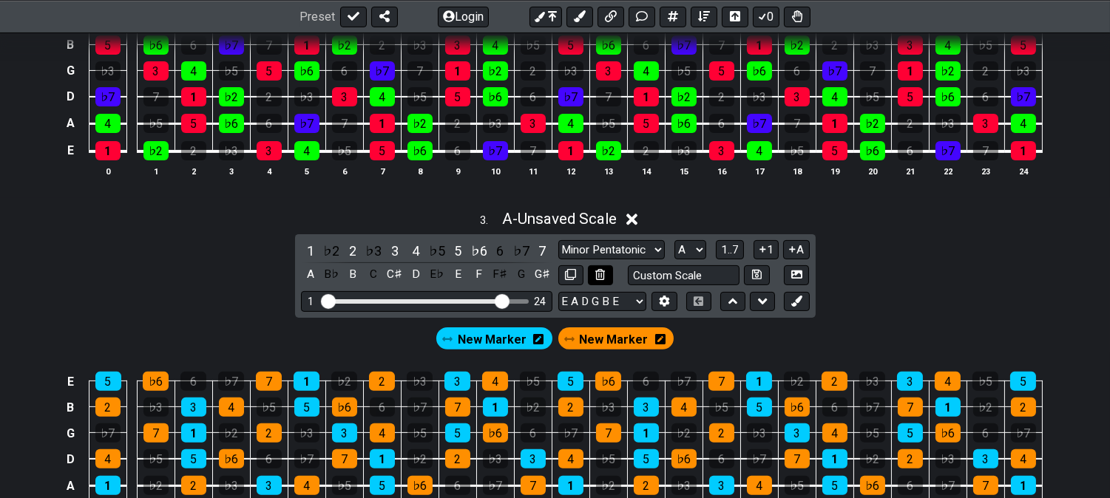
click at [602, 269] on button at bounding box center [600, 275] width 25 height 20
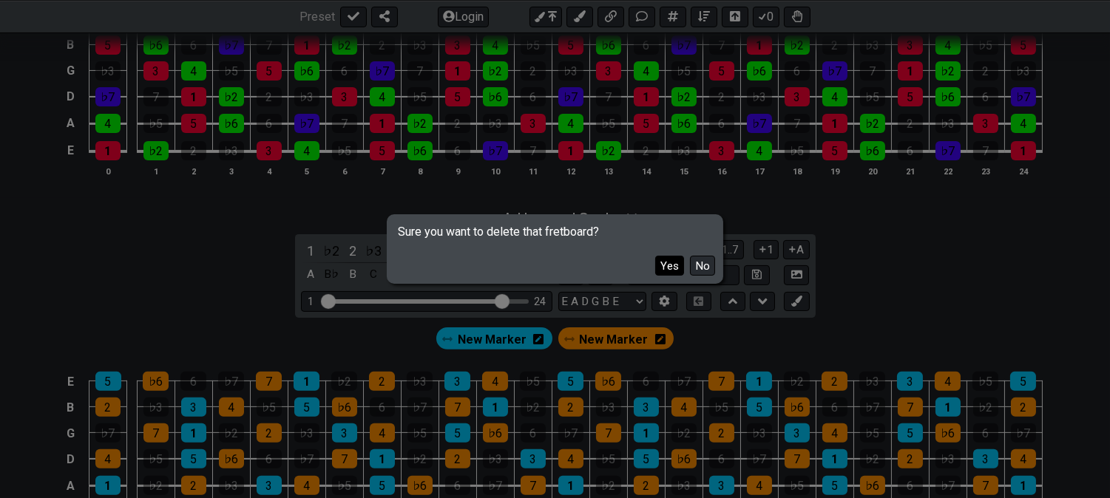
click at [658, 261] on button "Yes" at bounding box center [669, 266] width 29 height 20
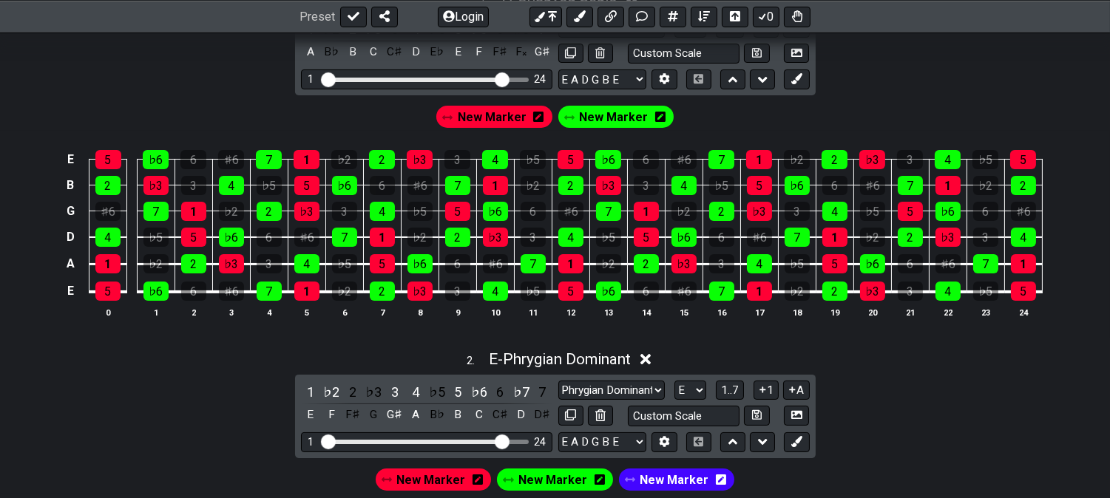
scroll to position [328, 0]
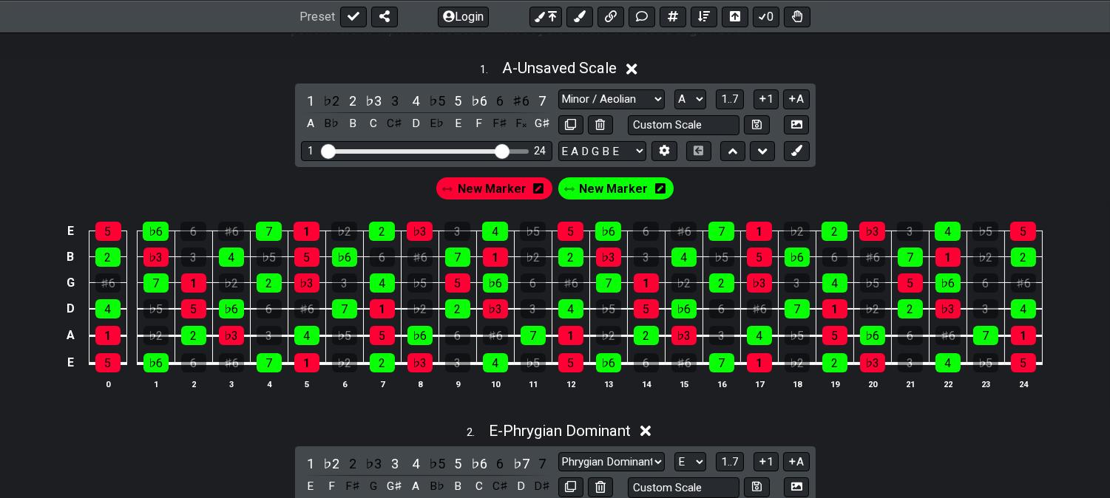
click at [666, 163] on div "1 ♭2 2 ♭3 3 4 ♭5 5 ♭6 6 ♯6 7 A B♭ B C C♯ D E♭ E F F♯ F𝄪 G♯ Minor Pentatonic Cli…" at bounding box center [555, 126] width 521 height 84
click at [662, 159] on button at bounding box center [663, 151] width 25 height 20
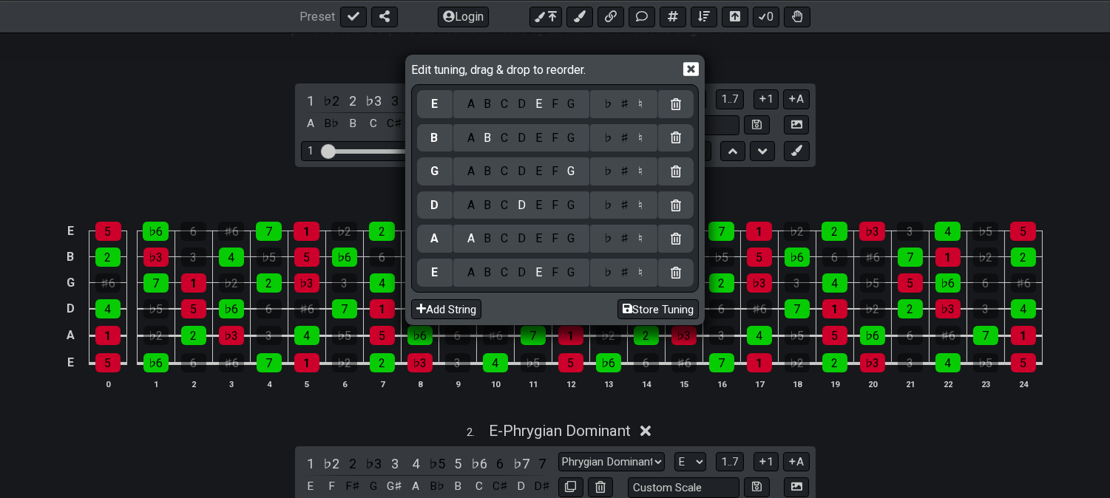
click at [611, 109] on div "♭" at bounding box center [607, 104] width 17 height 16
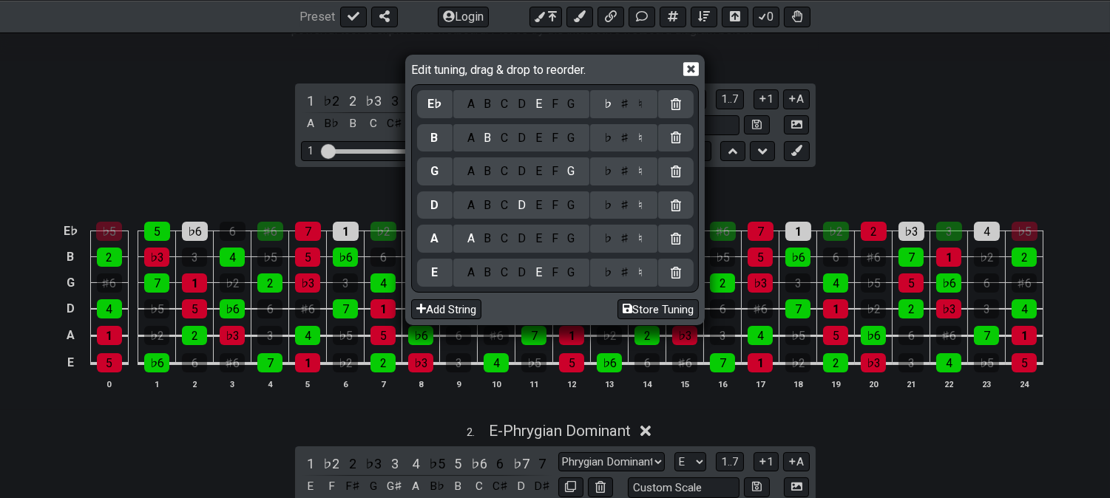
click at [692, 70] on icon at bounding box center [691, 69] width 16 height 16
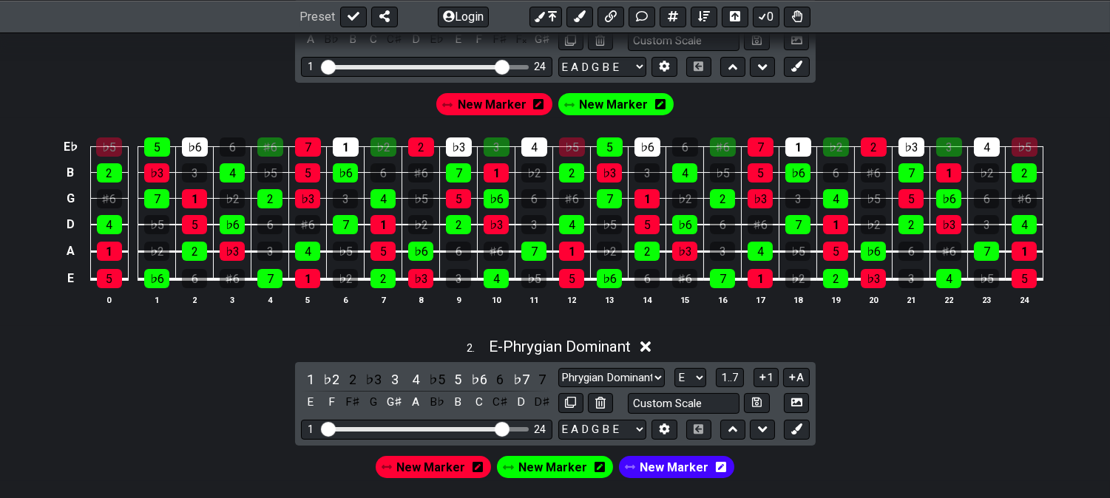
scroll to position [492, 0]
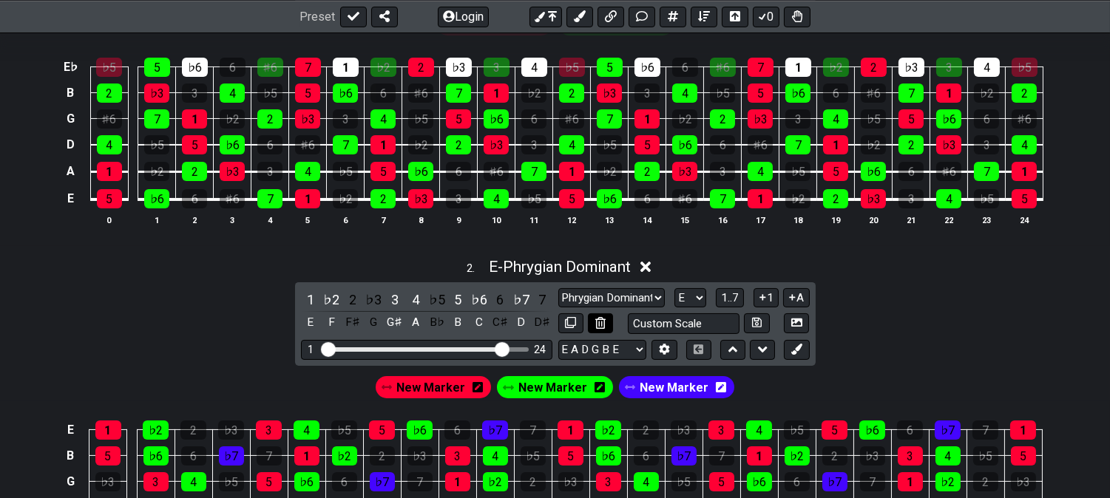
click at [606, 323] on button at bounding box center [600, 324] width 25 height 20
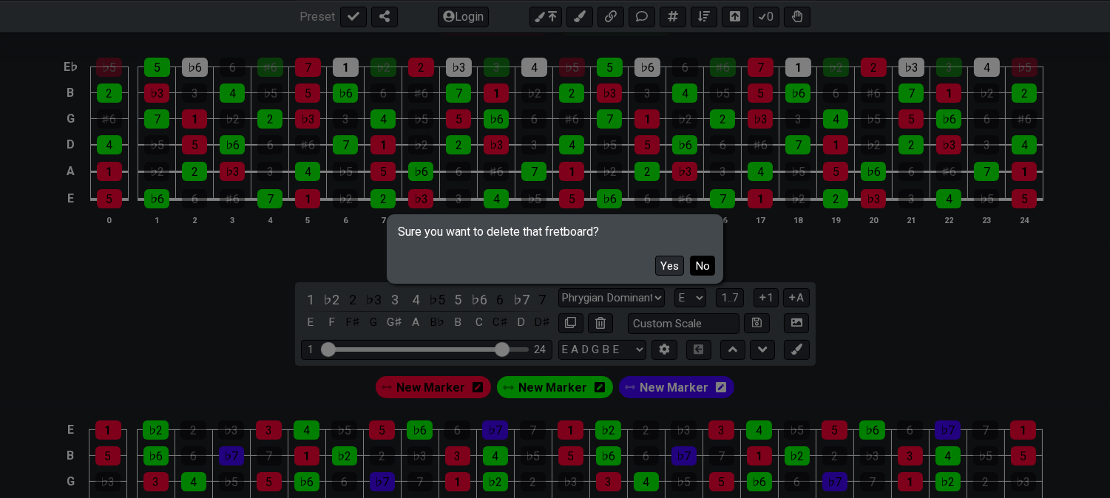
click at [701, 264] on button "No" at bounding box center [702, 266] width 25 height 20
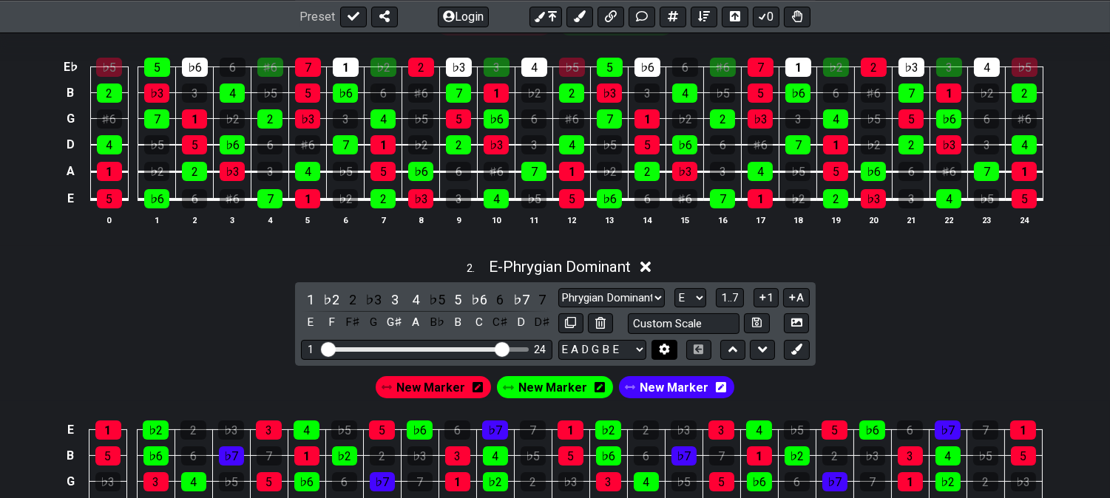
click at [660, 345] on icon at bounding box center [664, 349] width 11 height 11
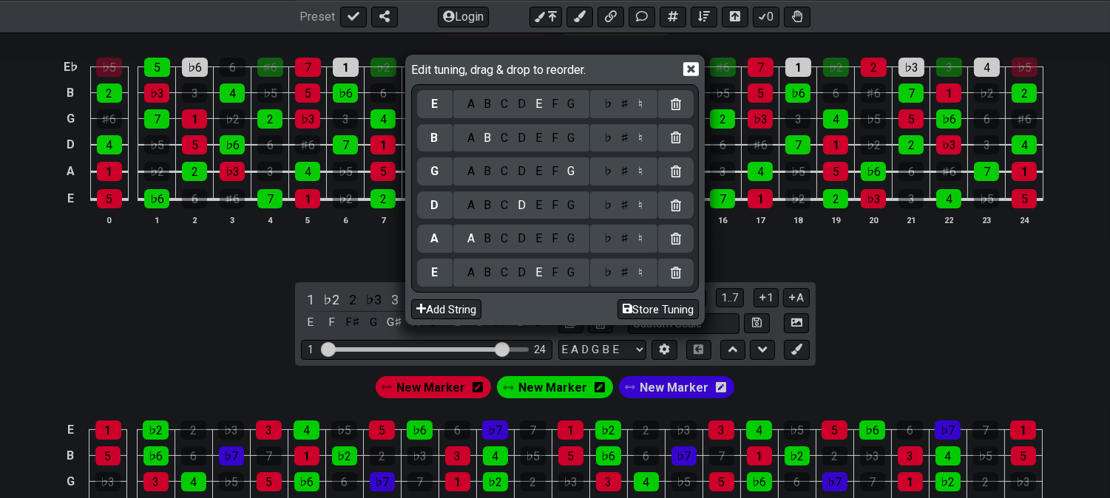
click at [612, 99] on div "♭" at bounding box center [607, 104] width 17 height 16
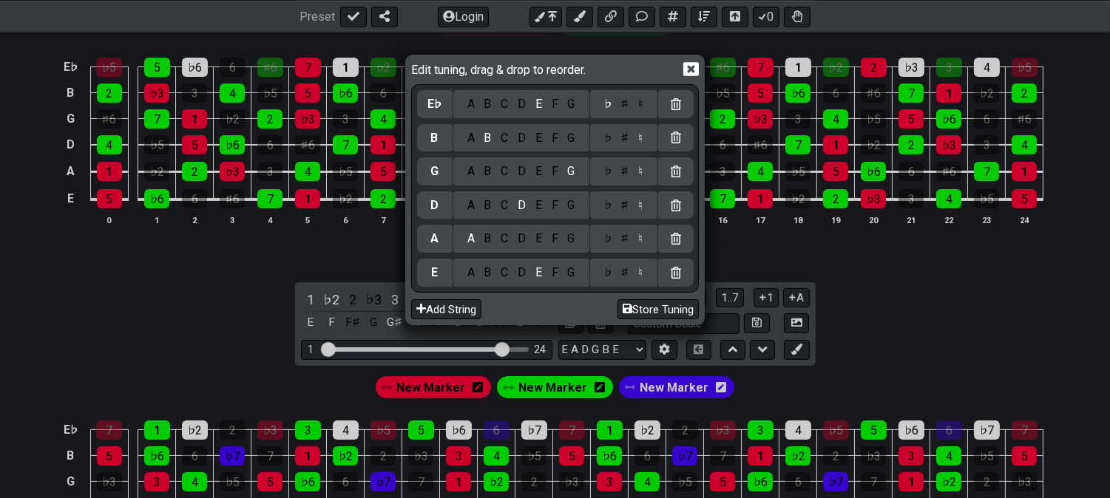
click at [693, 67] on icon at bounding box center [691, 69] width 16 height 16
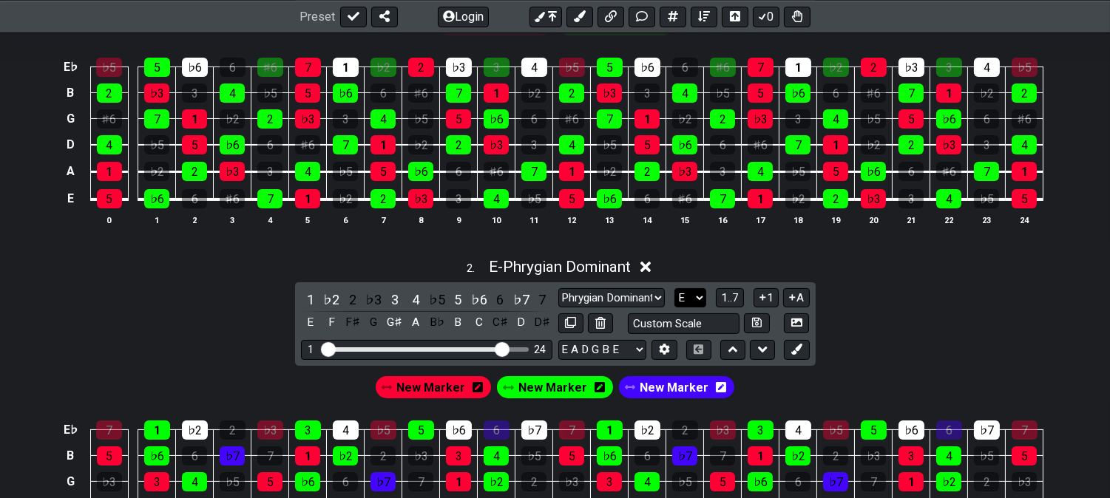
click at [689, 291] on select "A♭ A A♯ B♭ B C C♯ D♭ D D♯ E♭ E F F♯ G♭ G G♯" at bounding box center [690, 298] width 32 height 20
click at [674, 288] on select "A♭ A A♯ B♭ B C C♯ D♭ D D♯ E♭ E F F♯ G♭ G G♯" at bounding box center [690, 298] width 32 height 20
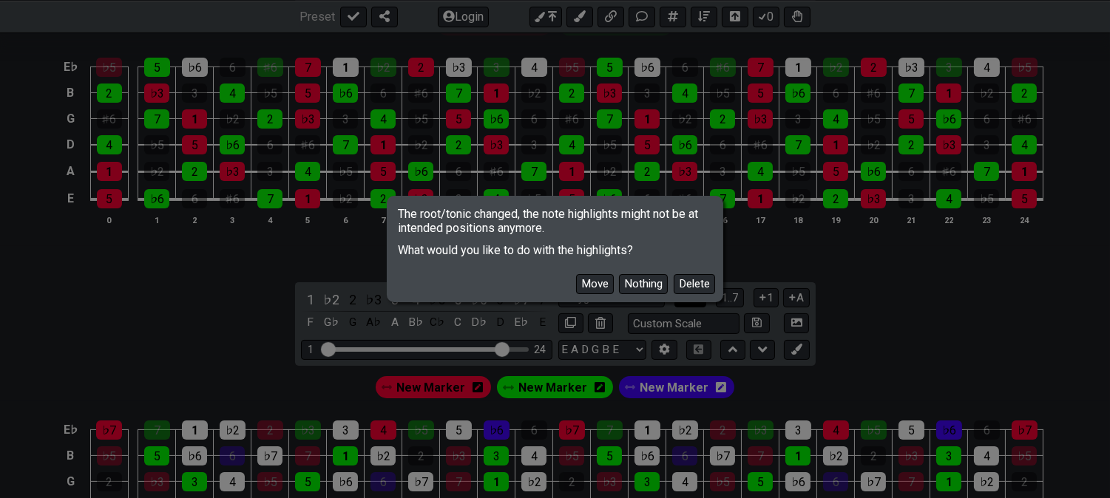
click at [697, 291] on button "Delete" at bounding box center [694, 284] width 41 height 20
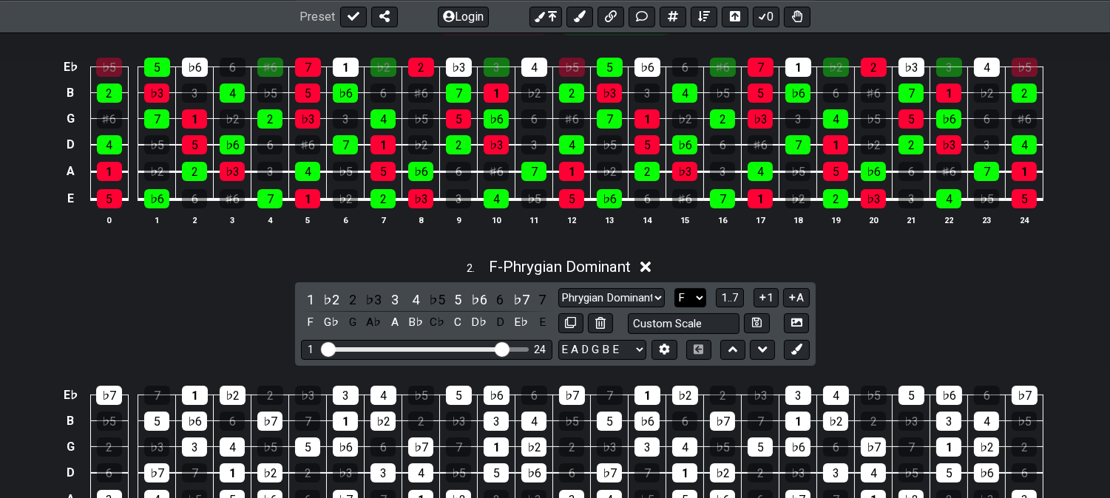
click at [680, 299] on select "A♭ A A♯ B♭ B C C♯ D♭ D D♯ E♭ E F F♯ G♭ G G♯" at bounding box center [690, 298] width 32 height 20
select select "E"
click at [674, 288] on select "A♭ A A♯ B♭ B C C♯ D♭ D D♯ E♭ E F F♯ G♭ G G♯" at bounding box center [690, 298] width 32 height 20
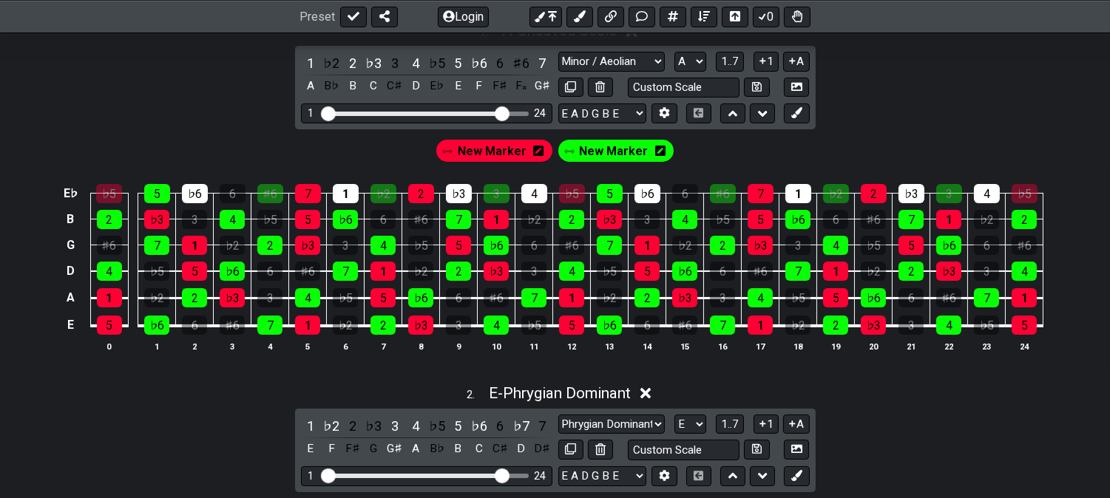
scroll to position [246, 0]
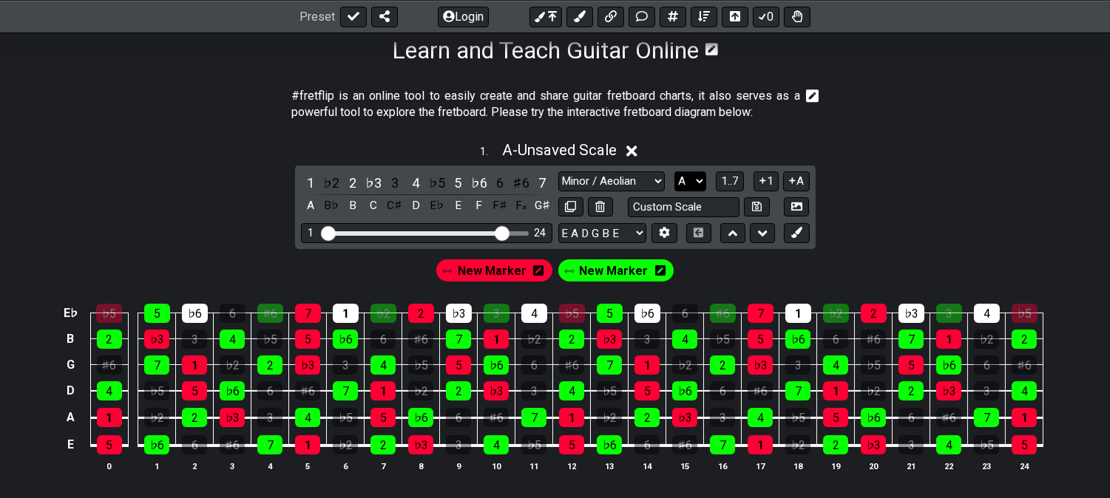
click at [677, 183] on select "A♭ A A♯ B♭ B C C♯ D♭ D D♯ E♭ E F F♯ G♭ G G♯" at bounding box center [690, 182] width 32 height 20
click at [674, 172] on select "A♭ A A♯ B♭ B C C♯ D♭ D D♯ E♭ E F F♯ G♭ G G♯" at bounding box center [690, 182] width 32 height 20
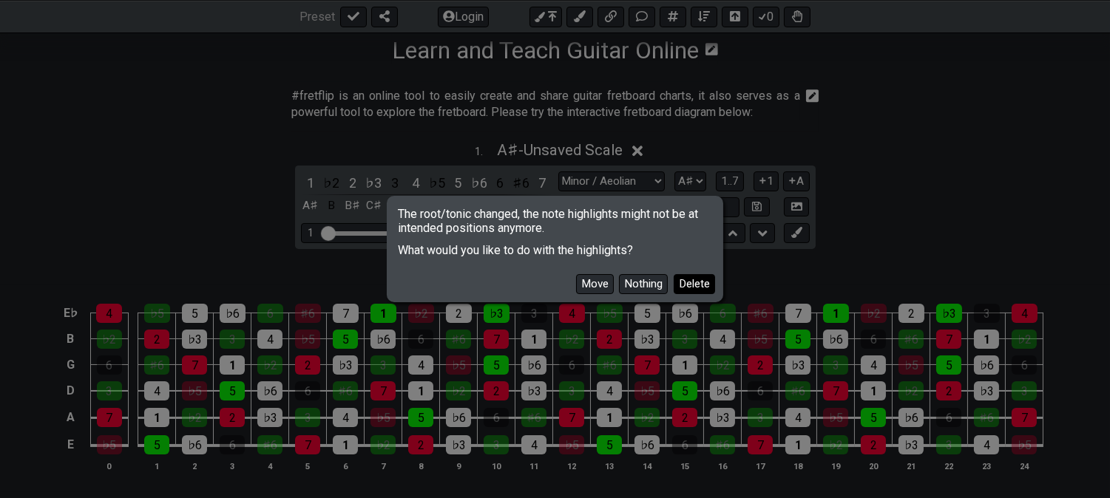
click at [703, 282] on button "Delete" at bounding box center [694, 284] width 41 height 20
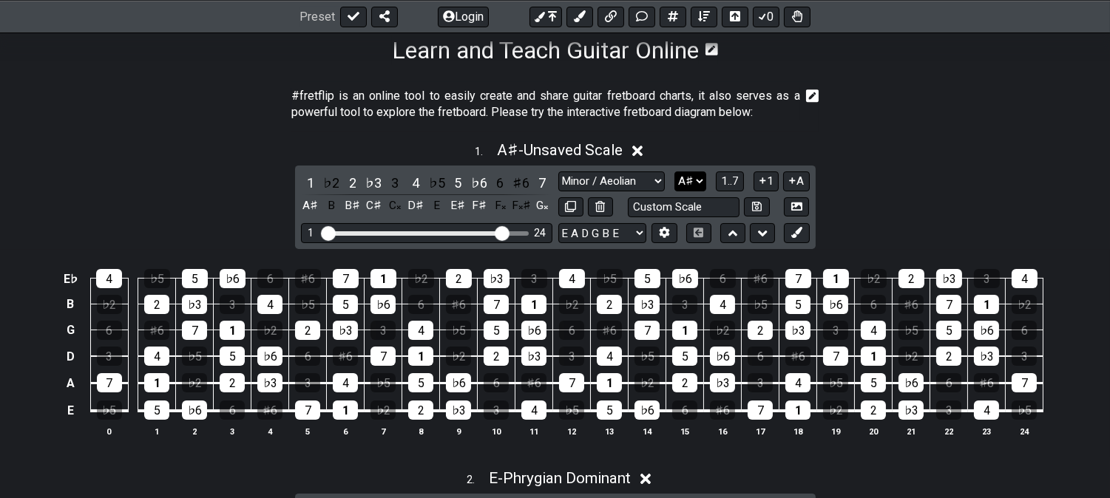
click at [681, 186] on select "A♭ A A♯ B♭ B C C♯ D♭ D D♯ E♭ E F F♯ G♭ G G♯" at bounding box center [690, 182] width 32 height 20
select select "A"
click at [674, 172] on select "A♭ A A♯ B♭ B C C♯ D♭ D D♯ E♭ E F F♯ G♭ G G♯" at bounding box center [690, 182] width 32 height 20
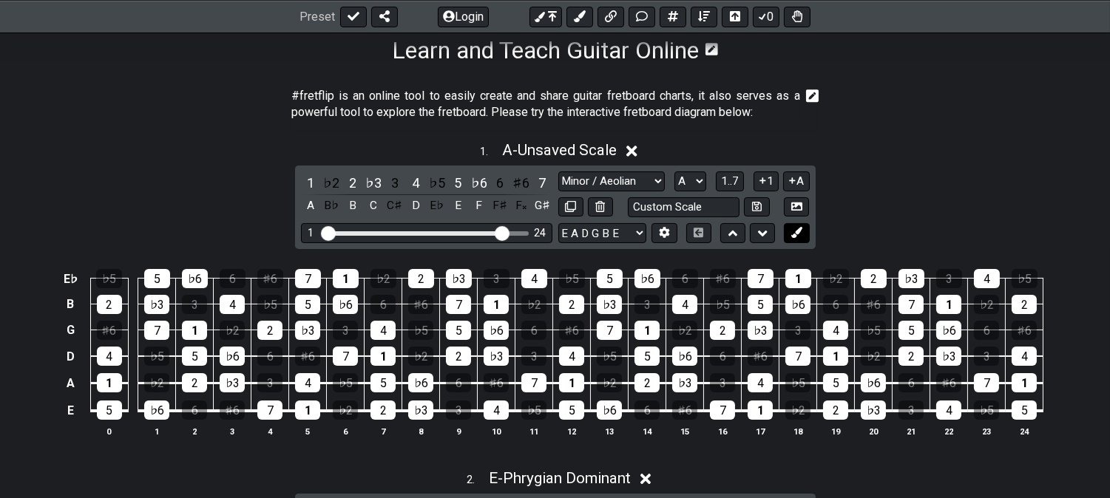
click at [792, 230] on icon at bounding box center [796, 232] width 11 height 11
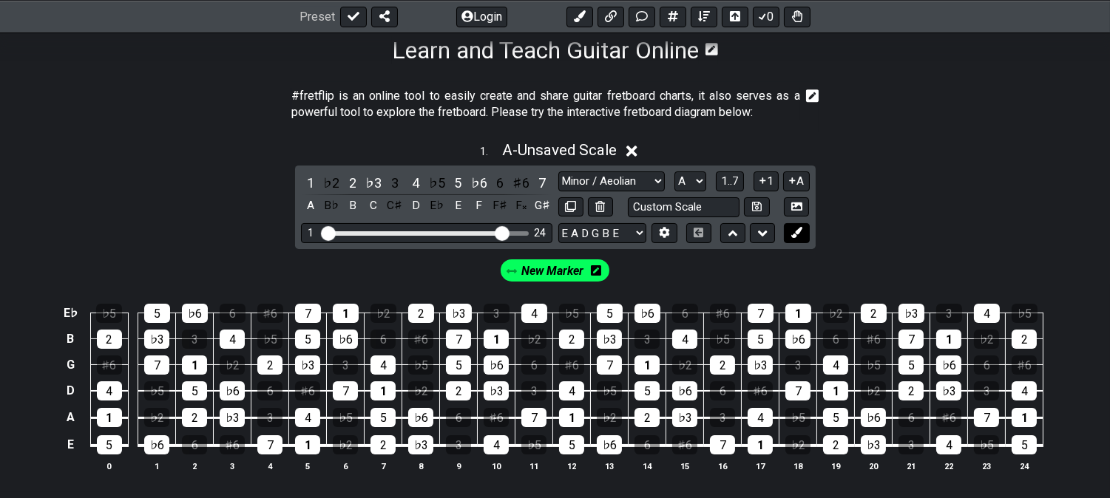
click at [792, 230] on icon at bounding box center [796, 232] width 11 height 11
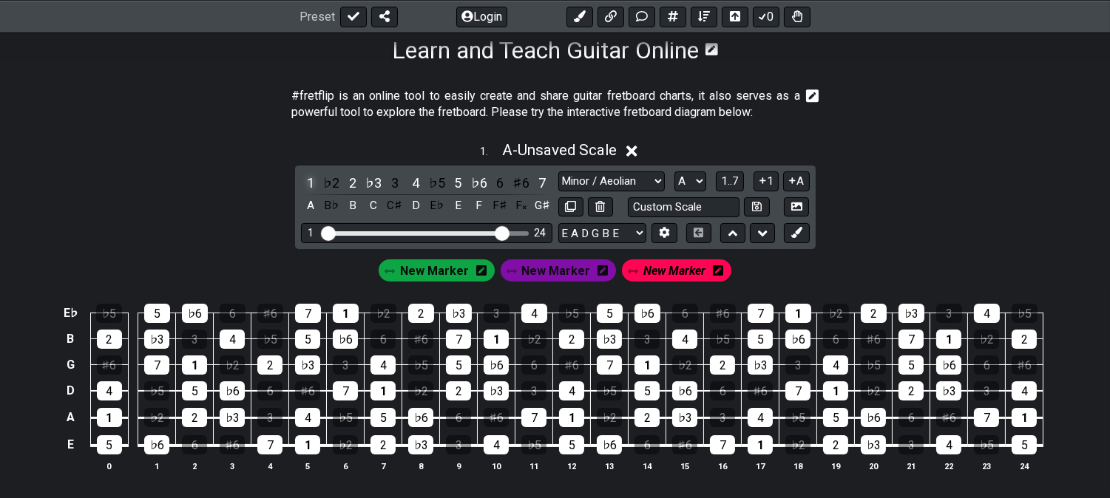
click at [305, 181] on div "1" at bounding box center [310, 183] width 19 height 20
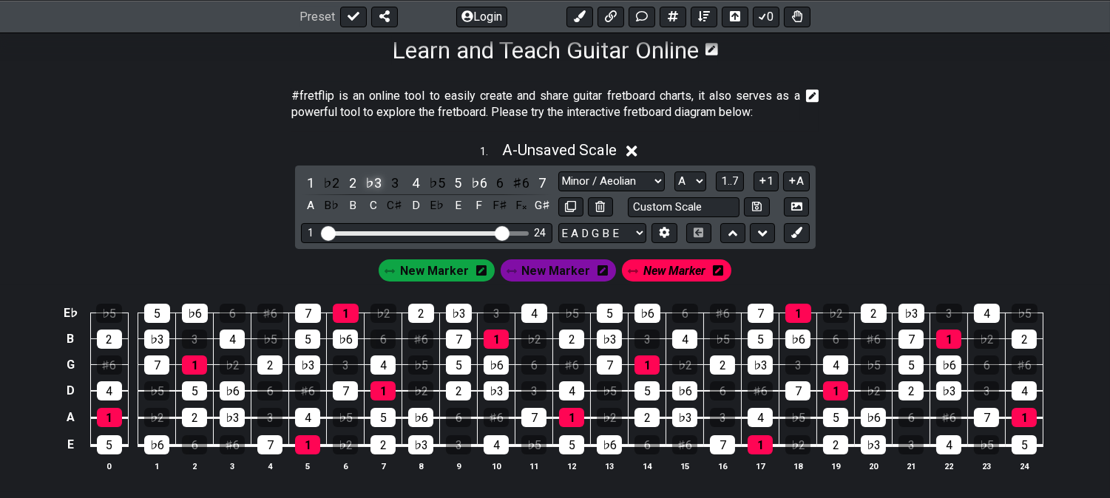
click at [370, 179] on div "♭3" at bounding box center [373, 183] width 19 height 20
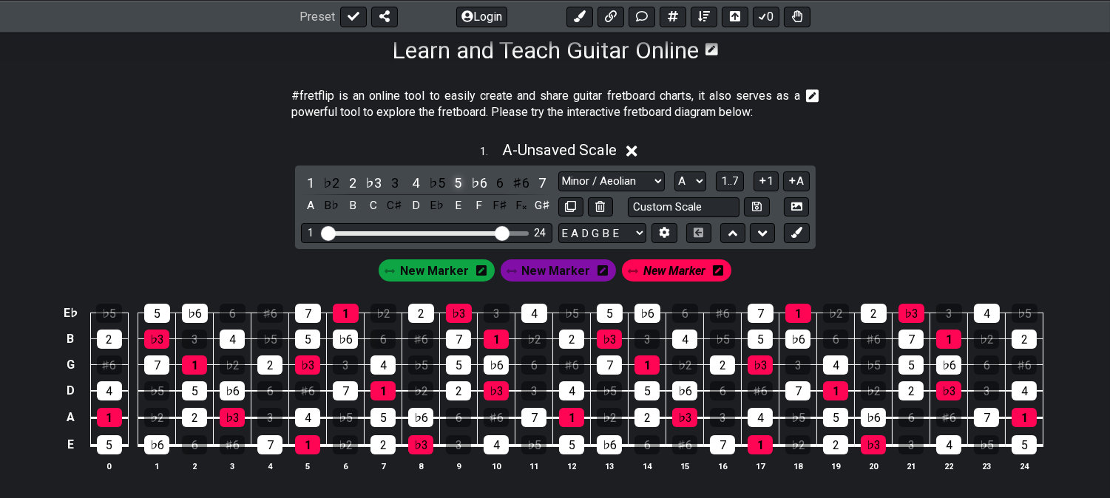
click at [461, 180] on div "5" at bounding box center [457, 183] width 19 height 20
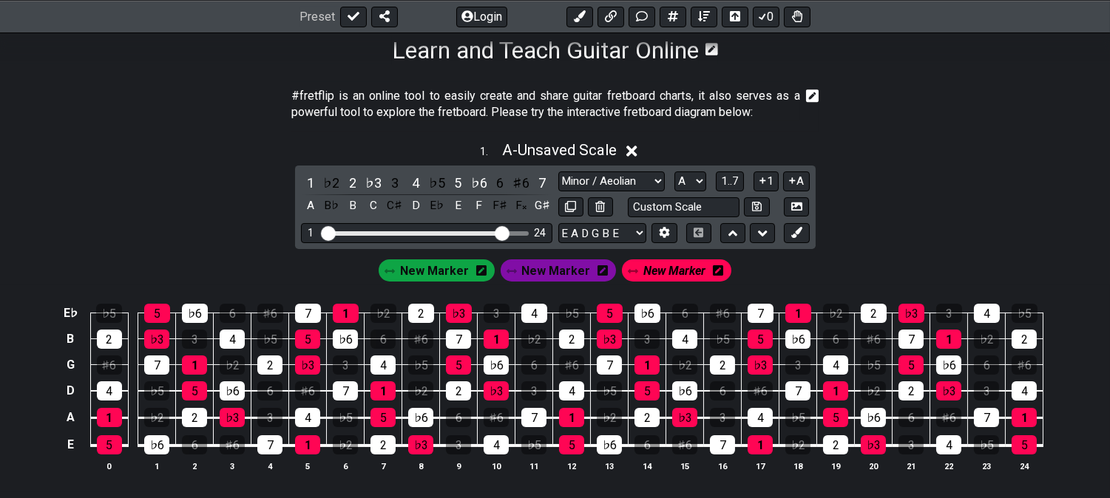
click at [598, 278] on icon at bounding box center [603, 270] width 10 height 21
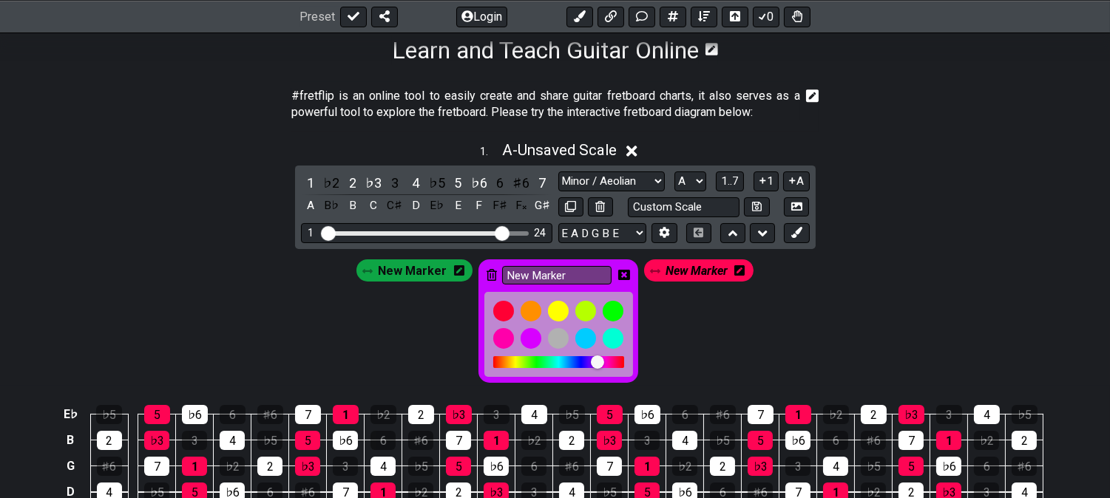
click at [495, 272] on div "New Marker" at bounding box center [558, 321] width 160 height 123
click at [487, 275] on icon at bounding box center [492, 275] width 10 height 12
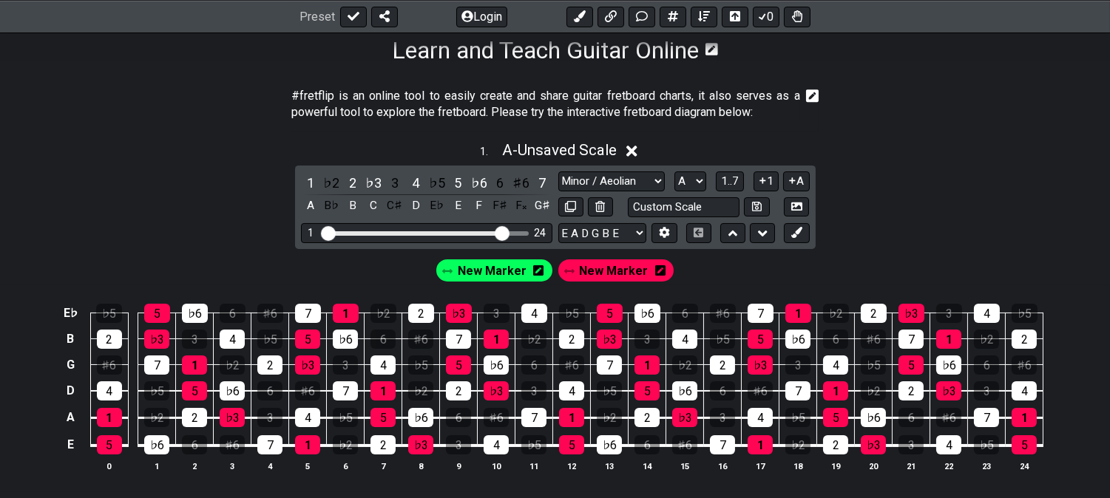
click at [472, 271] on span "New Marker" at bounding box center [492, 270] width 69 height 21
click at [348, 177] on div "2" at bounding box center [352, 183] width 19 height 20
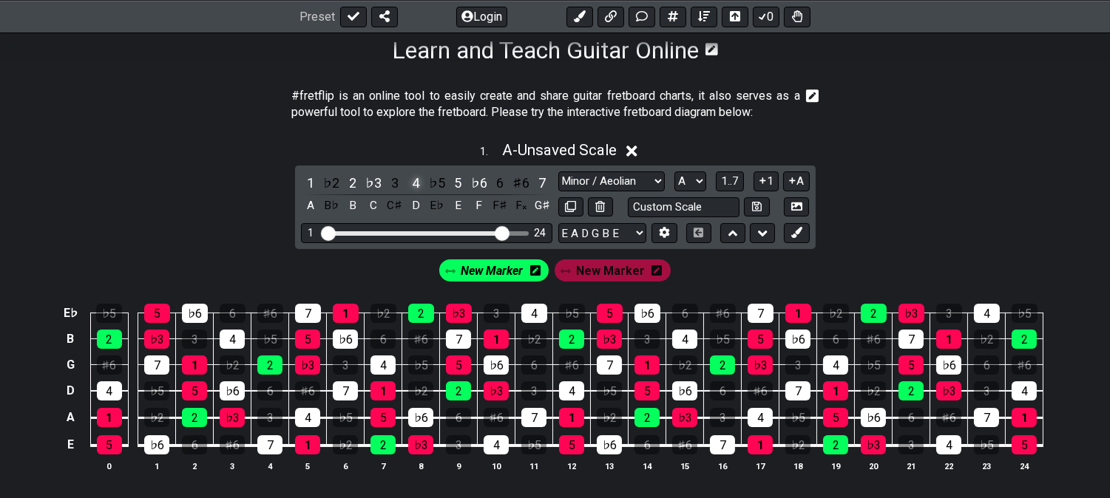
click at [414, 179] on div "4" at bounding box center [415, 183] width 19 height 20
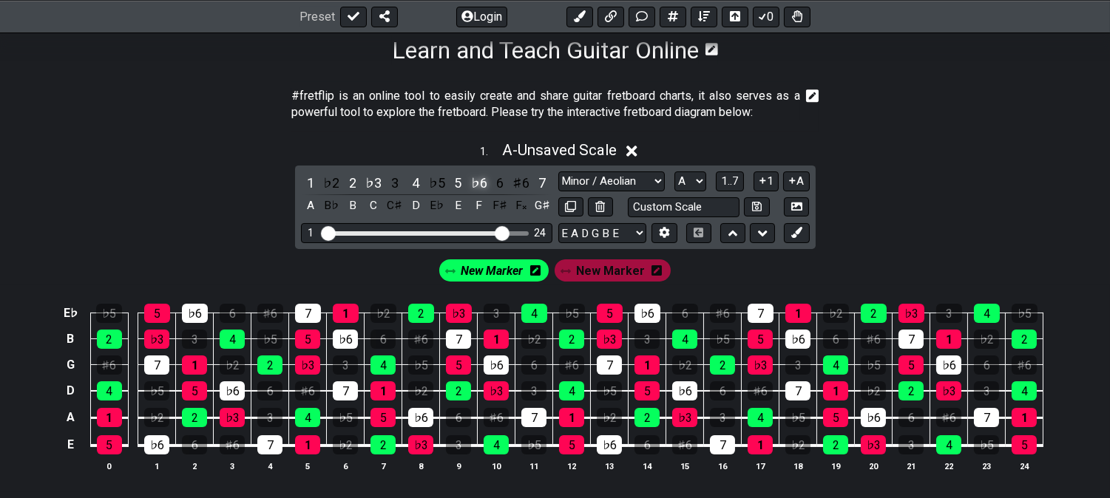
click at [483, 177] on div "♭6" at bounding box center [479, 183] width 19 height 20
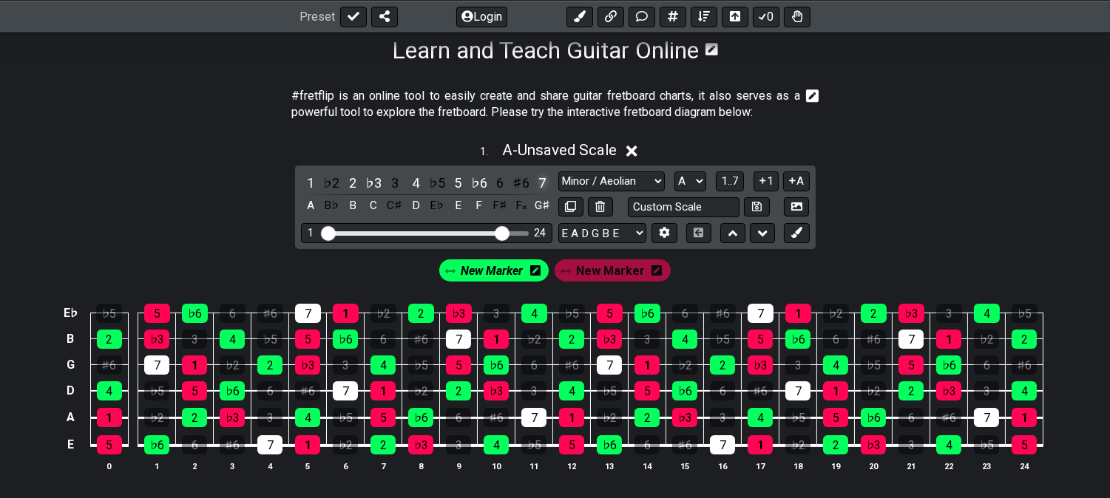
click at [544, 181] on div "7" at bounding box center [541, 183] width 19 height 20
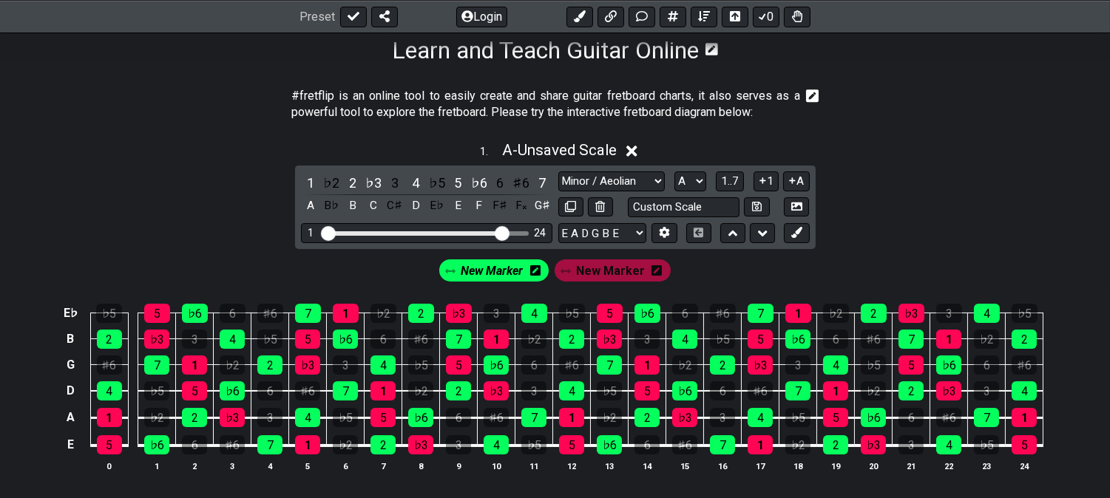
click at [496, 267] on span "New Marker" at bounding box center [492, 270] width 62 height 21
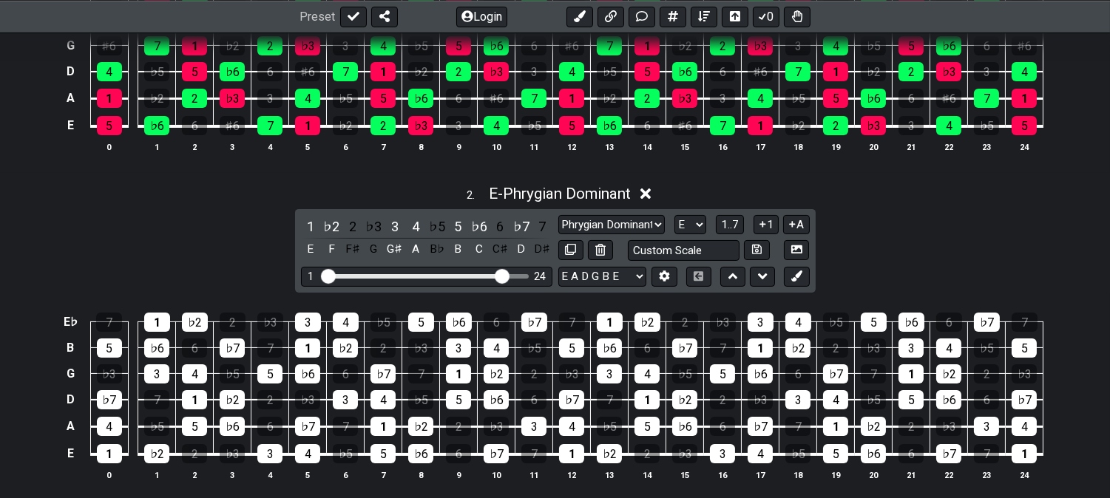
scroll to position [575, 0]
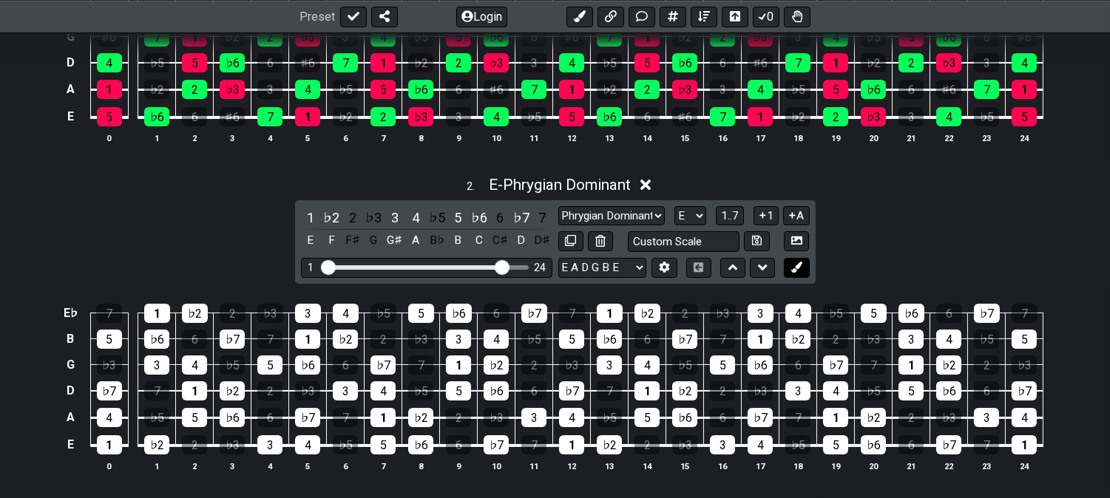
click at [793, 271] on icon at bounding box center [796, 267] width 11 height 11
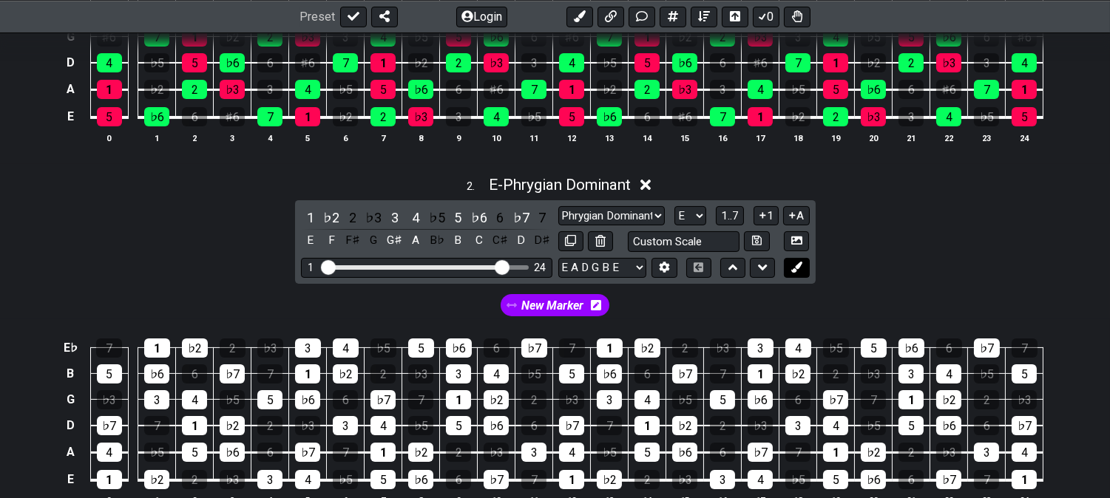
click at [793, 271] on icon at bounding box center [796, 267] width 11 height 11
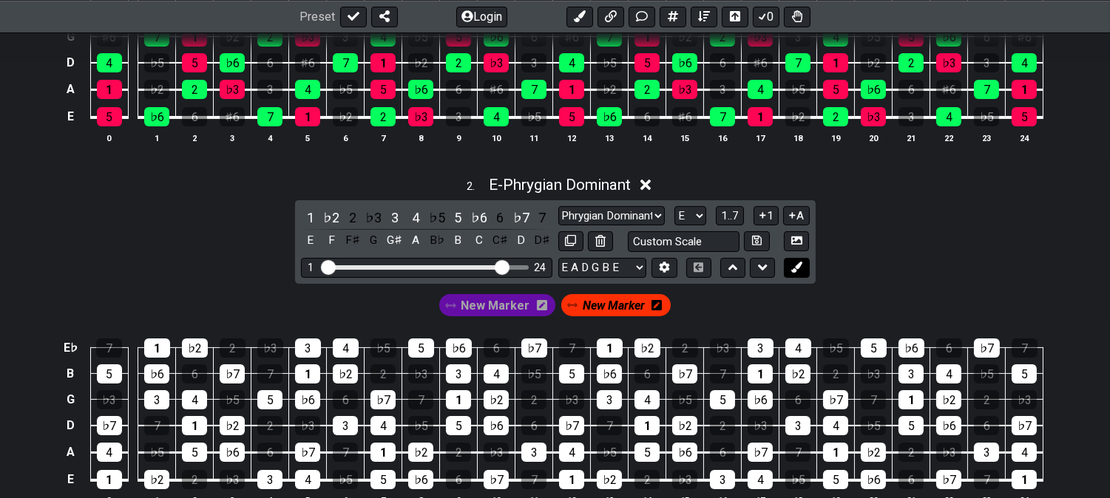
click at [785, 274] on button at bounding box center [796, 268] width 25 height 20
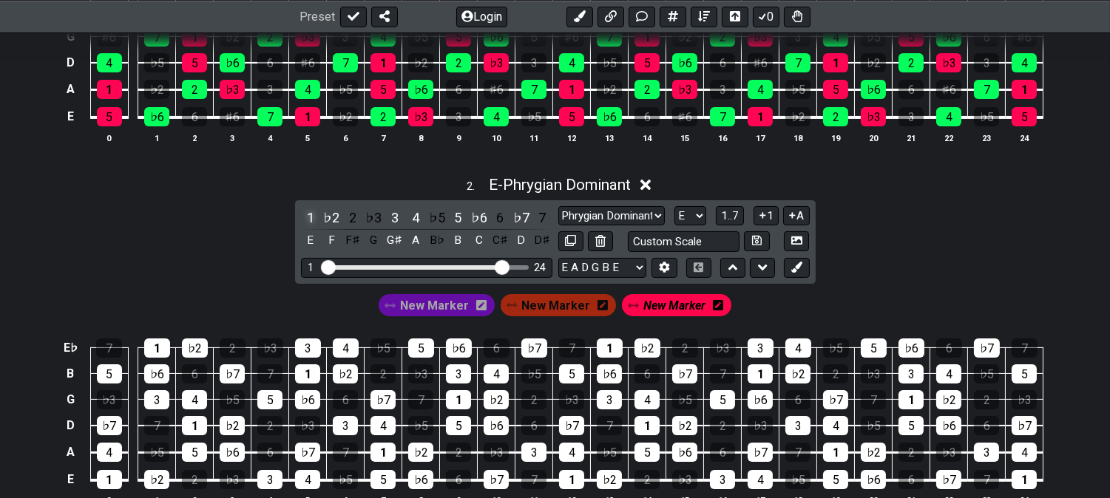
click at [309, 209] on div "1" at bounding box center [310, 218] width 19 height 20
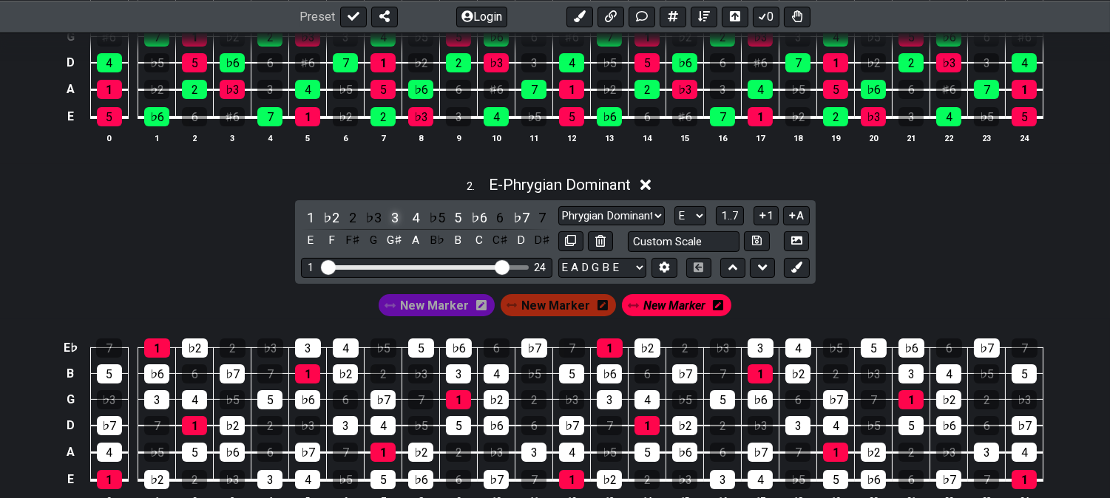
click at [387, 211] on div "3" at bounding box center [394, 218] width 19 height 20
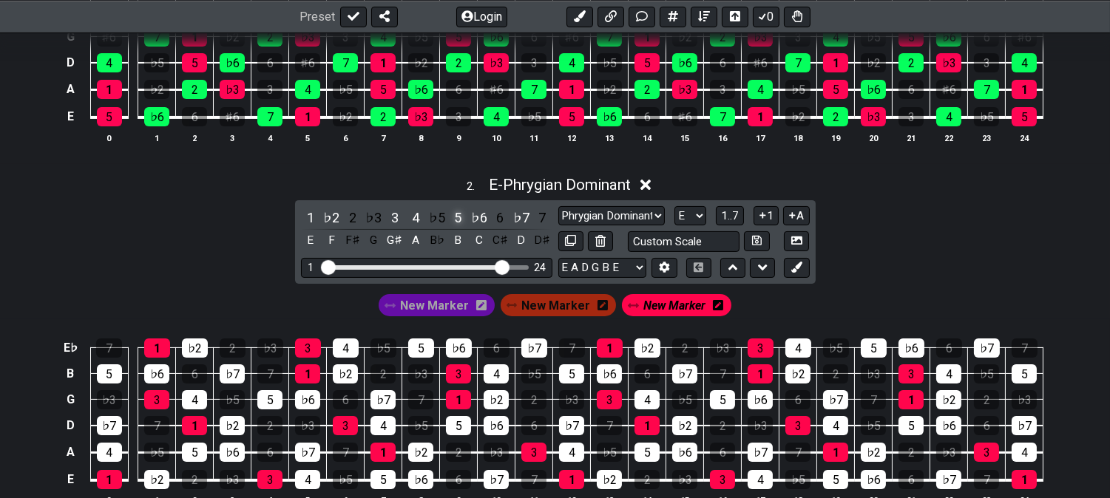
click at [452, 216] on div "5" at bounding box center [457, 218] width 19 height 20
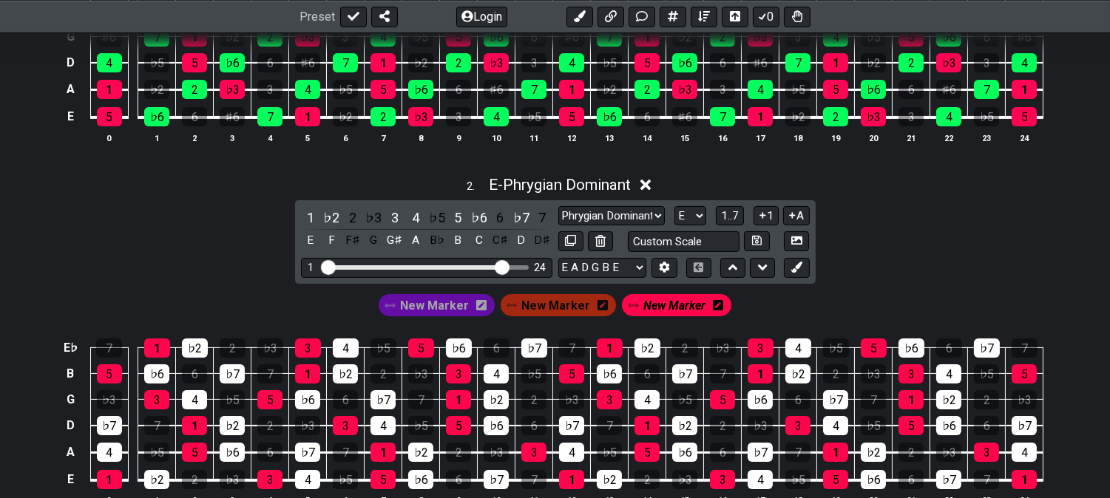
click at [469, 311] on div "New Marker" at bounding box center [437, 305] width 116 height 22
click at [414, 307] on span "New Marker" at bounding box center [434, 305] width 69 height 21
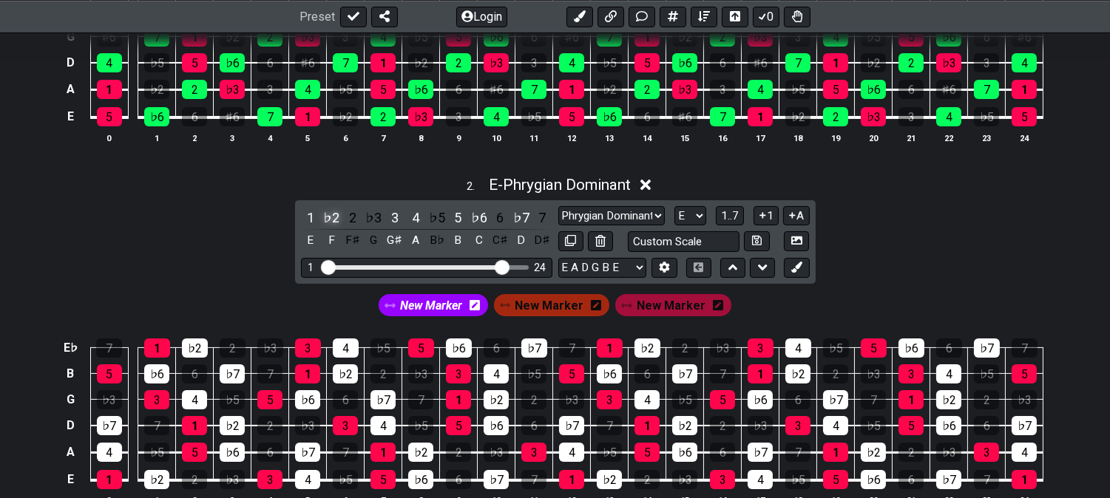
click at [334, 213] on div "♭2" at bounding box center [331, 218] width 19 height 20
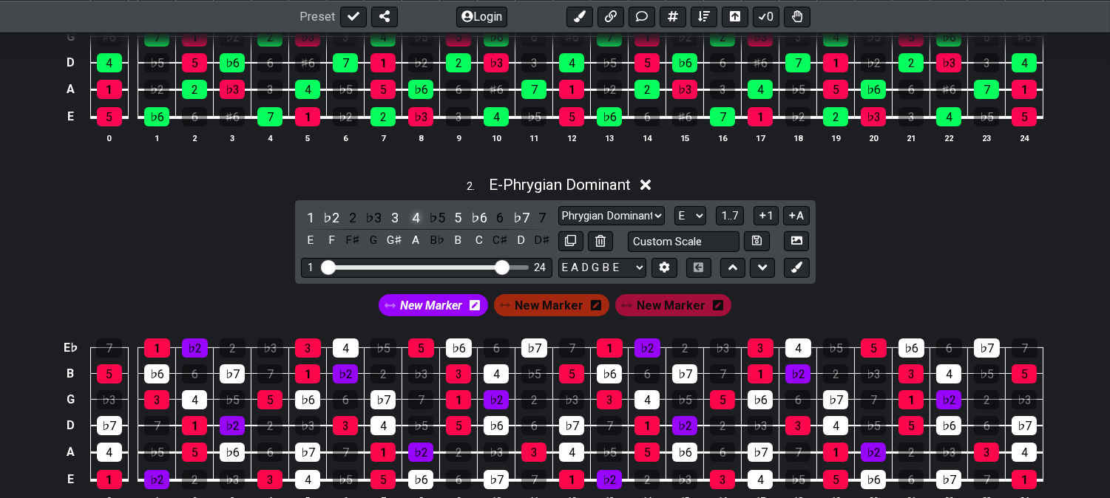
click at [409, 219] on div "4" at bounding box center [415, 218] width 19 height 20
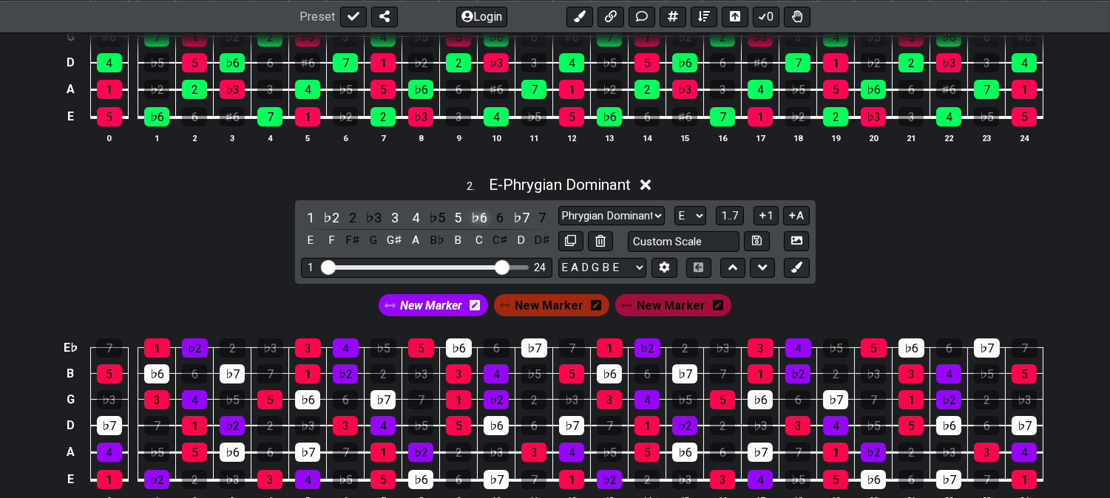
click at [473, 215] on div "♭6" at bounding box center [479, 218] width 19 height 20
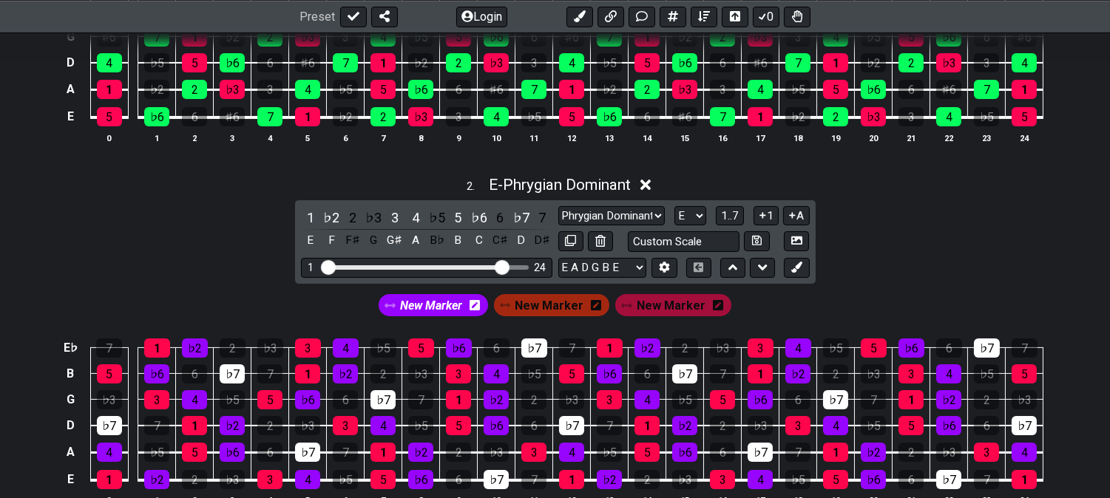
click at [599, 308] on icon at bounding box center [596, 305] width 10 height 10
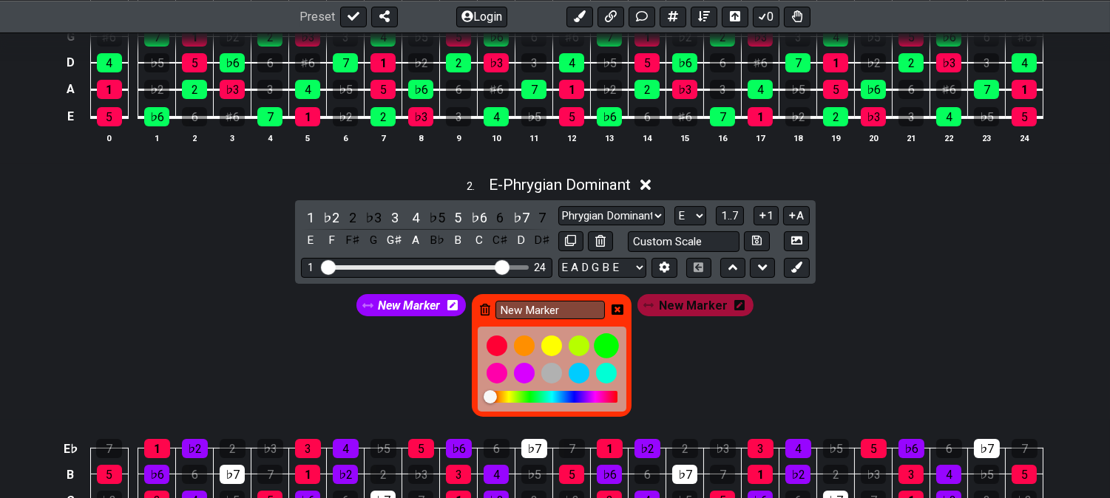
click at [608, 343] on div at bounding box center [606, 346] width 25 height 25
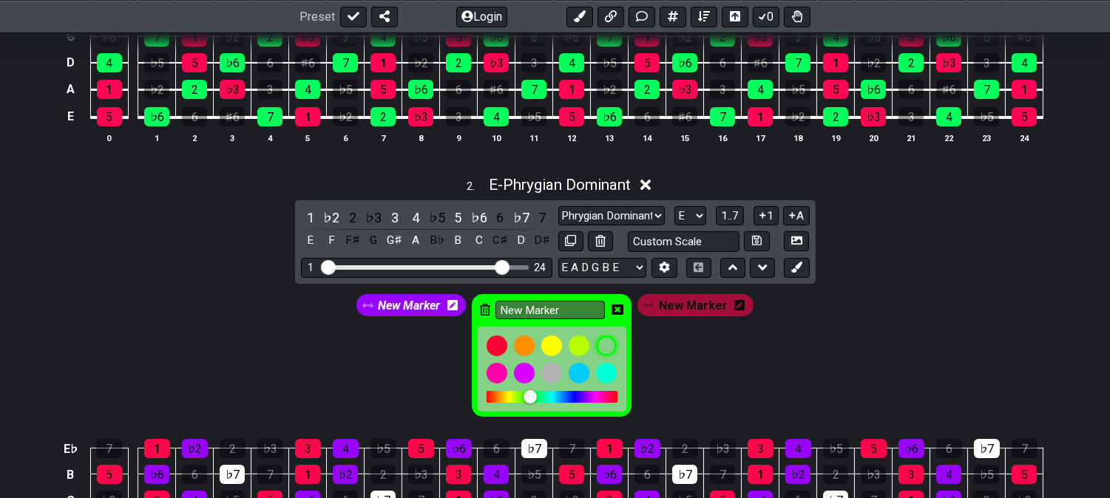
click at [617, 308] on icon at bounding box center [618, 310] width 12 height 12
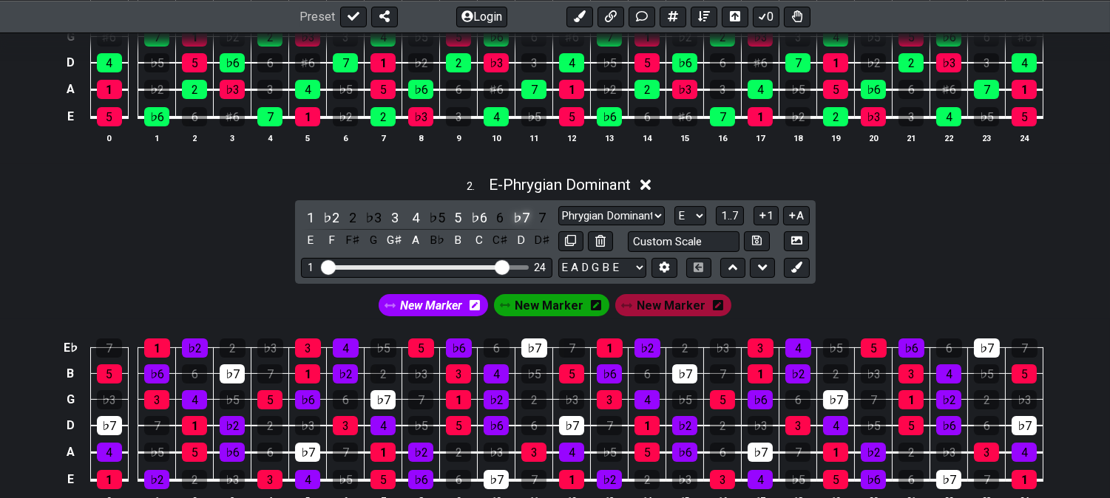
click at [518, 220] on div "♭7" at bounding box center [521, 218] width 19 height 20
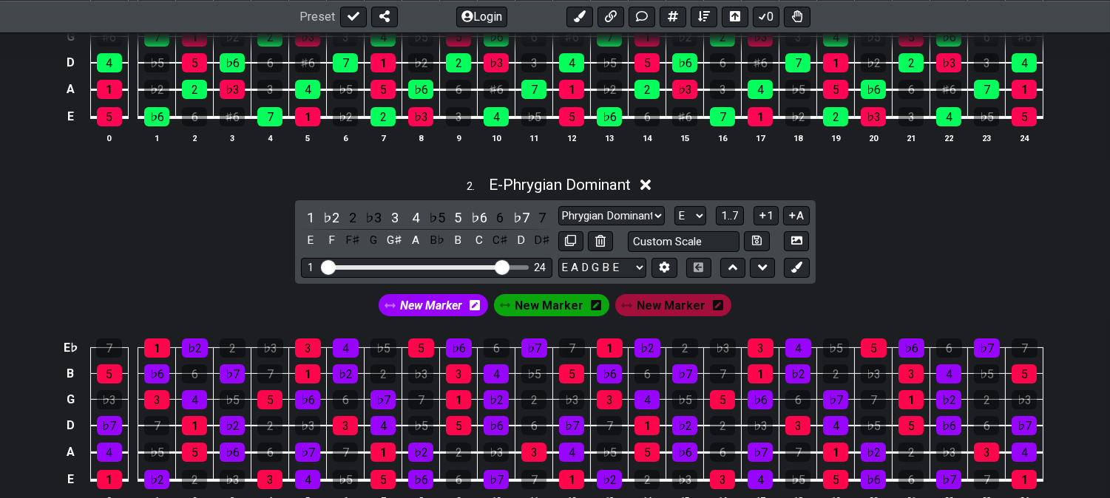
click at [547, 303] on span "New Marker" at bounding box center [549, 305] width 69 height 21
click at [518, 210] on div "♭7" at bounding box center [521, 218] width 19 height 20
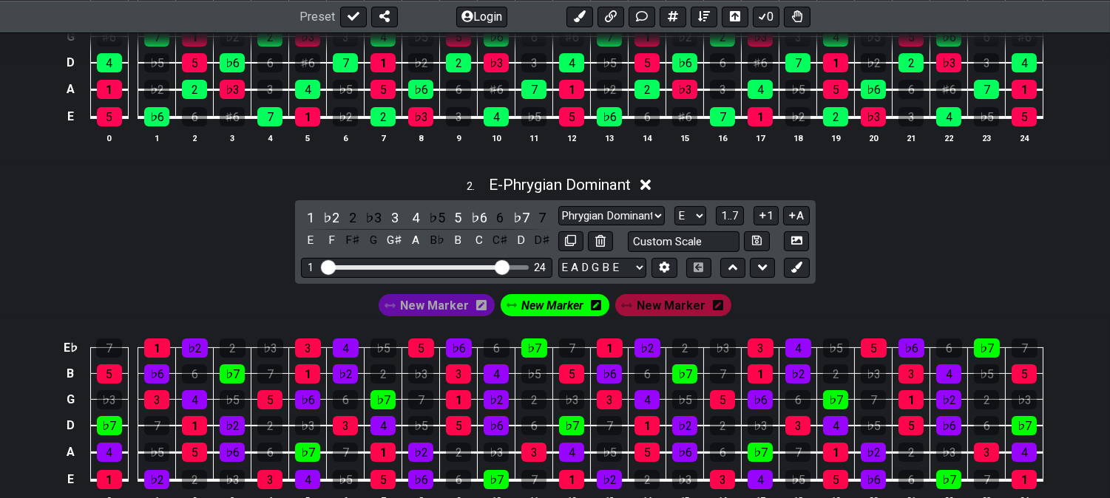
click at [559, 305] on span "New Marker" at bounding box center [553, 305] width 62 height 21
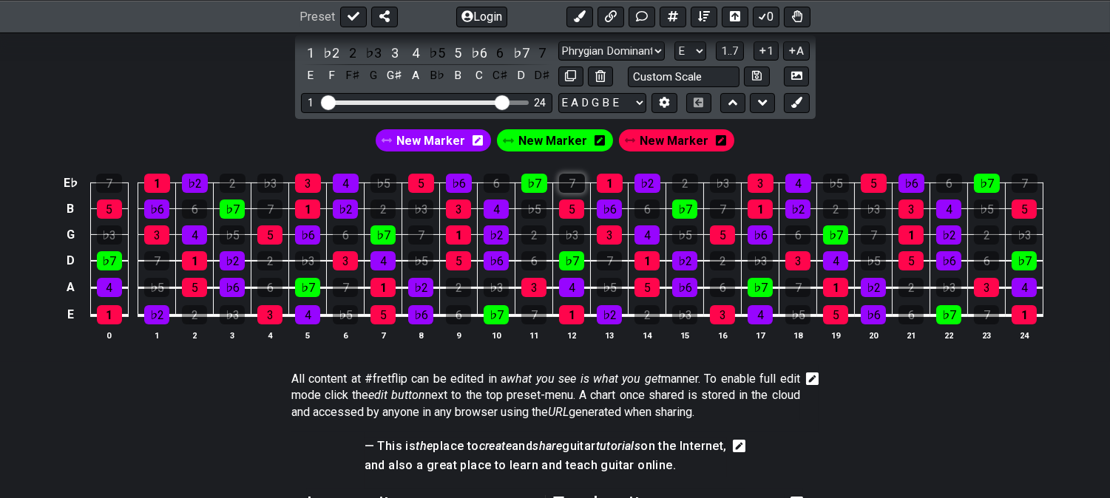
scroll to position [410, 0]
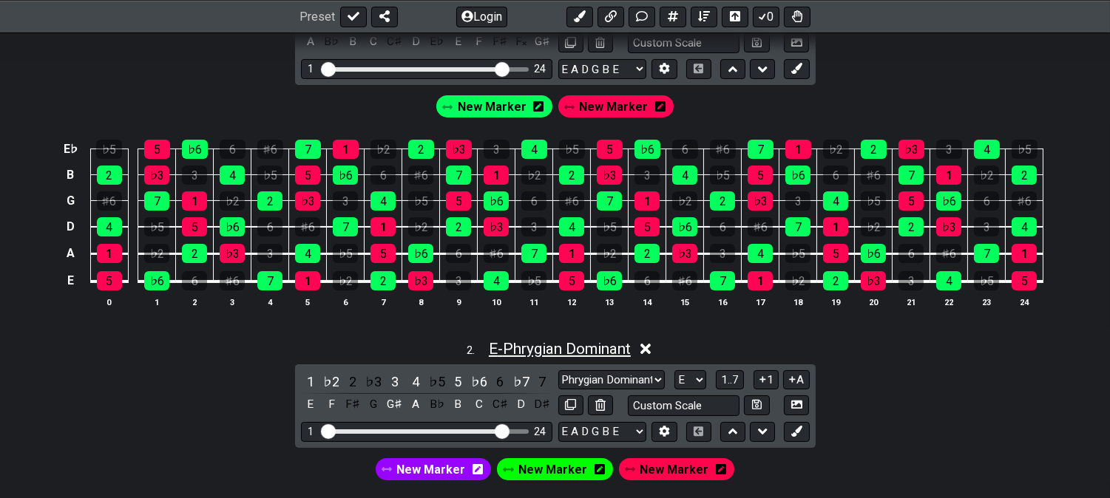
click at [584, 353] on span "E - Phrygian Dominant" at bounding box center [560, 349] width 142 height 18
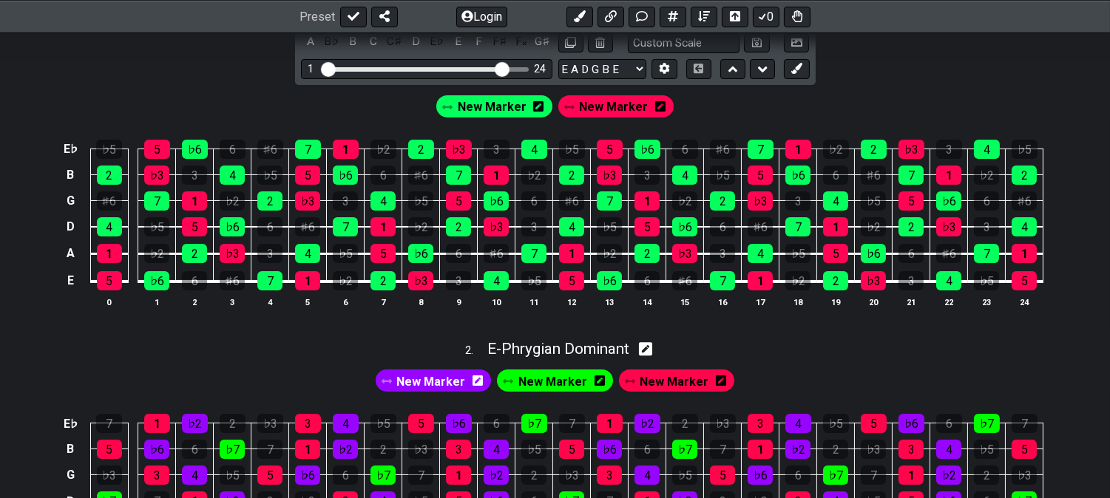
scroll to position [246, 0]
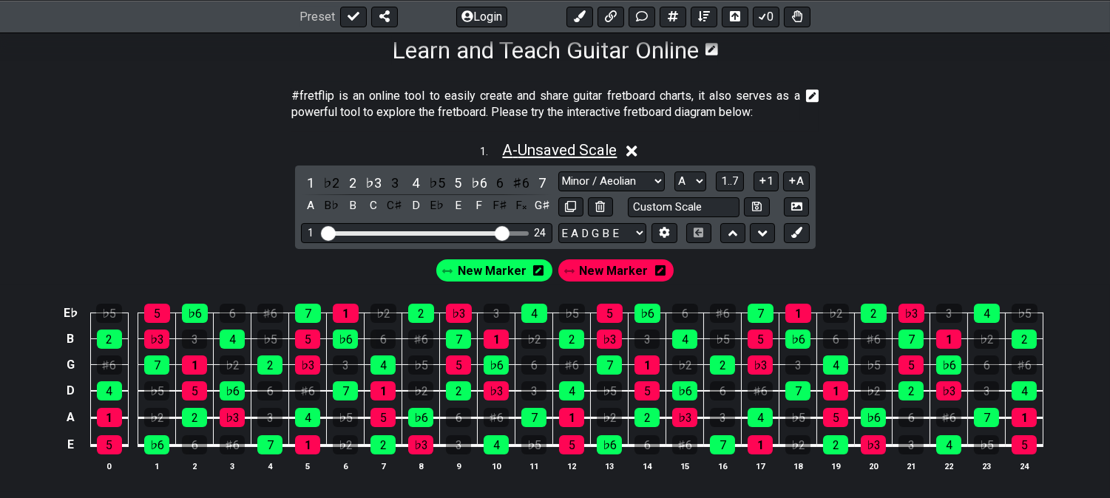
click at [560, 146] on span "A - Unsaved Scale" at bounding box center [559, 150] width 115 height 18
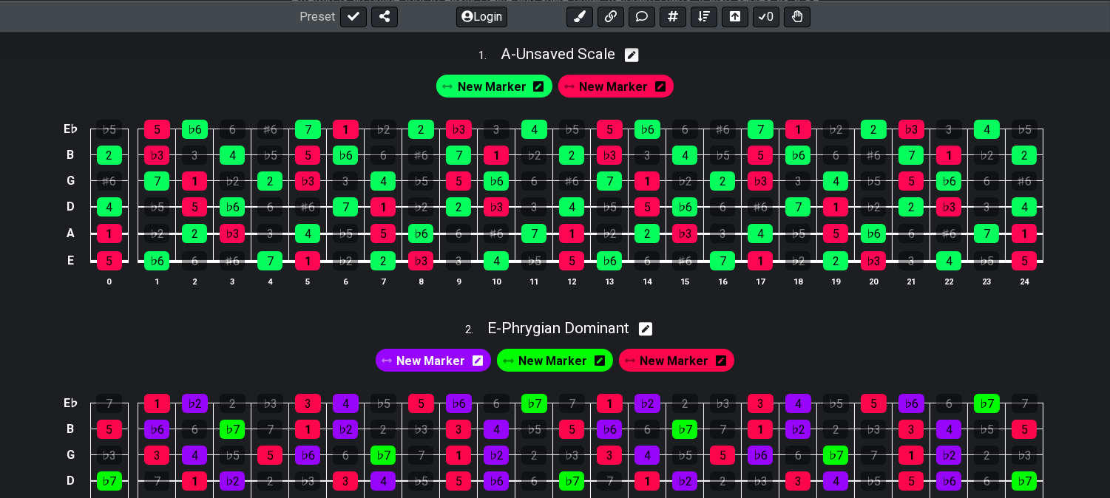
scroll to position [492, 0]
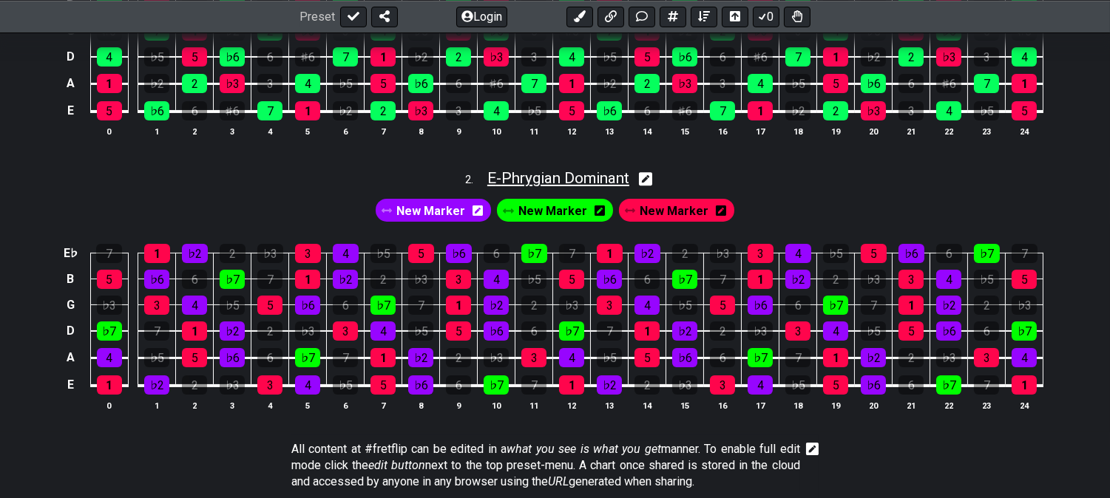
click at [555, 177] on span "E - Phrygian Dominant" at bounding box center [558, 178] width 142 height 18
select select "Phrygian Dominant"
select select "E"
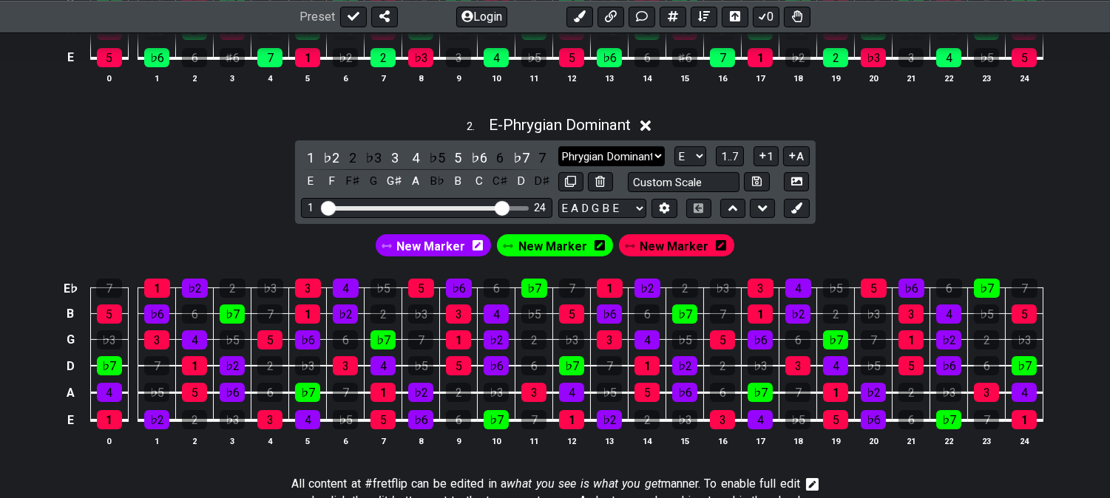
scroll to position [575, 0]
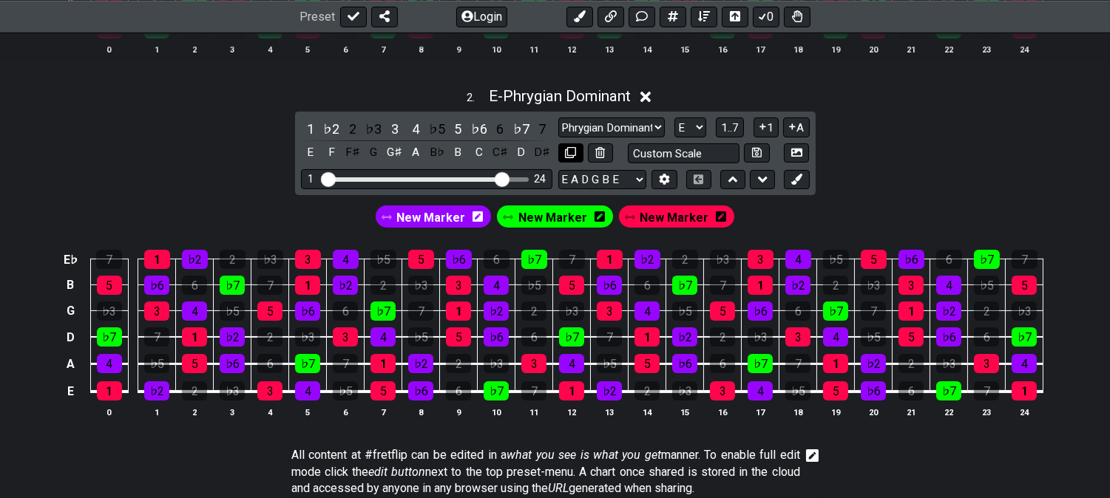
click at [574, 152] on icon at bounding box center [570, 152] width 11 height 11
select select "Phrygian Dominant"
select select "E"
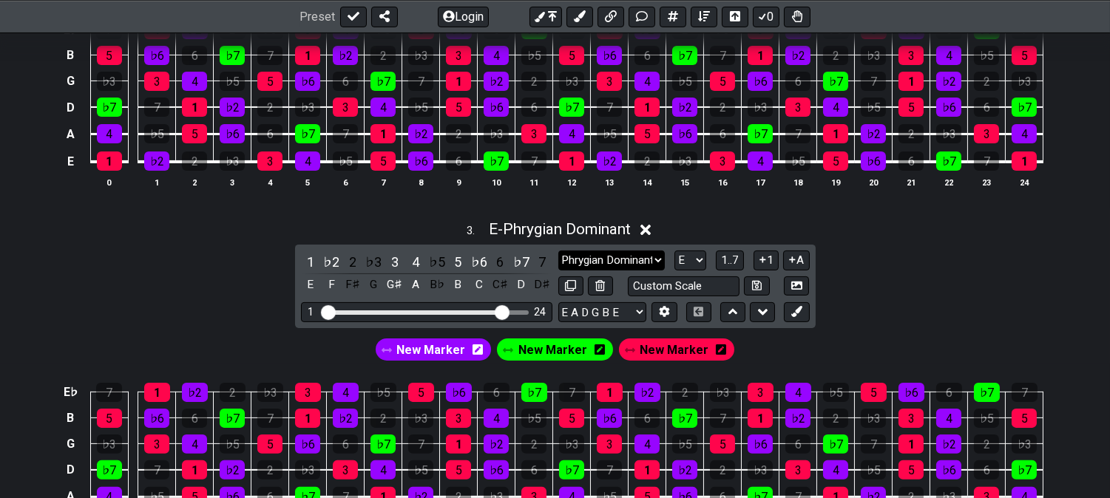
scroll to position [822, 0]
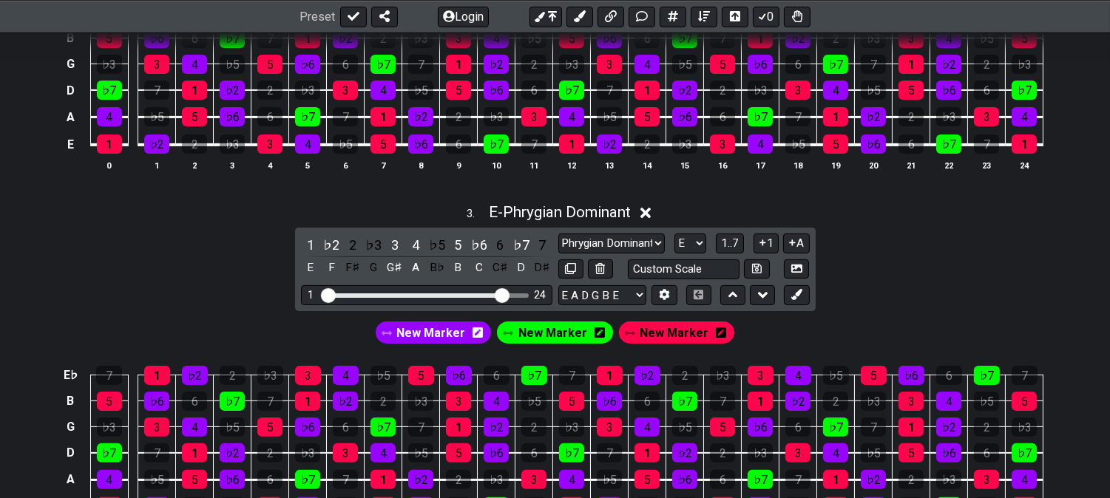
click at [603, 257] on div "Minor Pentatonic Click to edit Minor Pentatonic Major Pentatonic Minor Blues Ma…" at bounding box center [683, 257] width 251 height 46
click at [520, 244] on div "♭7" at bounding box center [521, 245] width 19 height 20
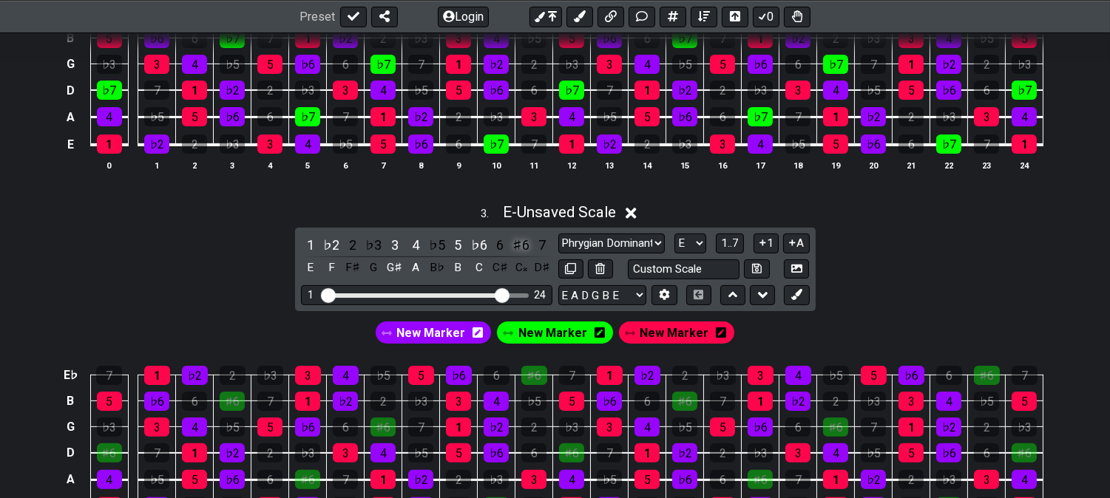
click at [521, 243] on div "♯6" at bounding box center [521, 245] width 19 height 20
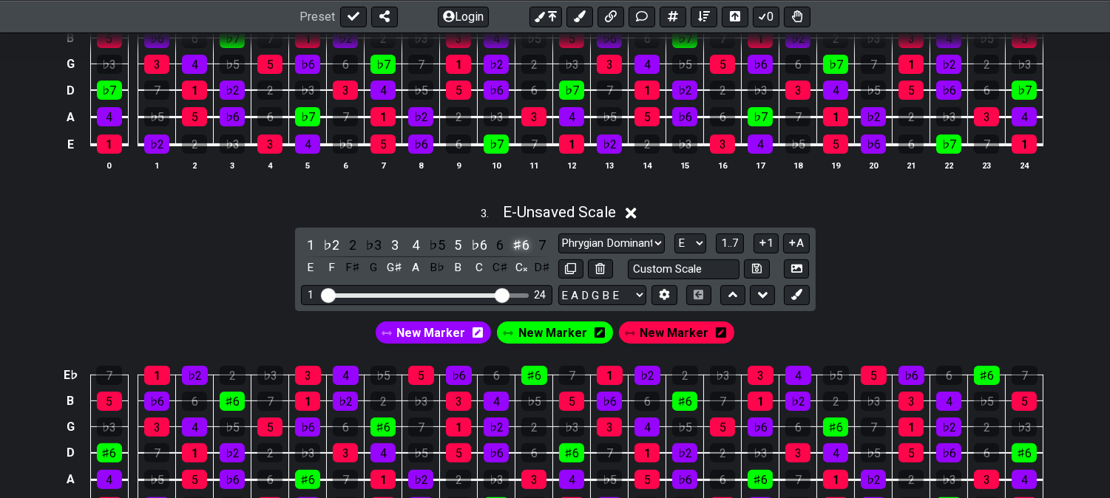
click at [522, 246] on div "♯6" at bounding box center [521, 245] width 19 height 20
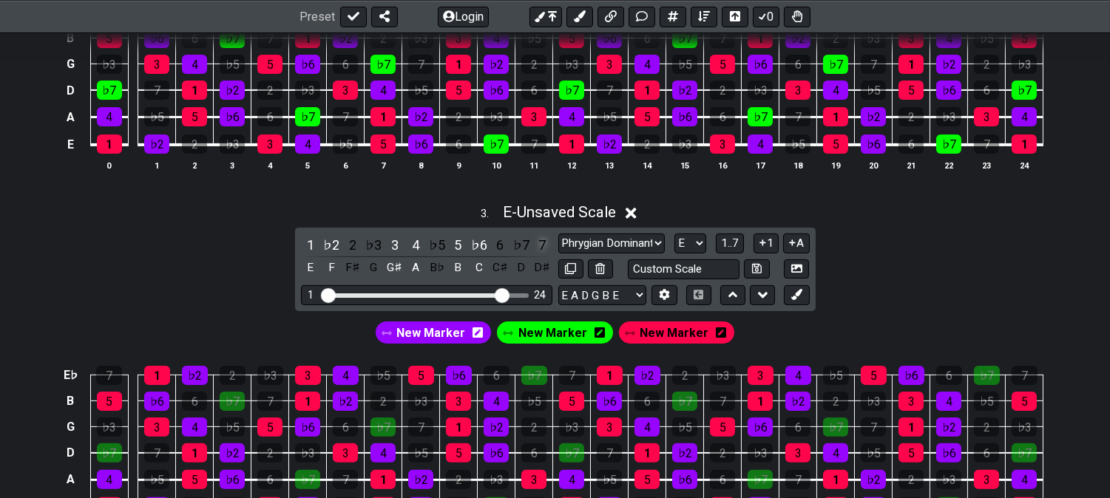
click at [541, 243] on div "7" at bounding box center [541, 245] width 19 height 20
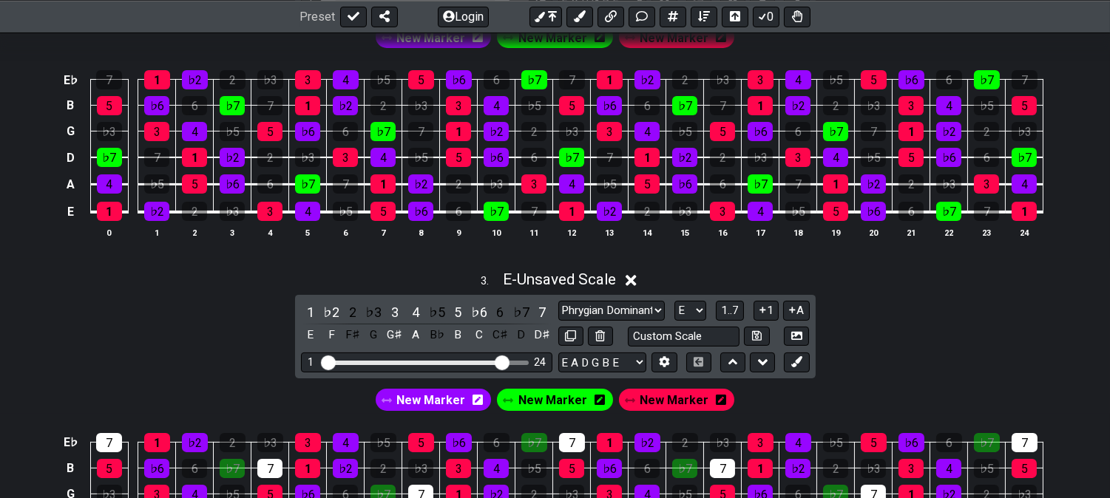
scroll to position [739, 0]
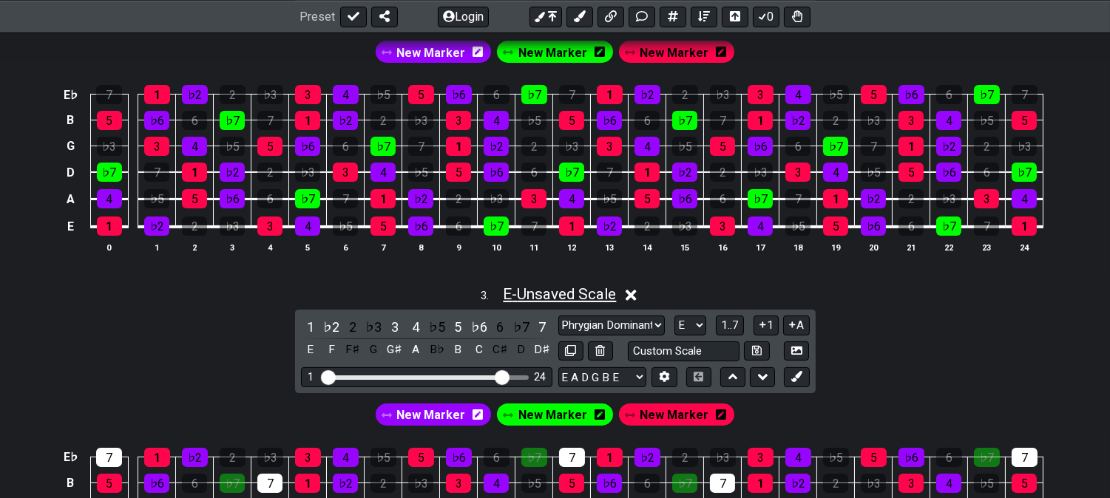
click at [541, 294] on span "E - Unsaved Scale" at bounding box center [559, 294] width 113 height 18
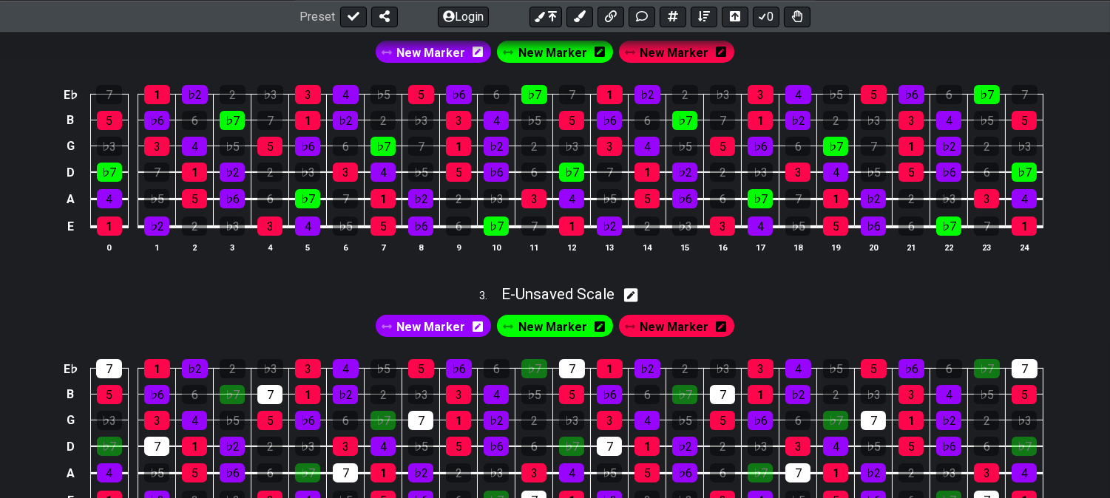
scroll to position [822, 0]
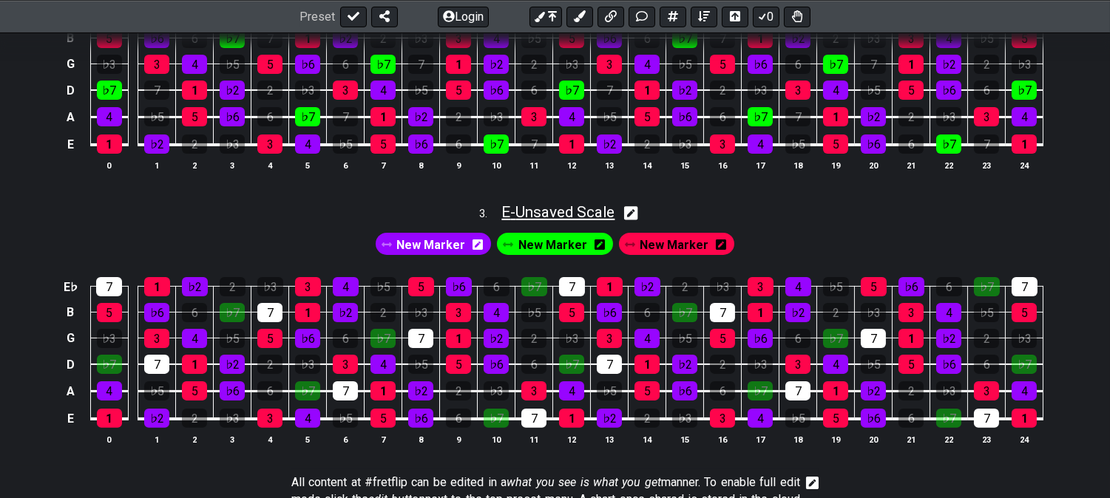
click at [582, 214] on span "E - Unsaved Scale" at bounding box center [557, 212] width 113 height 18
select select "Phrygian Dominant"
select select "E"
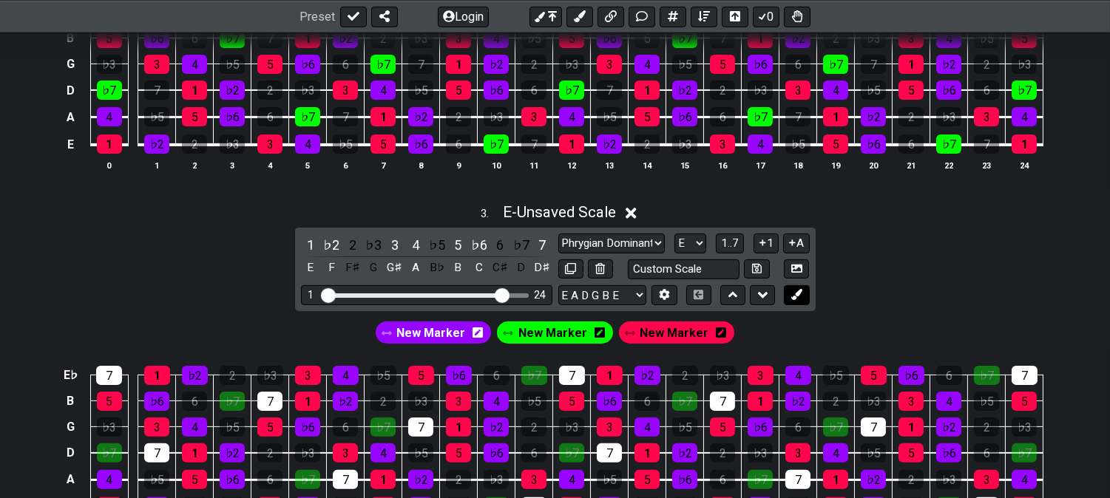
click at [802, 294] on icon at bounding box center [796, 294] width 11 height 11
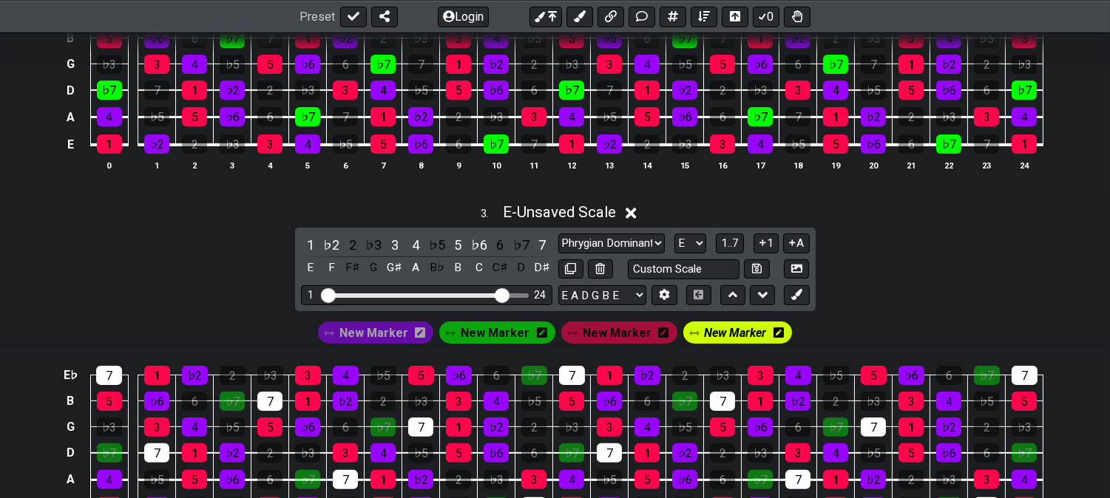
click at [773, 338] on icon at bounding box center [778, 333] width 10 height 10
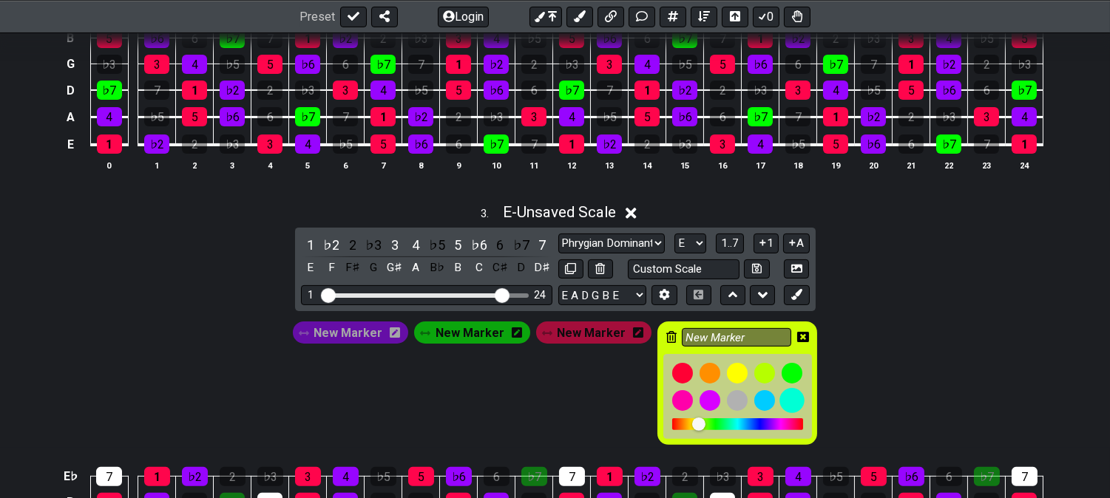
click at [787, 396] on div at bounding box center [792, 400] width 25 height 25
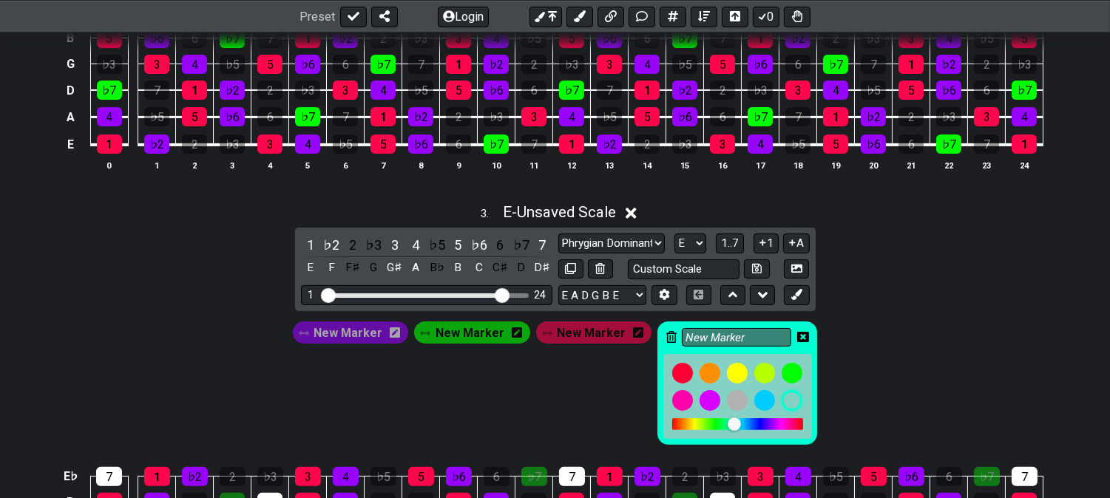
click at [797, 329] on icon at bounding box center [803, 337] width 12 height 21
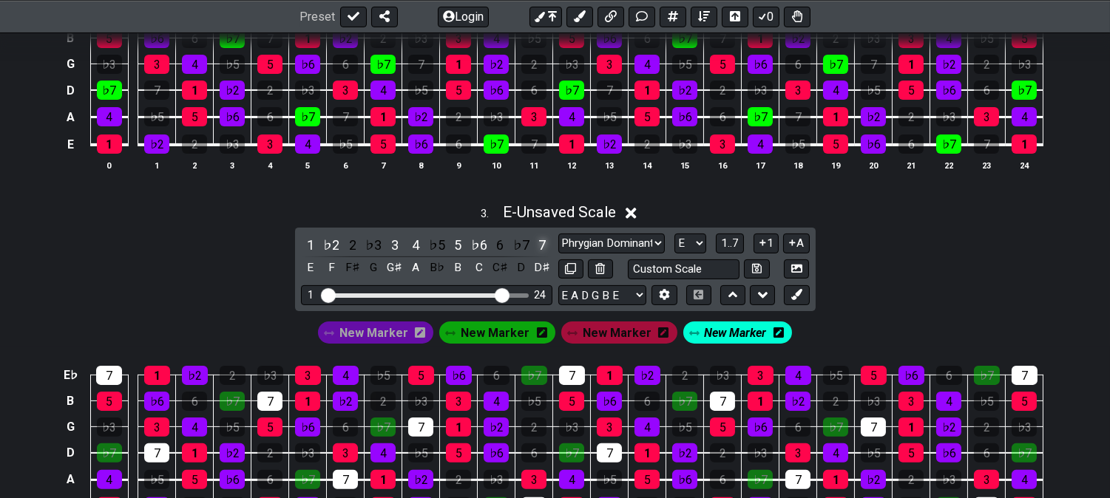
click at [538, 249] on div "7" at bounding box center [541, 245] width 19 height 20
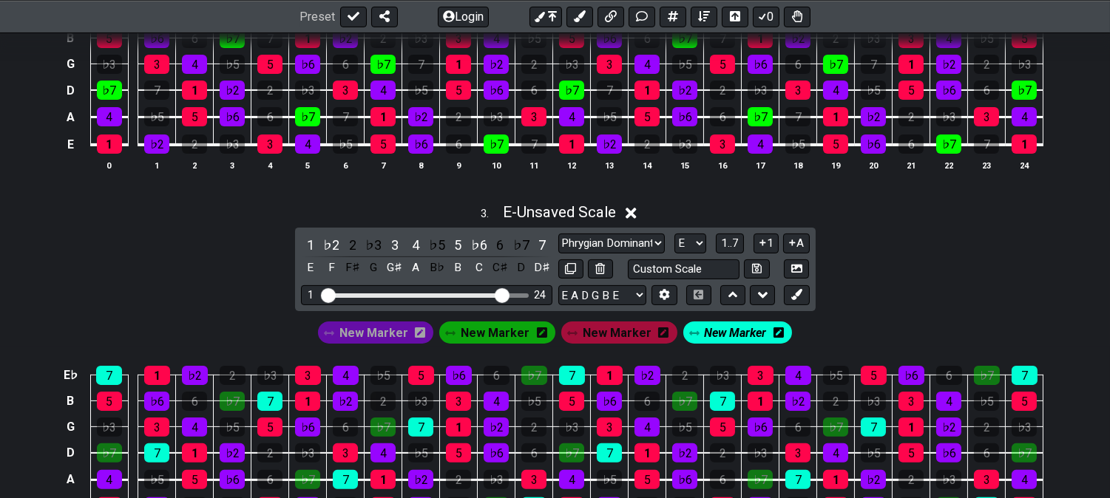
click at [728, 340] on span "New Marker" at bounding box center [735, 332] width 62 height 21
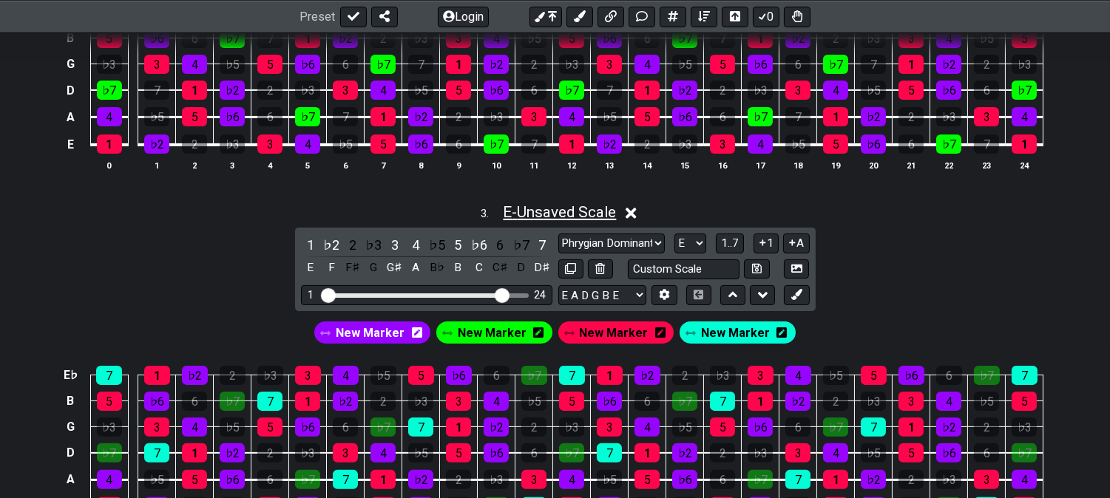
click at [562, 211] on span "E - Unsaved Scale" at bounding box center [559, 212] width 113 height 18
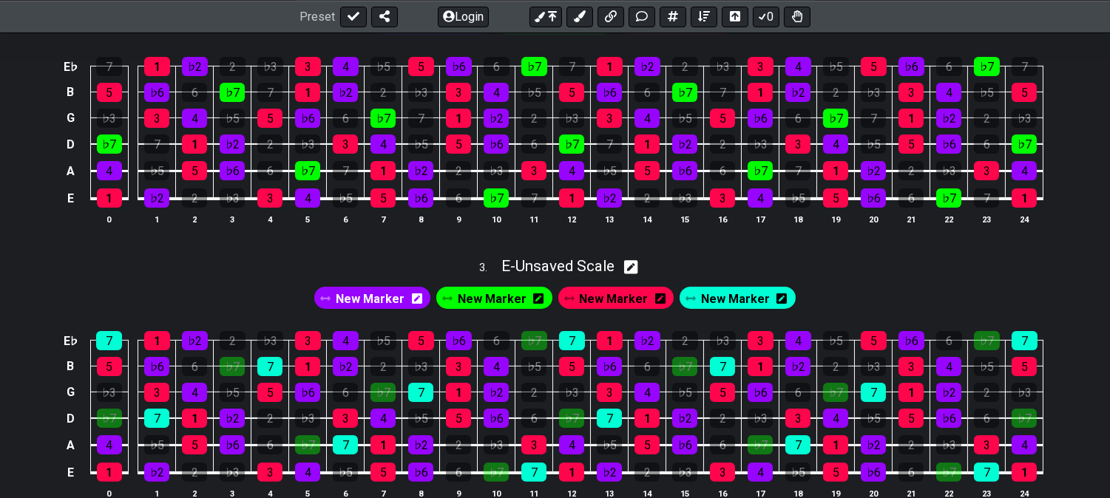
scroll to position [739, 0]
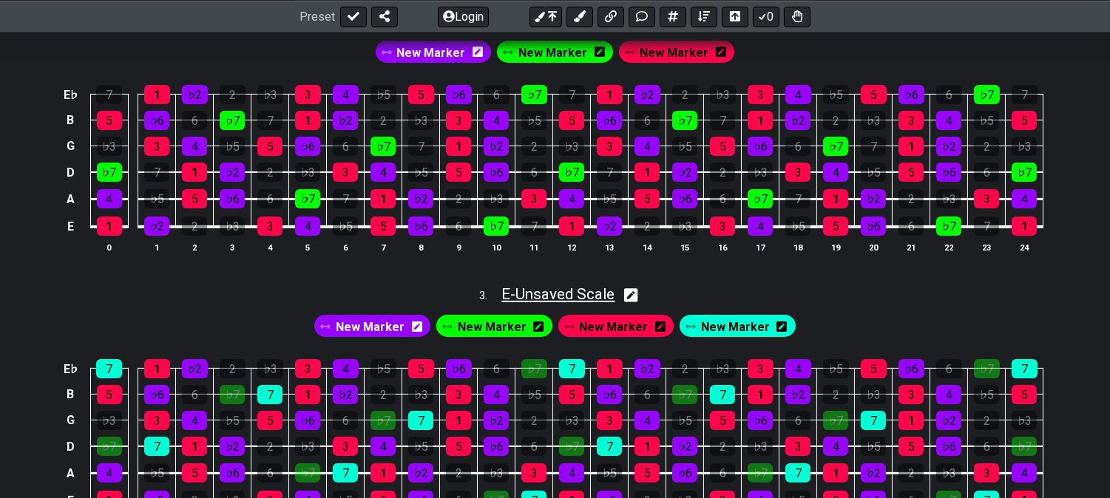
click at [573, 289] on span "E - Unsaved Scale" at bounding box center [557, 294] width 113 height 18
select select "Phrygian Dominant"
select select "E"
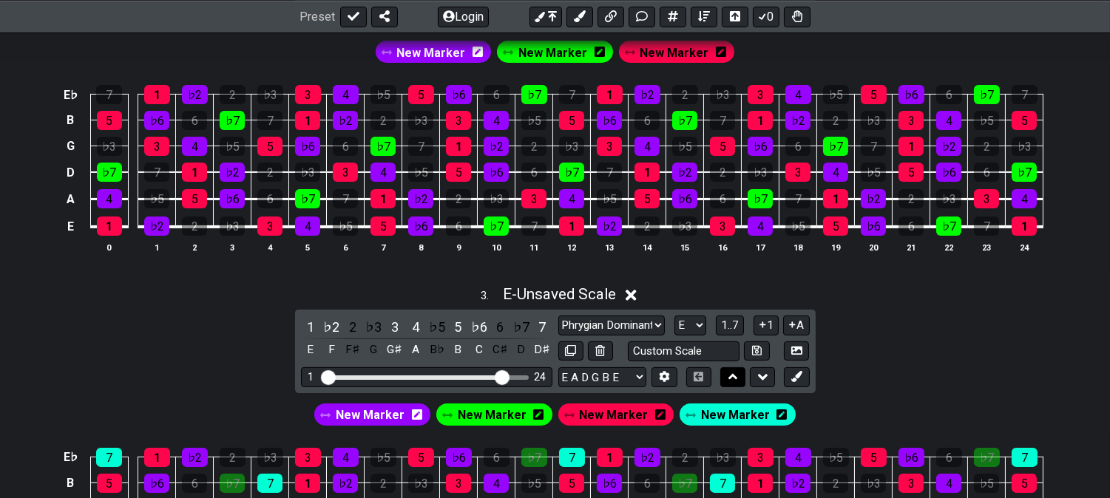
click at [738, 383] on button at bounding box center [732, 378] width 25 height 20
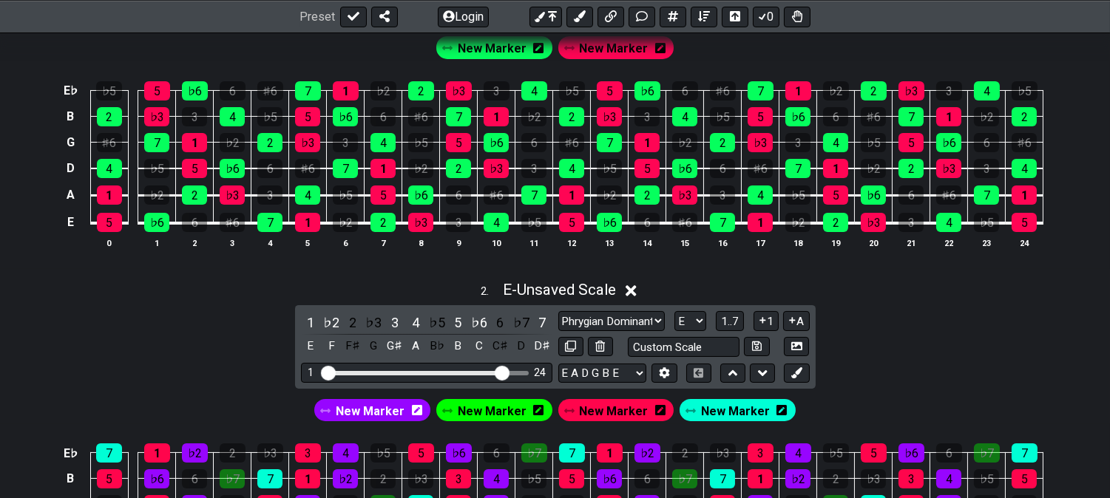
scroll to position [410, 0]
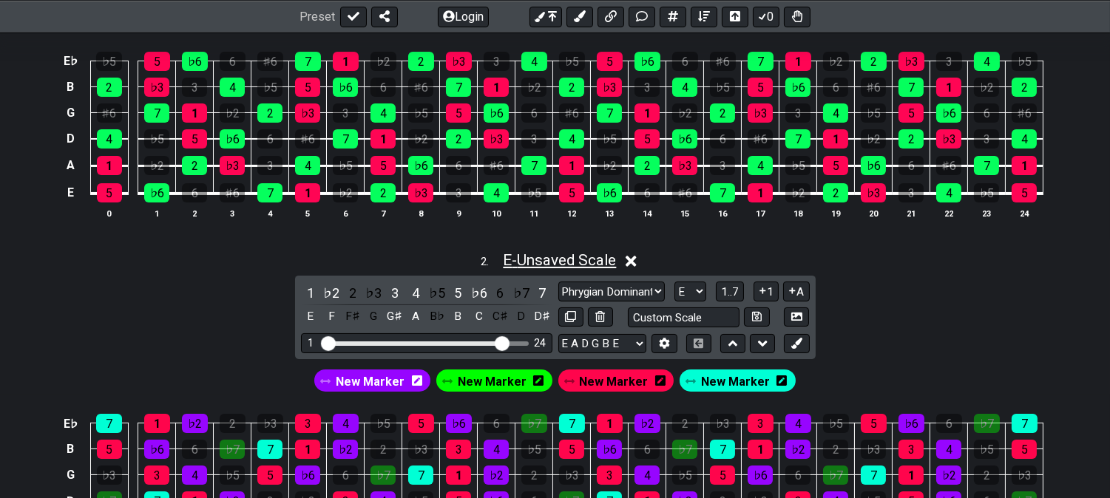
click at [606, 257] on span "E - Unsaved Scale" at bounding box center [559, 260] width 113 height 18
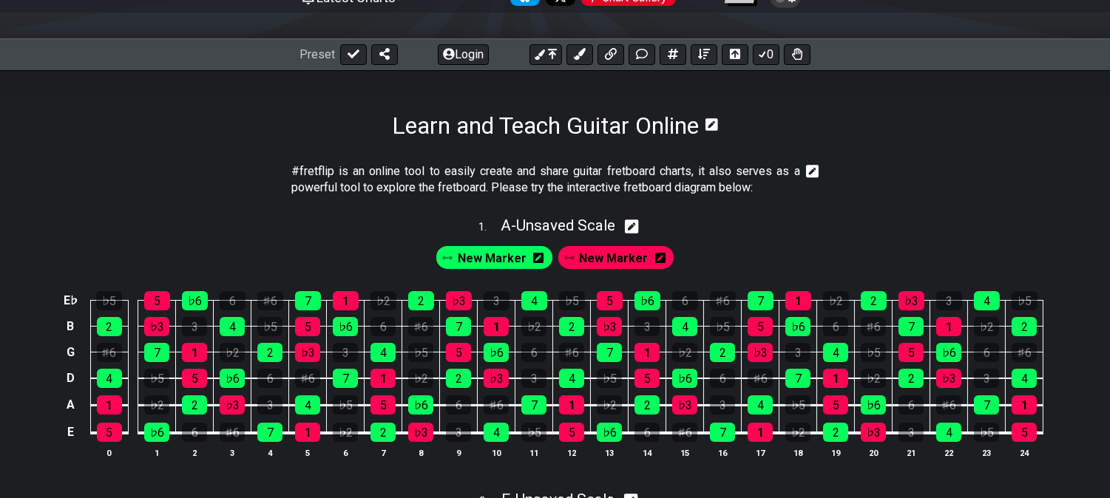
scroll to position [164, 0]
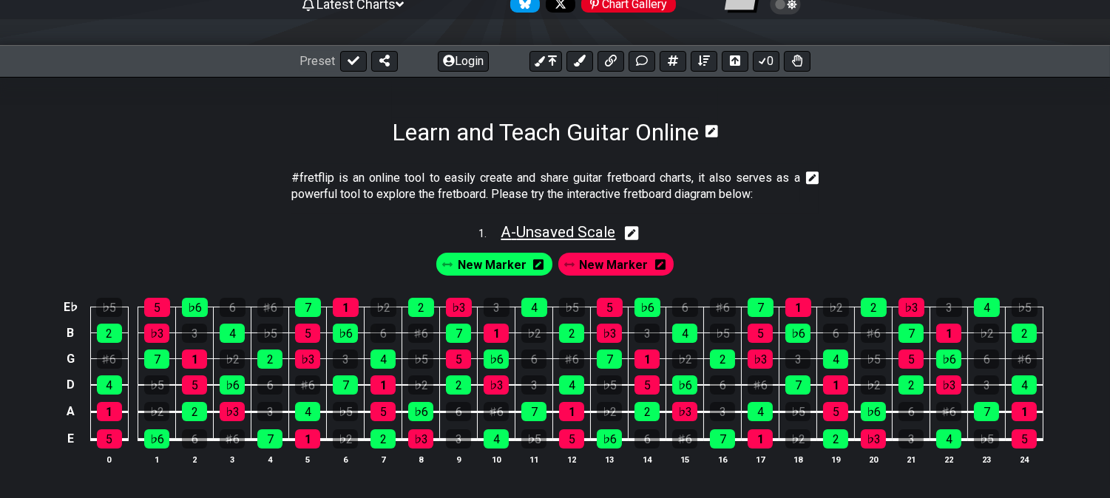
drag, startPoint x: 564, startPoint y: 225, endPoint x: 575, endPoint y: 237, distance: 15.7
click at [566, 226] on span "A - Unsaved Scale" at bounding box center [558, 232] width 115 height 18
select select "Minor / Aeolian"
select select "A"
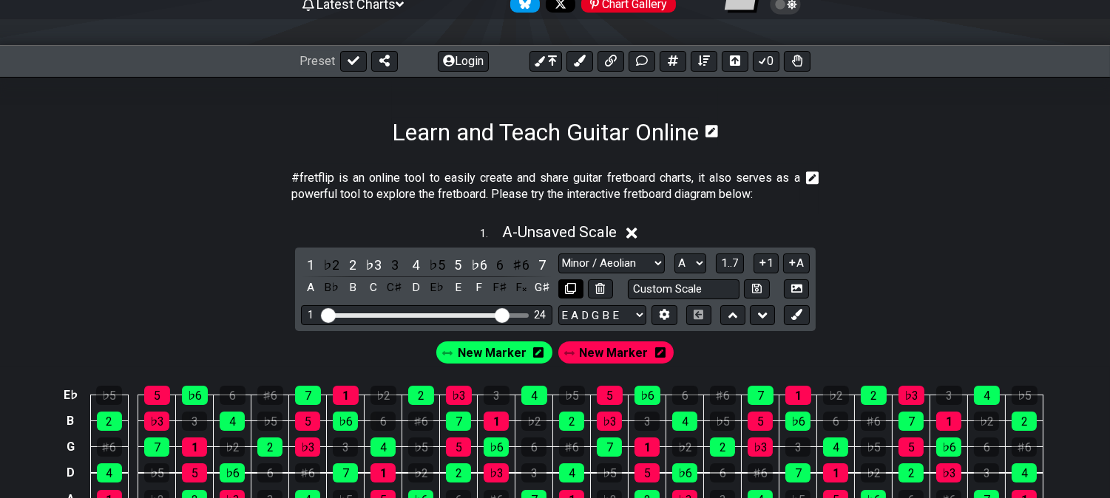
click at [570, 291] on icon at bounding box center [570, 288] width 11 height 11
select select "Phrygian Dominant"
select select "E"
select select "Minor / Aeolian"
select select "A"
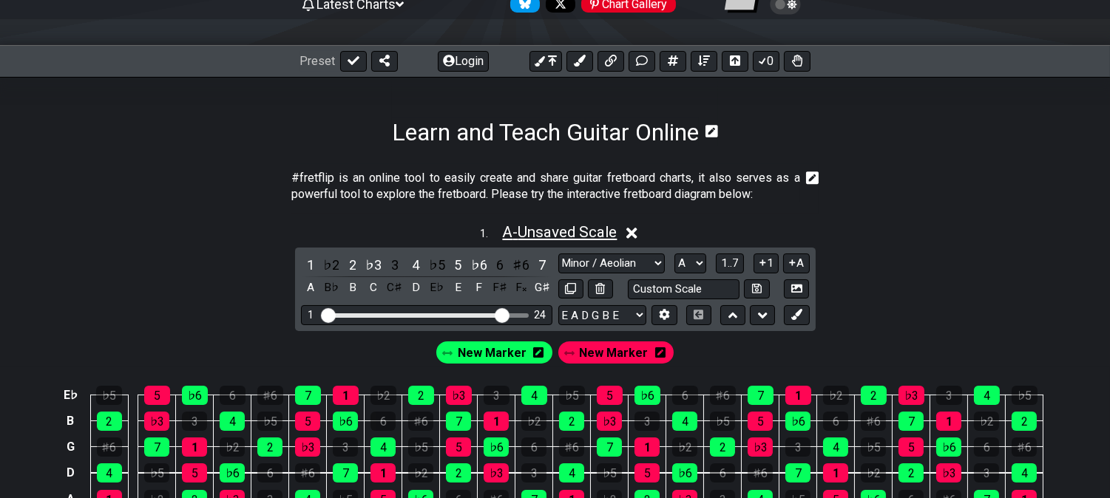
click at [572, 226] on span "A - Unsaved Scale" at bounding box center [559, 232] width 115 height 18
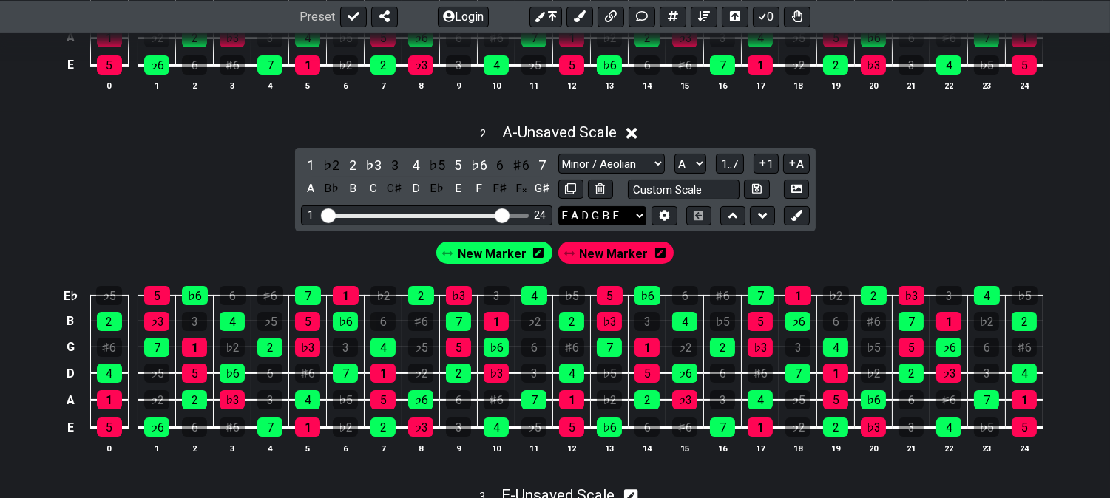
scroll to position [492, 0]
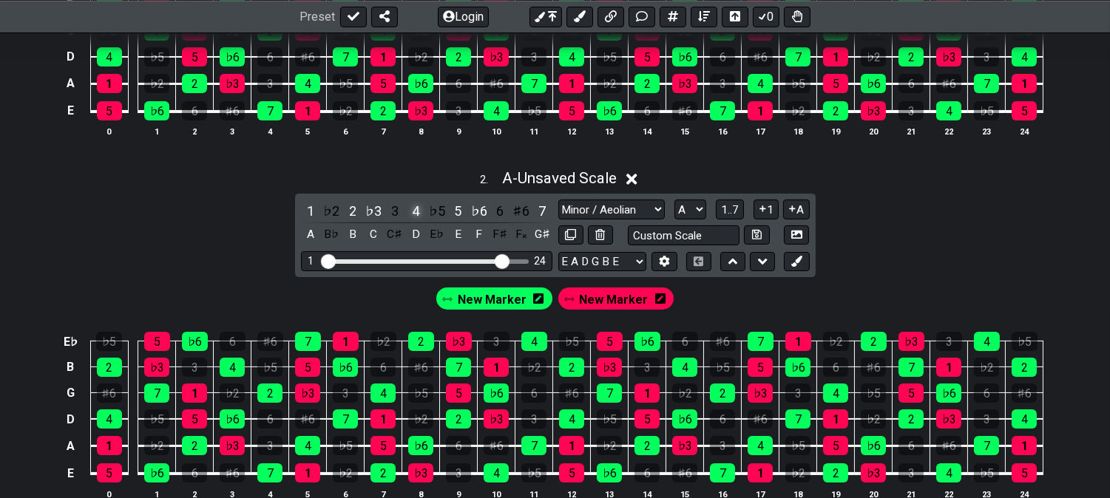
click at [416, 211] on div "4" at bounding box center [415, 211] width 19 height 20
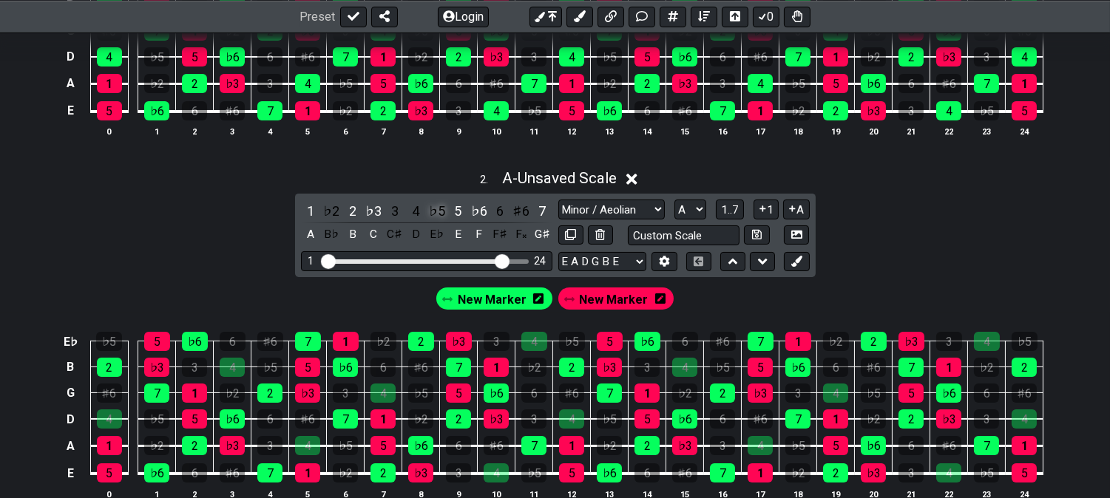
click at [439, 211] on div "♭5" at bounding box center [436, 211] width 19 height 20
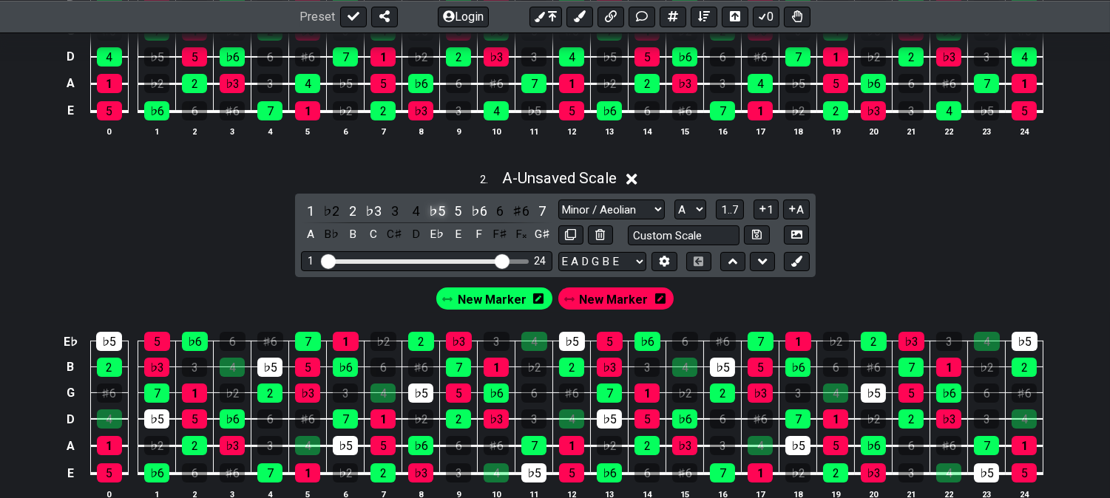
click at [445, 211] on div "♭5" at bounding box center [436, 211] width 19 height 20
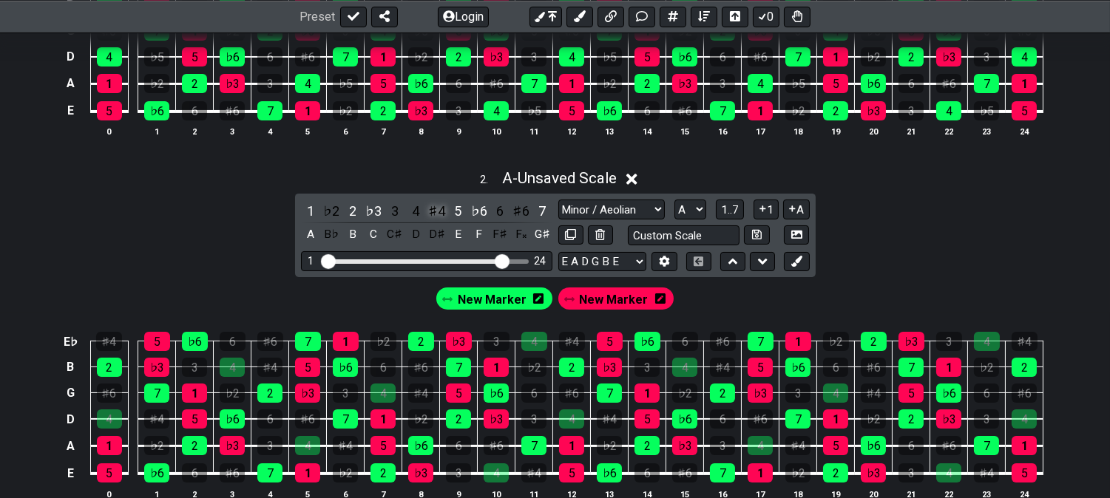
click at [437, 207] on div "♯4" at bounding box center [436, 211] width 19 height 20
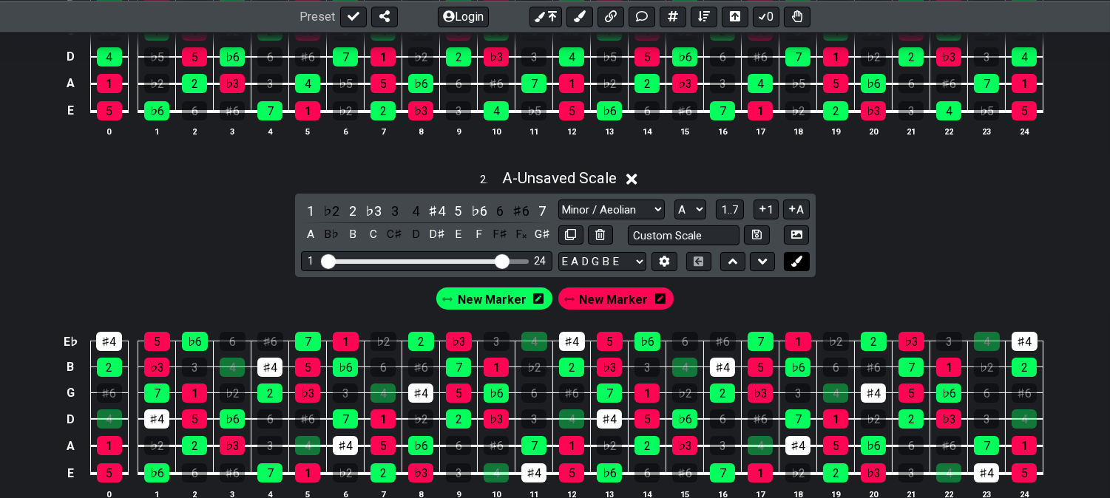
click at [800, 263] on icon at bounding box center [796, 261] width 11 height 11
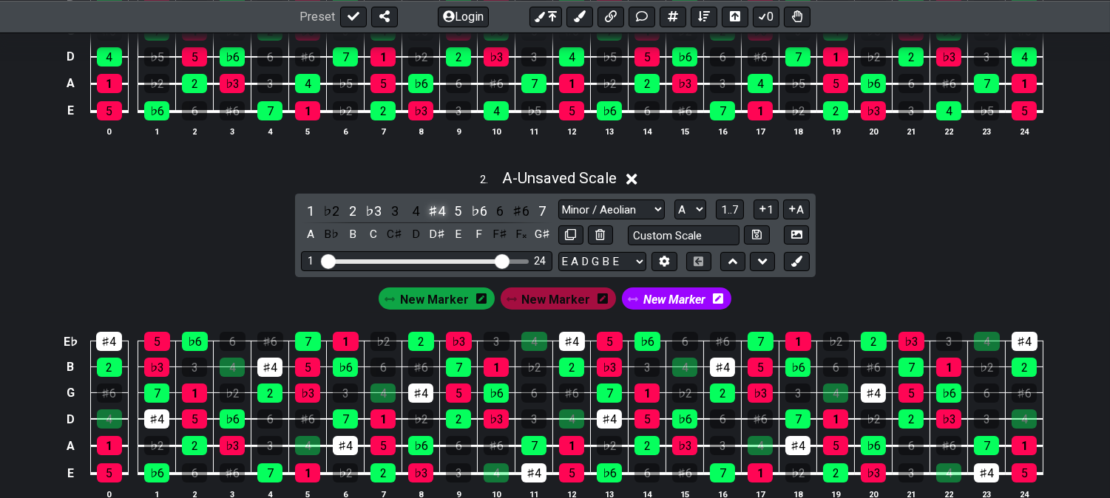
click at [433, 207] on div "♯4" at bounding box center [436, 211] width 19 height 20
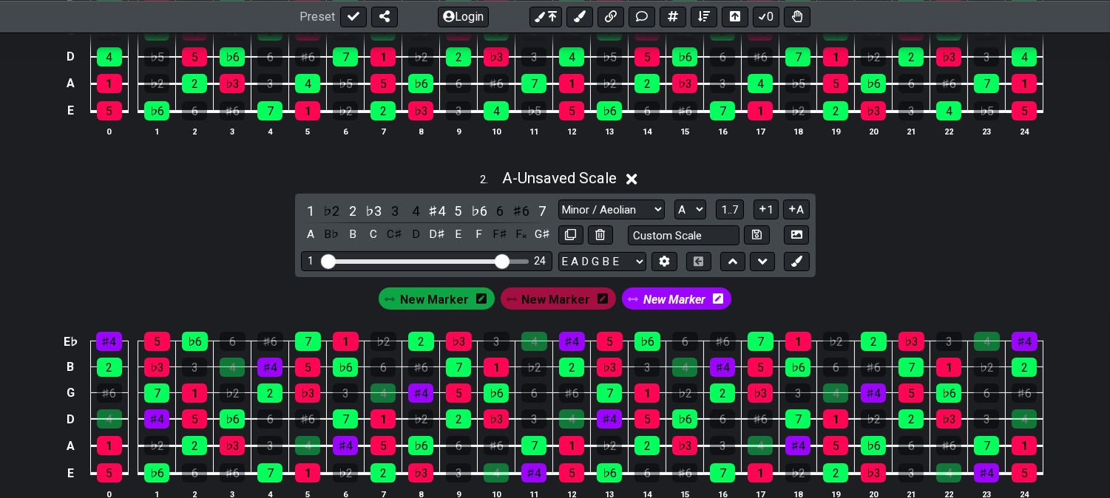
click at [683, 298] on span "New Marker" at bounding box center [674, 299] width 62 height 21
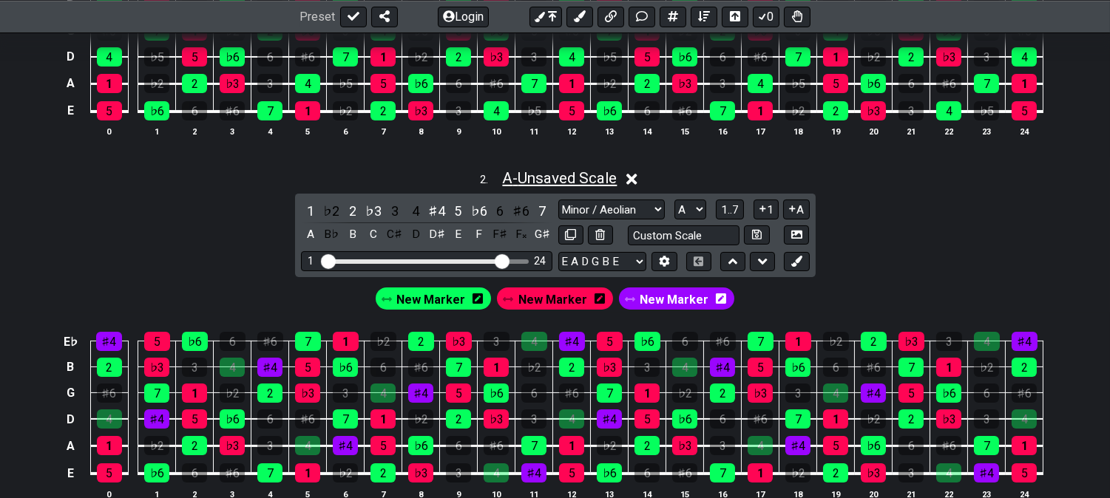
click at [582, 180] on span "A - Unsaved Scale" at bounding box center [559, 178] width 115 height 18
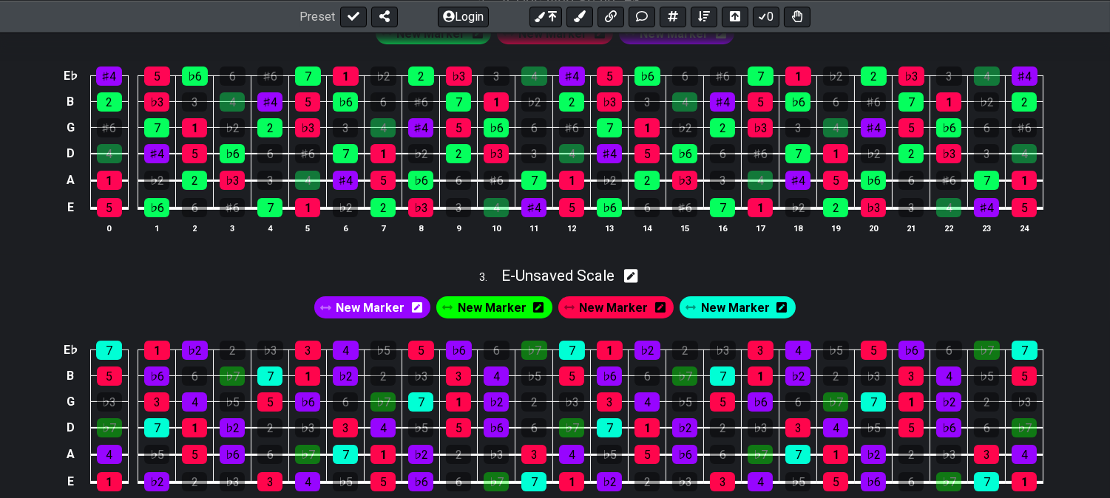
scroll to position [690, 0]
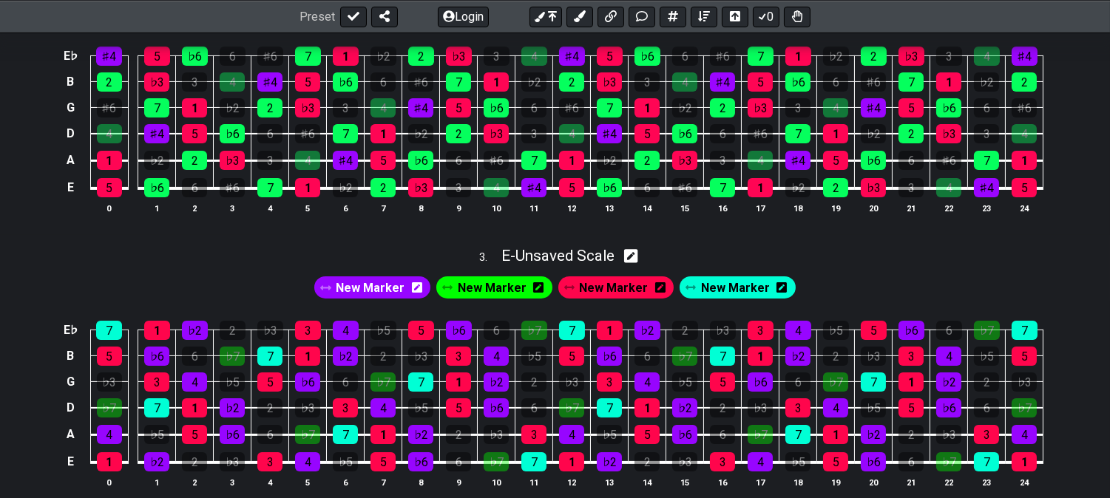
click at [2, 195] on div "E♭ ♯4 5 ♭6 6 ♯6 7 1 ♭2 2 ♭3 3 4 ♯4 5 ♭6 6 ♯6 7 1 ♭2 2 ♭3 3 4 ♯4 B 2 ♭3 3 4 ♯4 5…" at bounding box center [555, 131] width 1110 height 208
